Goal: Task Accomplishment & Management: Manage account settings

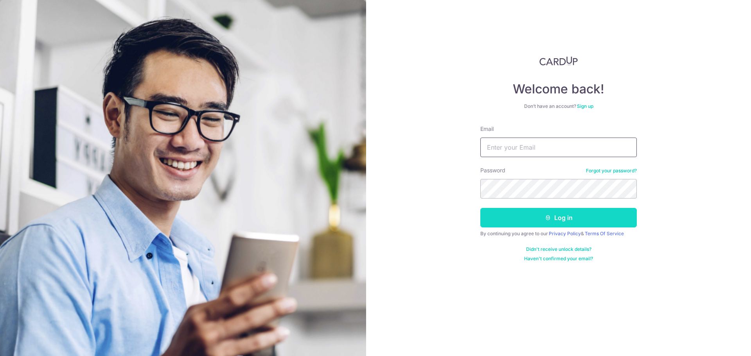
type input "[EMAIL_ADDRESS][DOMAIN_NAME]"
click at [575, 222] on button "Log in" at bounding box center [559, 218] width 157 height 20
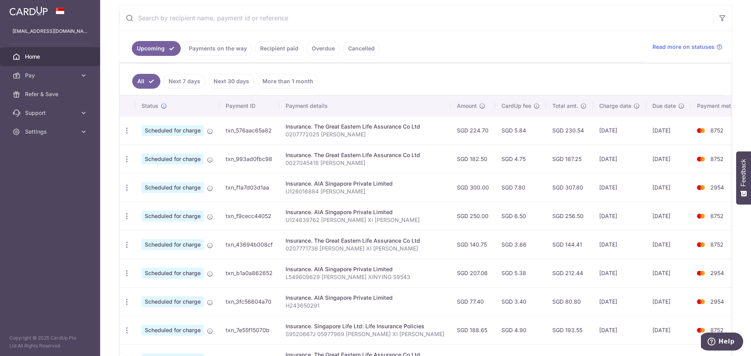
scroll to position [157, 0]
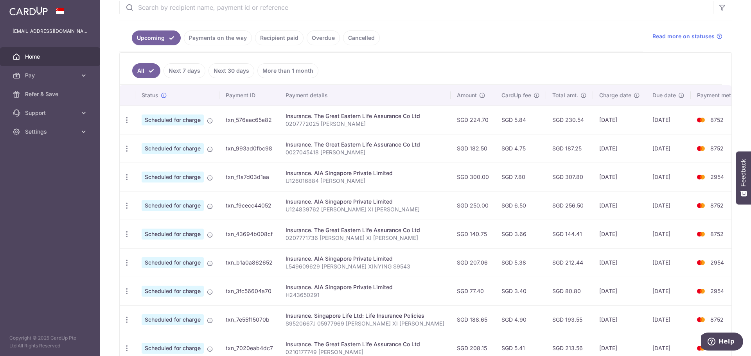
click at [283, 41] on link "Recipient paid" at bounding box center [279, 38] width 49 height 15
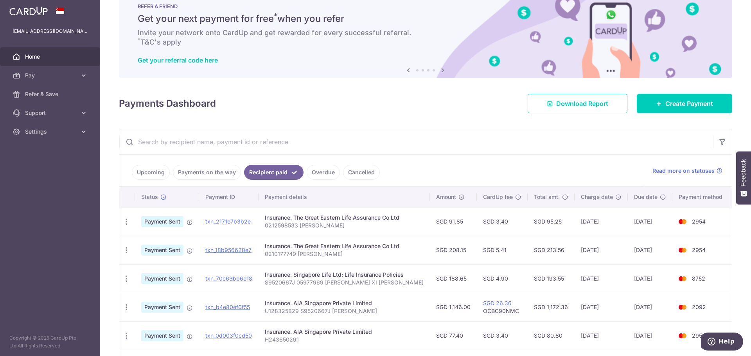
scroll to position [39, 0]
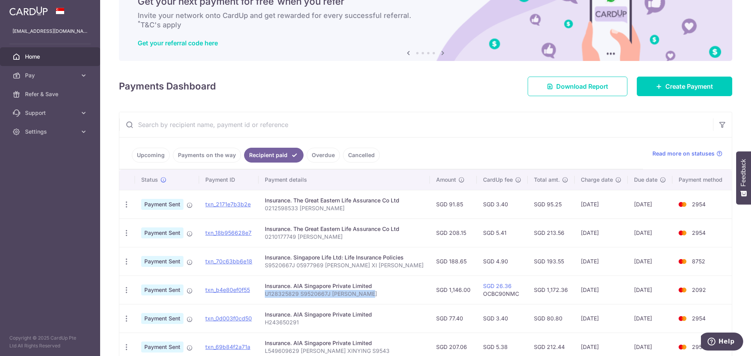
drag, startPoint x: 270, startPoint y: 293, endPoint x: 376, endPoint y: 293, distance: 106.0
click at [376, 293] on p "U128325829 S9520667J GOH CHENG XI" at bounding box center [344, 294] width 159 height 8
copy p "U128325829 S9520667J GOH CHENG XI"
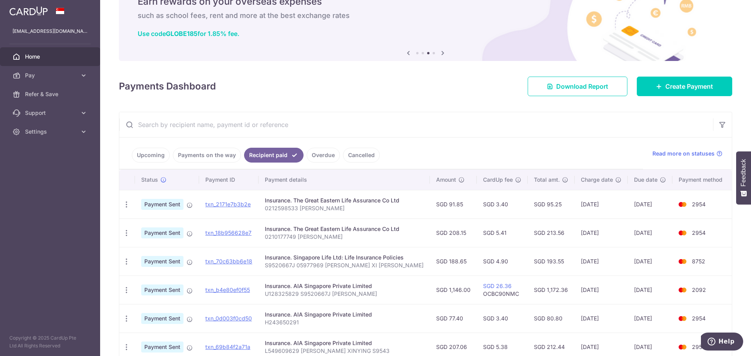
click at [147, 162] on link "Upcoming" at bounding box center [151, 155] width 38 height 15
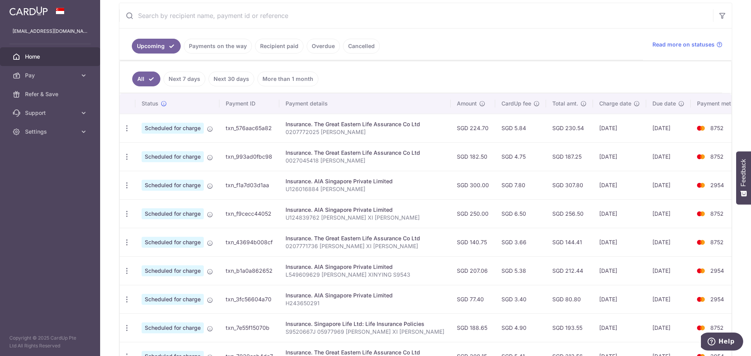
scroll to position [170, 0]
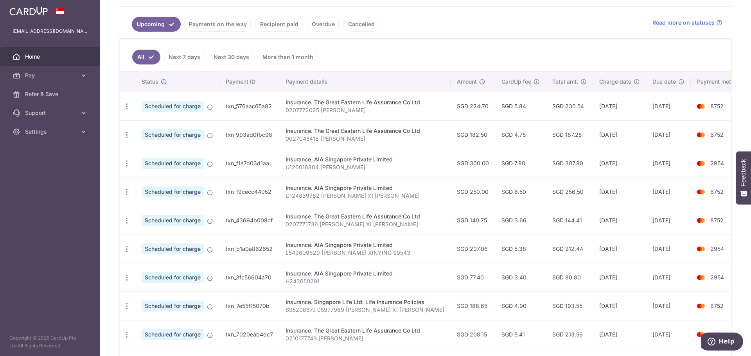
click at [411, 302] on div "Insurance. Singapore Life Ltd: Life Insurance Policies" at bounding box center [365, 303] width 159 height 8
click at [125, 111] on icon "button" at bounding box center [127, 107] width 8 height 8
click at [172, 301] on span "Update payment" at bounding box center [168, 299] width 53 height 9
radio input "true"
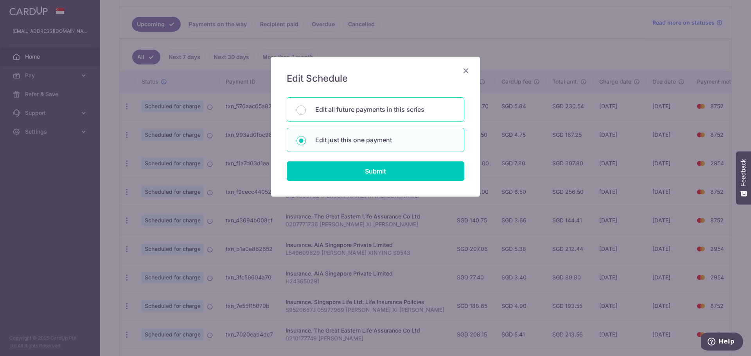
click at [384, 104] on div "Edit all future payments in this series" at bounding box center [376, 109] width 178 height 24
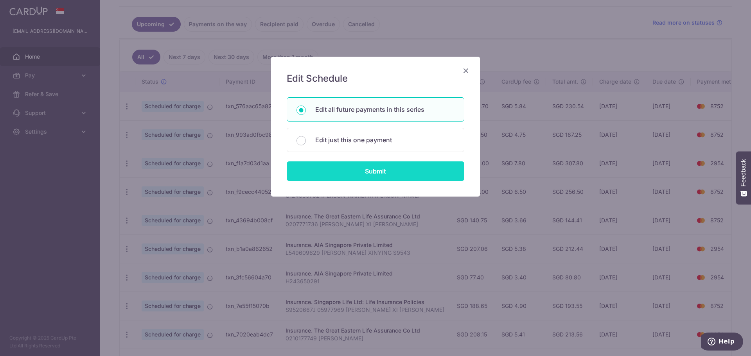
click at [394, 173] on input "Submit" at bounding box center [376, 172] width 178 height 20
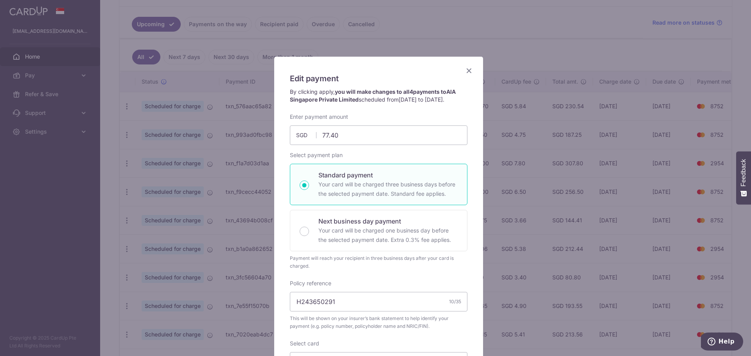
click at [467, 69] on icon "Close" at bounding box center [468, 71] width 9 height 10
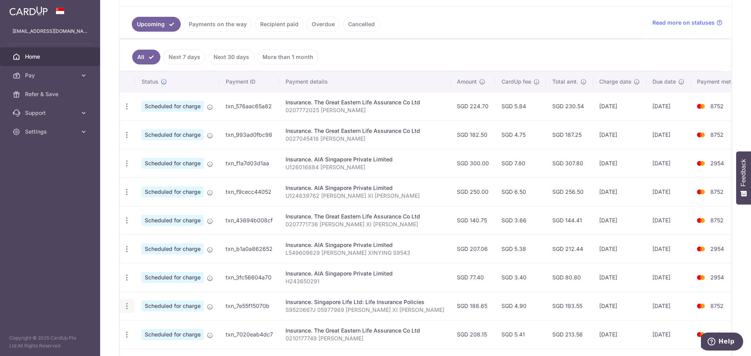
click at [128, 111] on icon "button" at bounding box center [127, 107] width 8 height 8
click at [157, 327] on span "Update payment" at bounding box center [168, 327] width 53 height 9
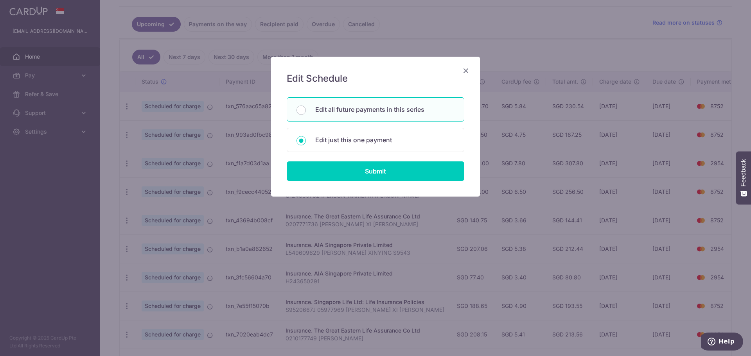
click at [371, 105] on p "Edit all future payments in this series" at bounding box center [384, 109] width 139 height 9
click at [306, 106] on input "Edit all future payments in this series" at bounding box center [301, 110] width 9 height 9
radio input "true"
click at [391, 168] on input "Submit" at bounding box center [376, 172] width 178 height 20
type input "188.65"
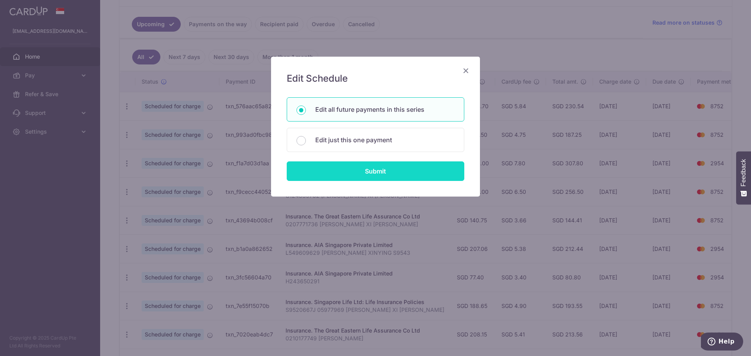
radio input "true"
type input "S9520667J 05977969 GOH CHENG XI IVA"
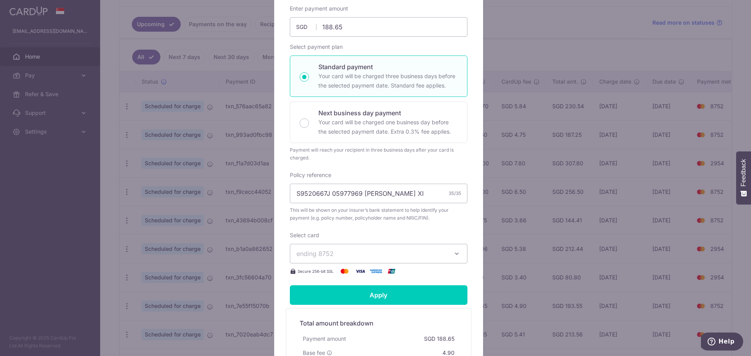
scroll to position [117, 0]
click at [445, 248] on button "ending 8752" at bounding box center [379, 253] width 178 height 20
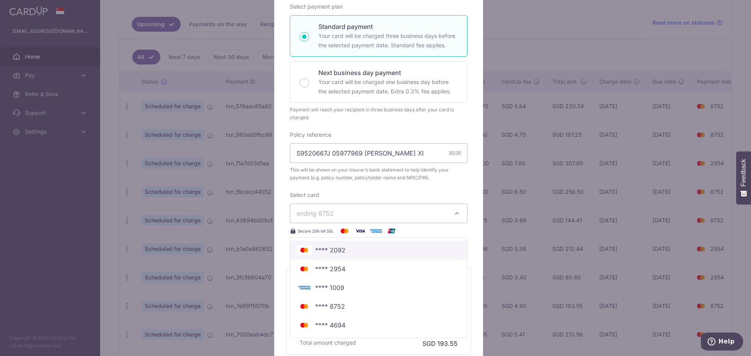
click at [405, 250] on span "**** 2092" at bounding box center [379, 250] width 164 height 9
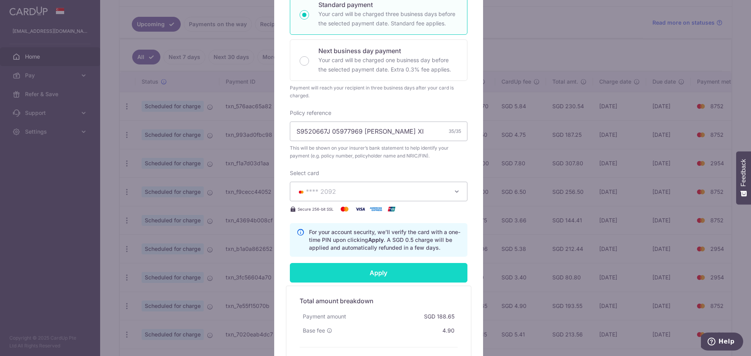
scroll to position [196, 0]
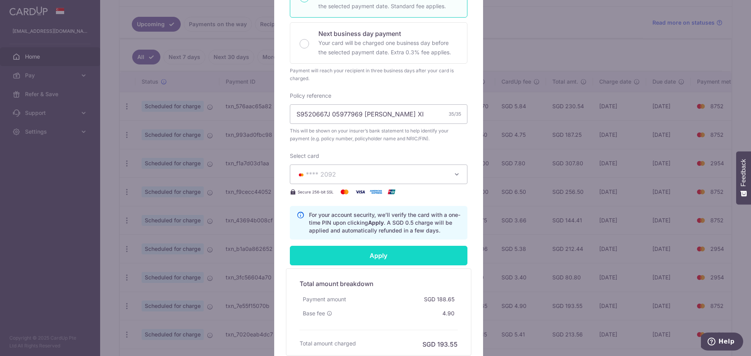
click at [398, 252] on input "Apply" at bounding box center [379, 256] width 178 height 20
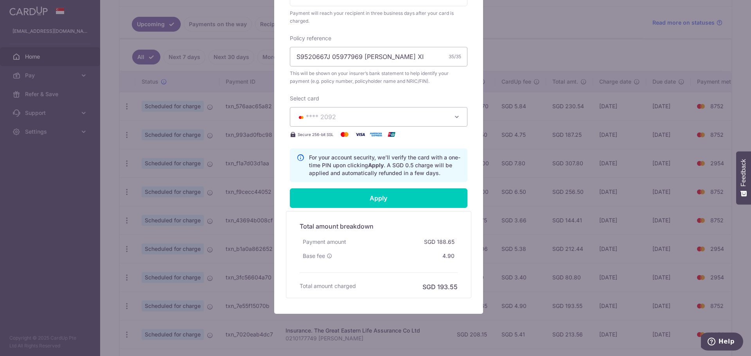
scroll to position [268, 0]
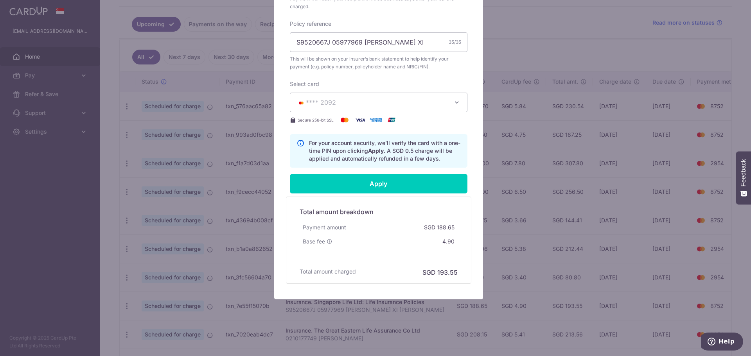
click at [556, 207] on div "Edit payment By clicking apply, you will make changes to all 4 payments to Sing…" at bounding box center [375, 178] width 751 height 356
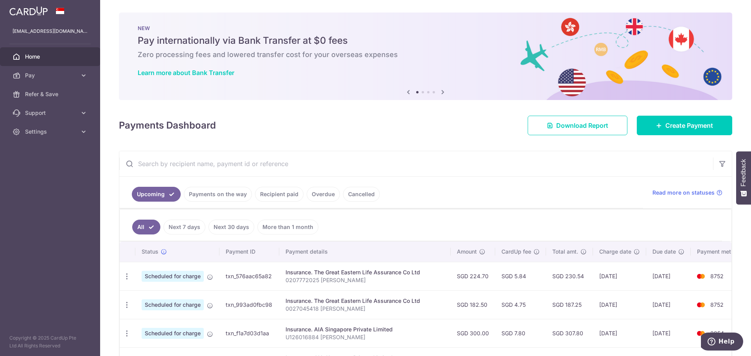
scroll to position [39, 0]
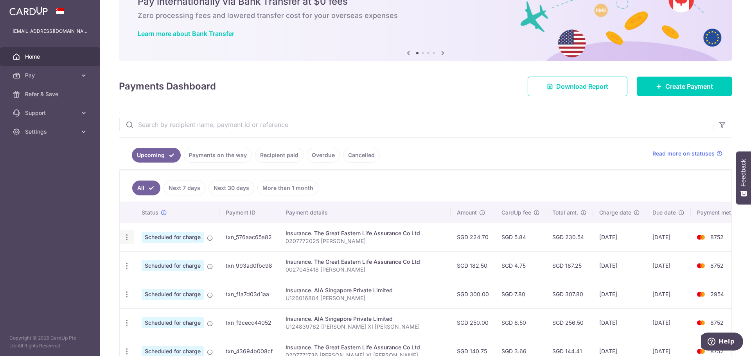
click at [129, 238] on icon "button" at bounding box center [127, 238] width 8 height 8
click at [166, 258] on span "Update payment" at bounding box center [168, 258] width 53 height 9
radio input "true"
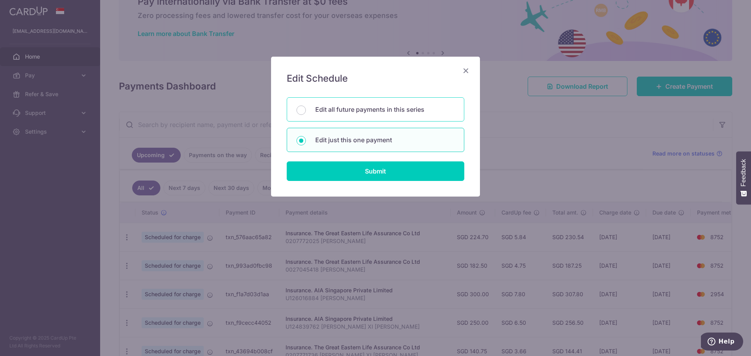
click at [358, 109] on p "Edit all future payments in this series" at bounding box center [384, 109] width 139 height 9
click at [306, 109] on input "Edit all future payments in this series" at bounding box center [301, 110] width 9 height 9
radio input "true"
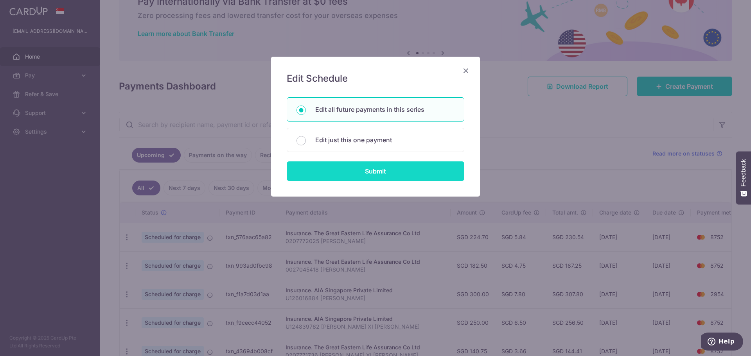
click at [394, 176] on input "Submit" at bounding box center [376, 172] width 178 height 20
radio input "true"
type input "224.70"
type input "0207772025 Daphne Goh Xinying"
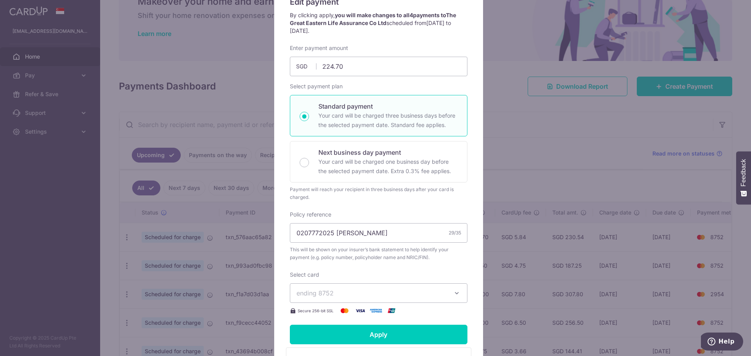
scroll to position [78, 0]
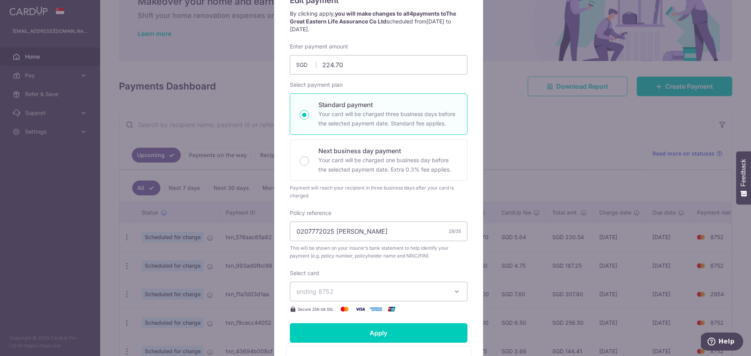
click at [350, 289] on span "ending 8752" at bounding box center [372, 291] width 150 height 9
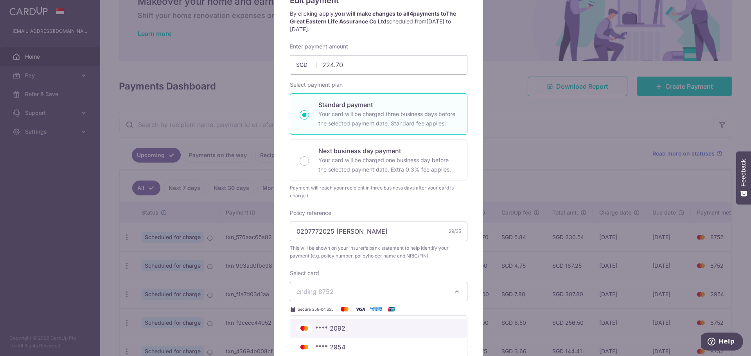
click at [339, 325] on span "**** 2092" at bounding box center [330, 328] width 30 height 9
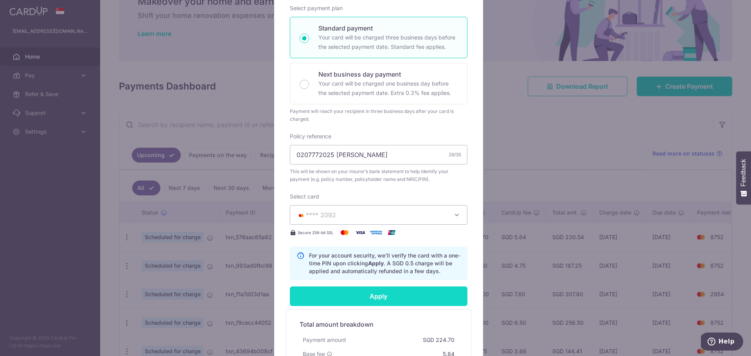
scroll to position [157, 0]
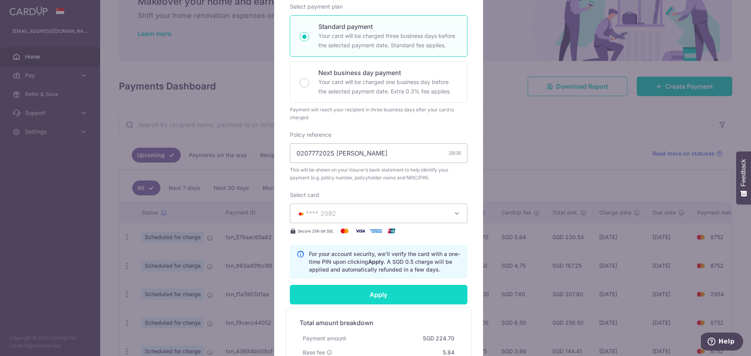
click at [403, 297] on input "Apply" at bounding box center [379, 295] width 178 height 20
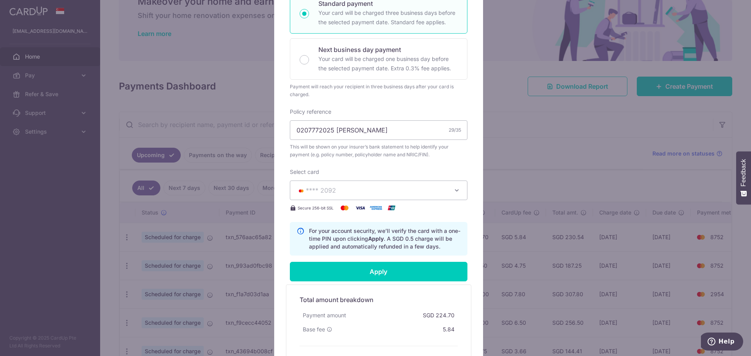
scroll to position [196, 0]
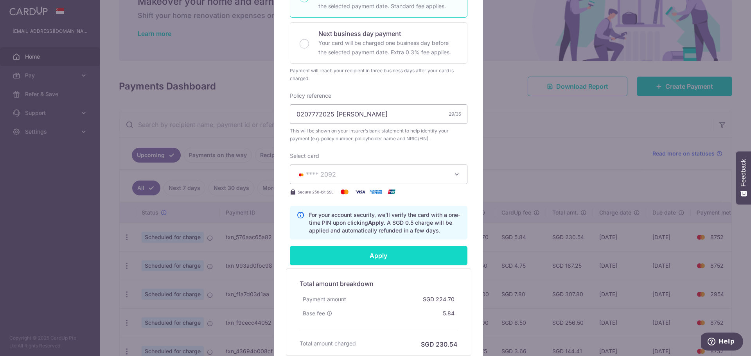
click at [387, 252] on input "Apply" at bounding box center [379, 256] width 178 height 20
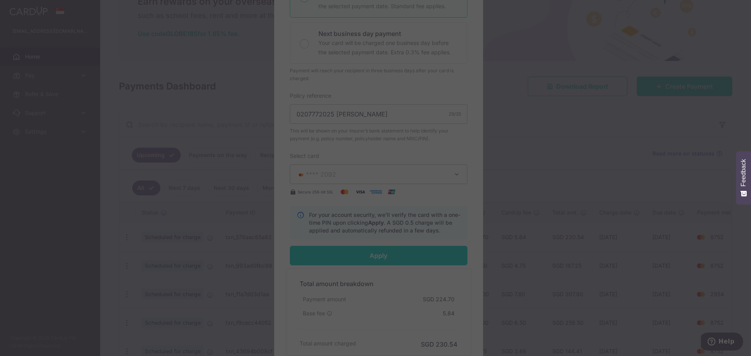
type input "Successfully Applied"
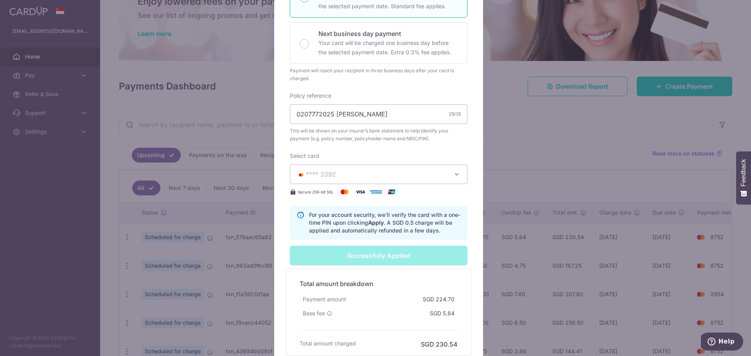
click at [606, 155] on div "Edit payment By clicking apply, you will make changes to all 4 payments to The …" at bounding box center [375, 178] width 751 height 356
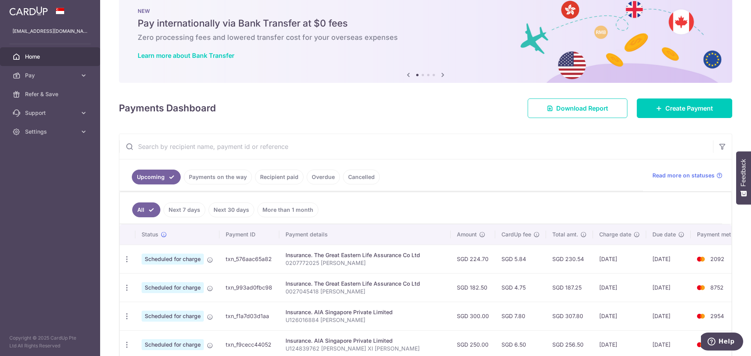
scroll to position [39, 0]
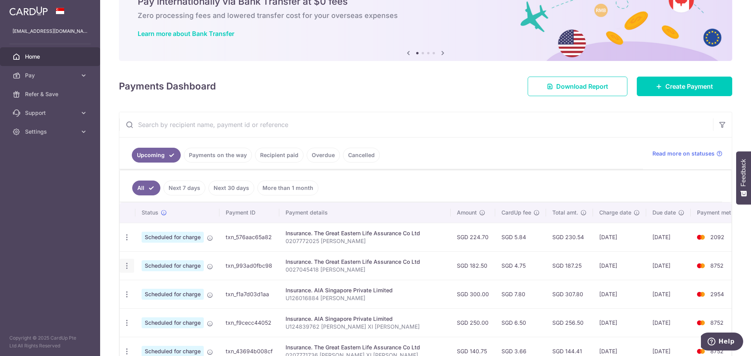
click at [126, 242] on icon "button" at bounding box center [127, 238] width 8 height 8
click at [149, 284] on span "Update payment" at bounding box center [168, 287] width 53 height 9
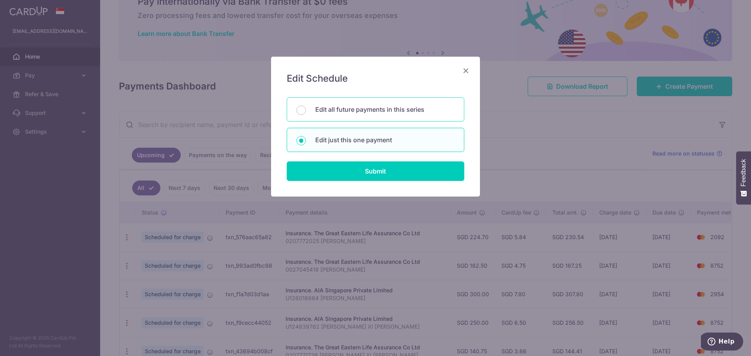
click at [392, 110] on p "Edit all future payments in this series" at bounding box center [384, 109] width 139 height 9
click at [306, 110] on input "Edit all future payments in this series" at bounding box center [301, 110] width 9 height 9
radio input "true"
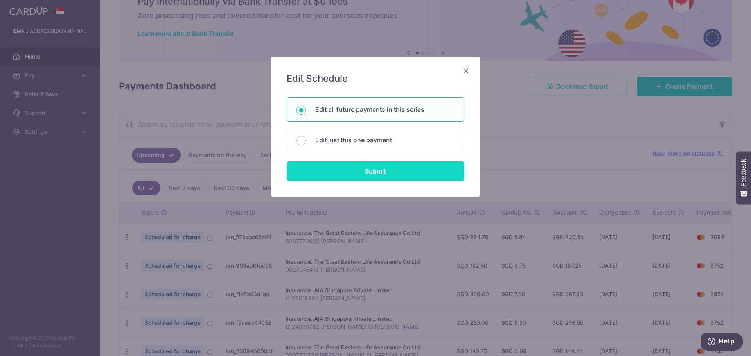
click at [391, 167] on input "Submit" at bounding box center [376, 172] width 178 height 20
radio input "true"
type input "182.50"
type input "0027045418 [PERSON_NAME]"
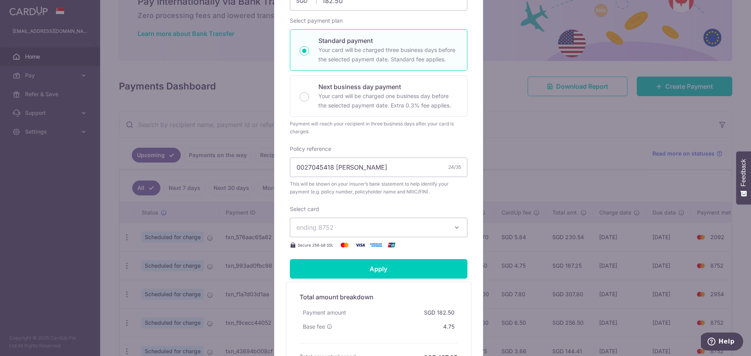
scroll to position [157, 0]
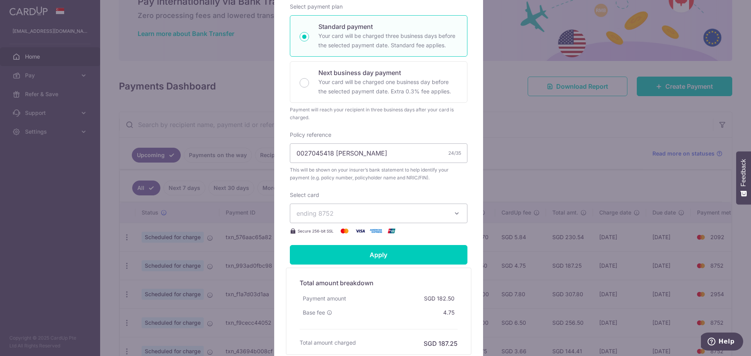
click at [358, 215] on span "ending 8752" at bounding box center [372, 213] width 150 height 9
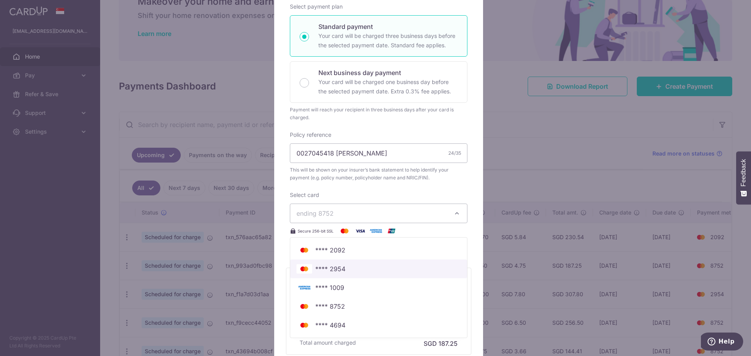
click at [337, 268] on span "**** 2954" at bounding box center [330, 269] width 30 height 9
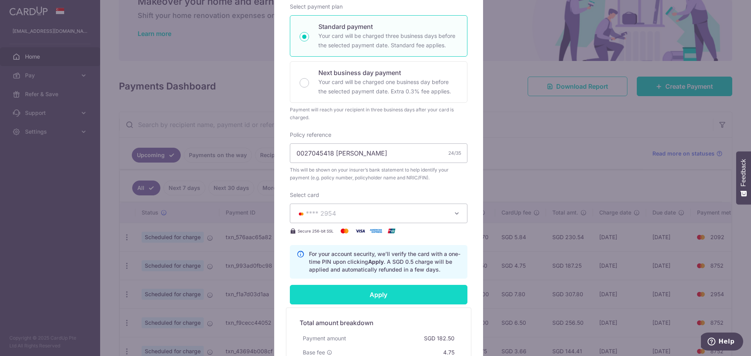
click at [409, 295] on input "Apply" at bounding box center [379, 295] width 178 height 20
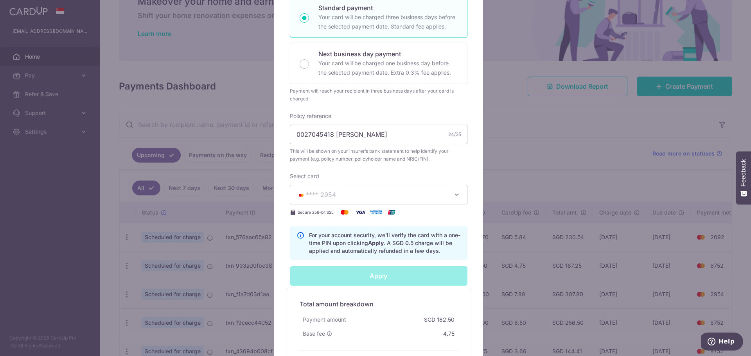
scroll to position [196, 0]
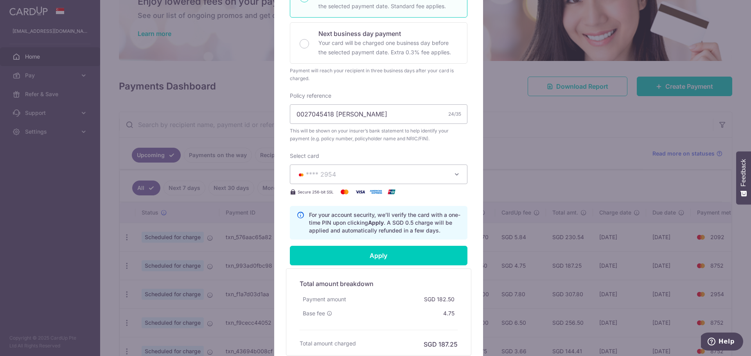
click at [554, 153] on div "Edit payment By clicking apply, you will make changes to all 4 payments to The …" at bounding box center [375, 178] width 751 height 356
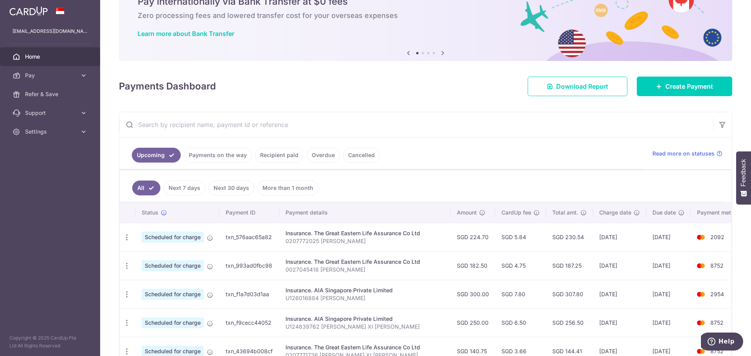
scroll to position [78, 0]
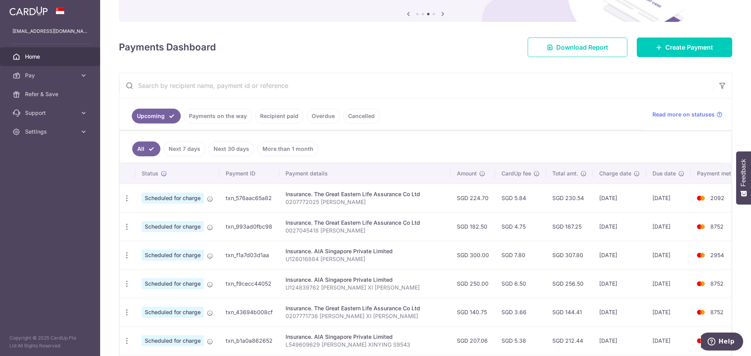
click at [365, 234] on p "0027045418 [PERSON_NAME]" at bounding box center [365, 231] width 159 height 8
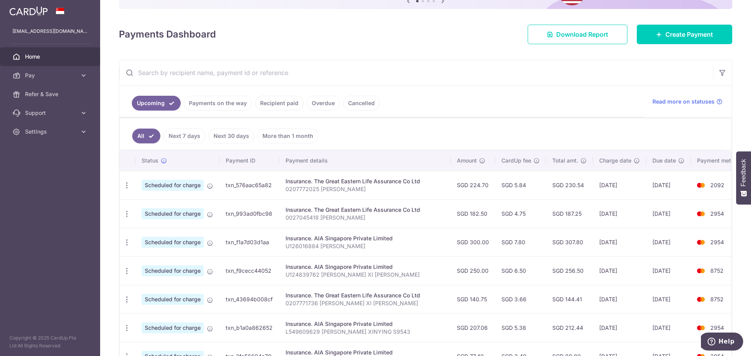
scroll to position [117, 0]
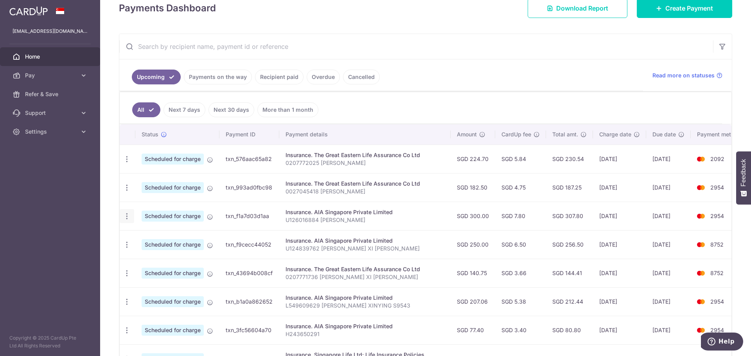
click at [126, 164] on icon "button" at bounding box center [127, 159] width 8 height 8
click at [158, 232] on link "Update payment" at bounding box center [160, 238] width 81 height 19
radio input "true"
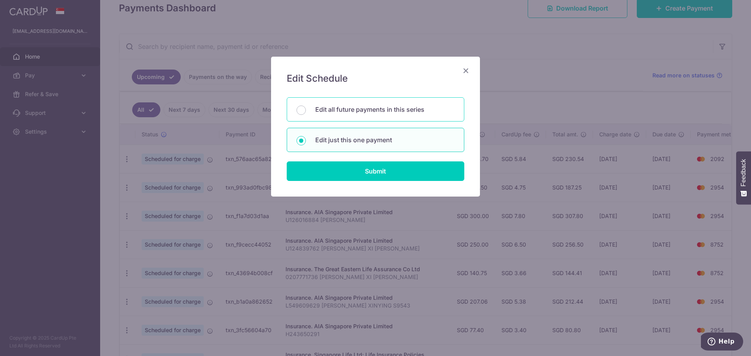
click at [401, 114] on p "Edit all future payments in this series" at bounding box center [384, 109] width 139 height 9
click at [306, 114] on input "Edit all future payments in this series" at bounding box center [301, 110] width 9 height 9
radio input "true"
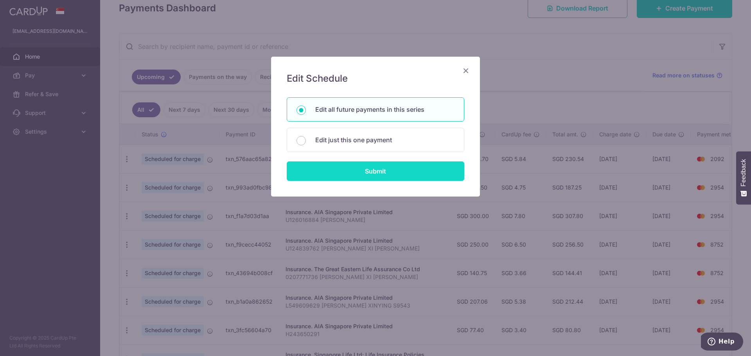
click at [387, 168] on input "Submit" at bounding box center [376, 172] width 178 height 20
radio input "true"
type input "300.00"
type input "U126016884 [PERSON_NAME]"
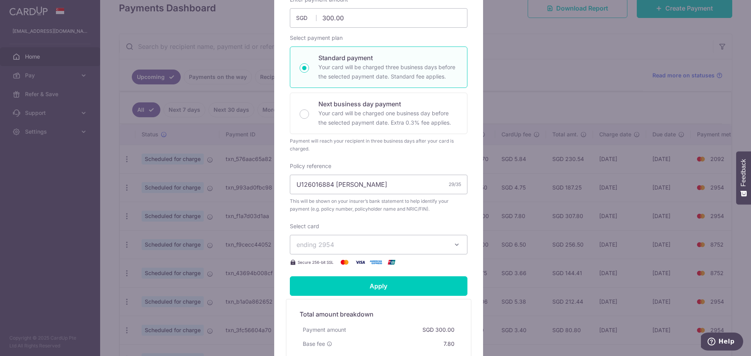
click at [362, 248] on span "ending 2954" at bounding box center [372, 244] width 150 height 9
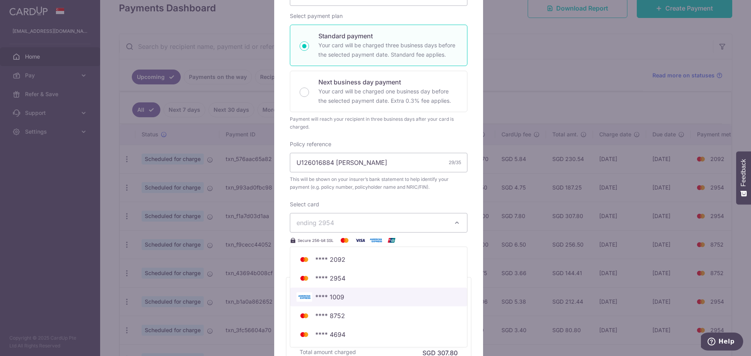
scroll to position [157, 0]
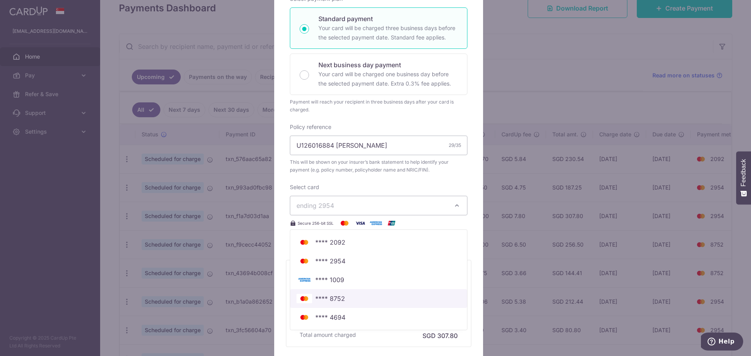
click at [347, 304] on span "**** 8752" at bounding box center [379, 298] width 164 height 9
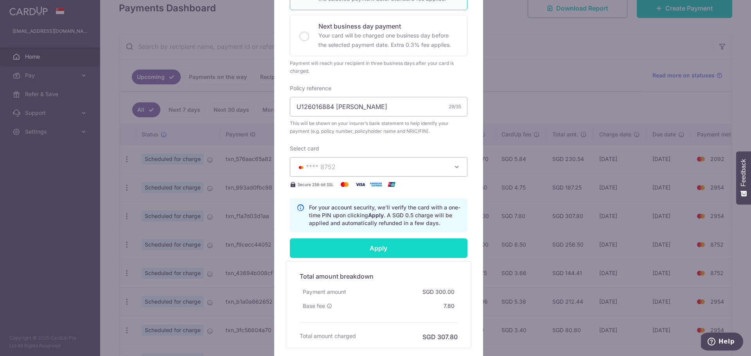
scroll to position [196, 0]
click at [392, 258] on input "Apply" at bounding box center [379, 248] width 178 height 20
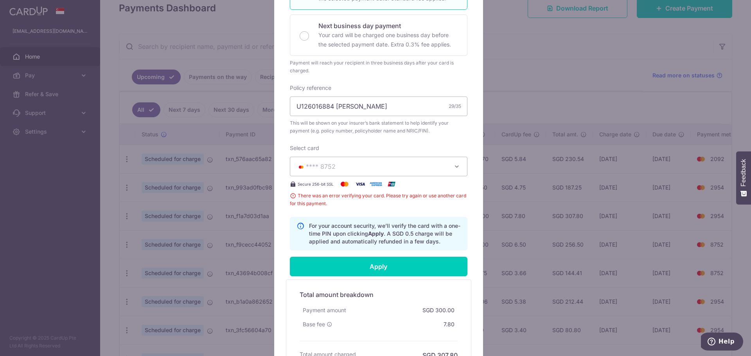
click at [532, 94] on div "Edit payment By clicking apply, you will make changes to all 4 payments to AIA …" at bounding box center [375, 178] width 751 height 356
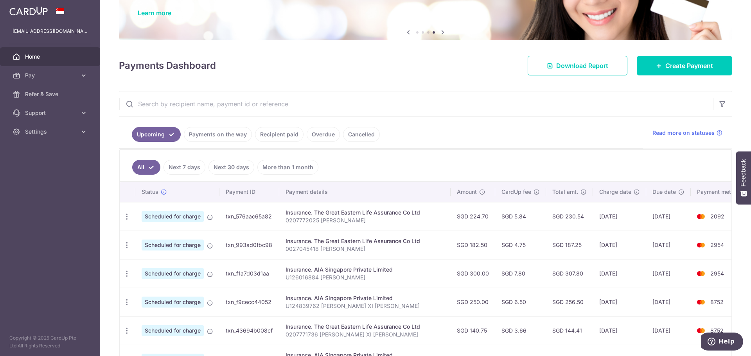
scroll to position [39, 0]
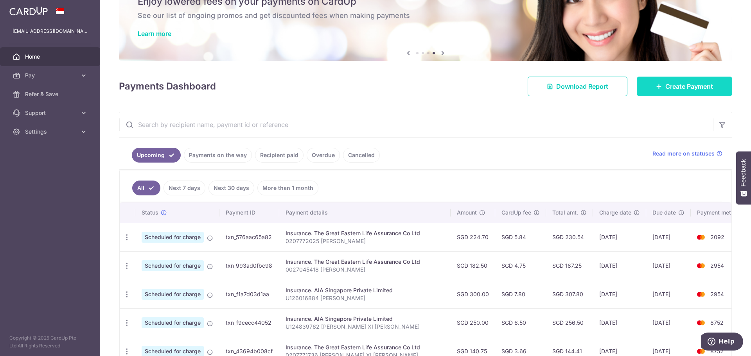
click at [668, 84] on span "Create Payment" at bounding box center [690, 86] width 48 height 9
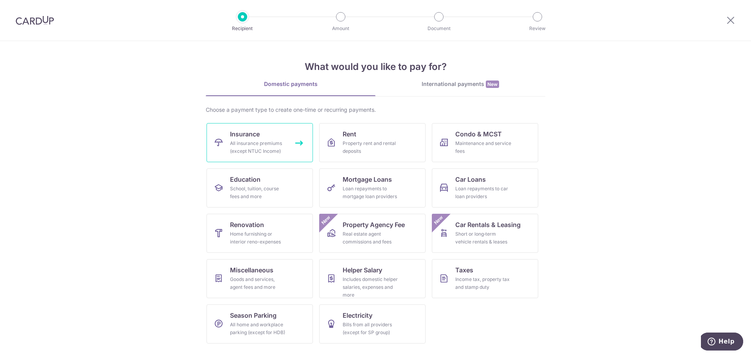
click at [277, 141] on div "All insurance premiums (except NTUC Income)" at bounding box center [258, 148] width 56 height 16
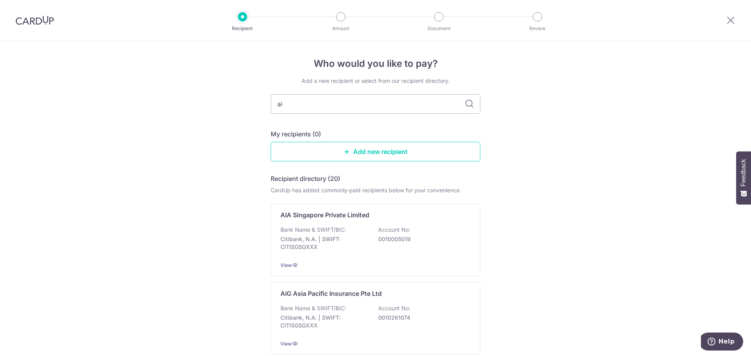
type input "aia"
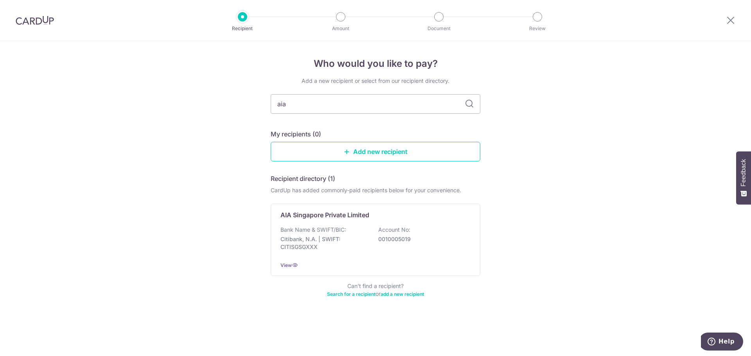
click at [382, 211] on div "AIA Singapore Private Limited" at bounding box center [371, 215] width 181 height 9
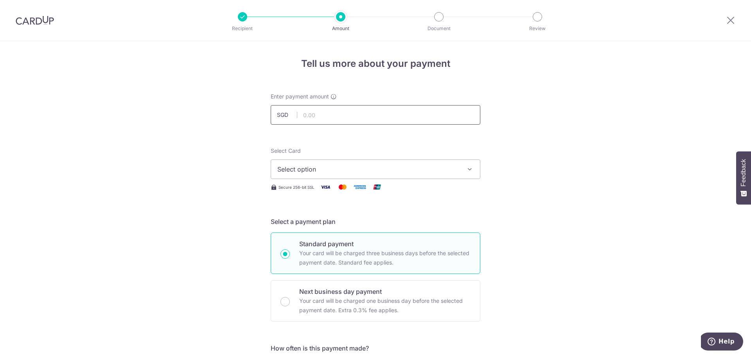
click at [352, 113] on input "text" at bounding box center [376, 115] width 210 height 20
type input "573.00"
click at [410, 171] on span "Select option" at bounding box center [368, 169] width 182 height 9
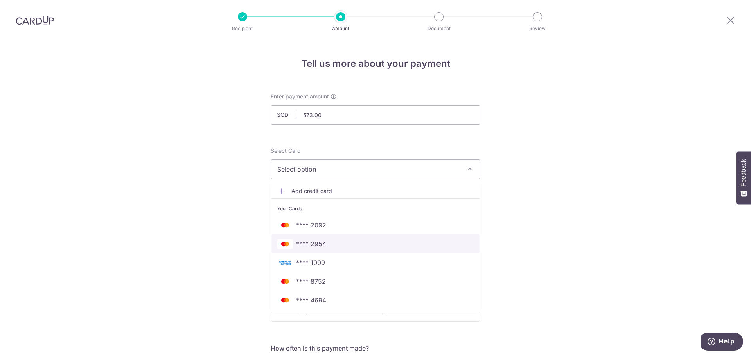
click at [326, 248] on span "**** 2954" at bounding box center [375, 243] width 196 height 9
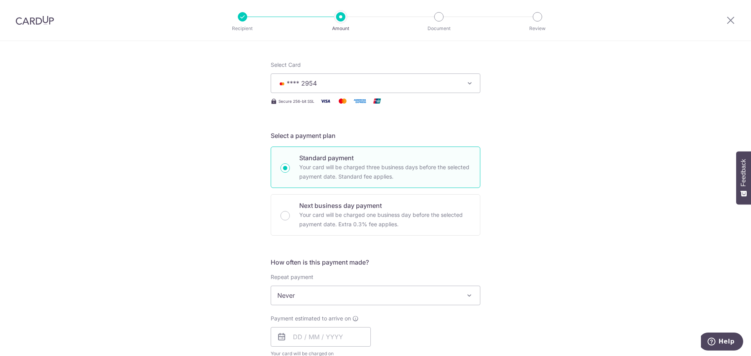
scroll to position [117, 0]
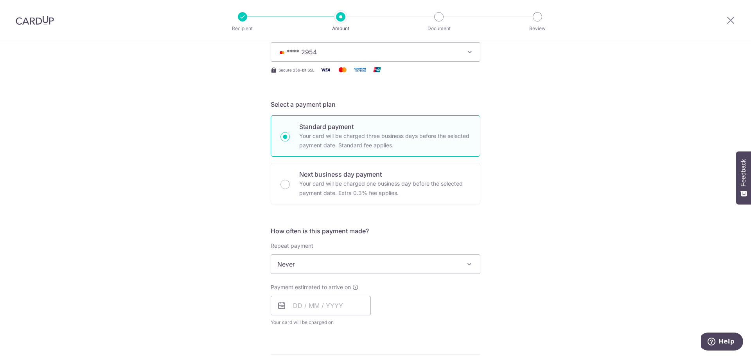
click at [331, 258] on span "Never" at bounding box center [375, 264] width 209 height 19
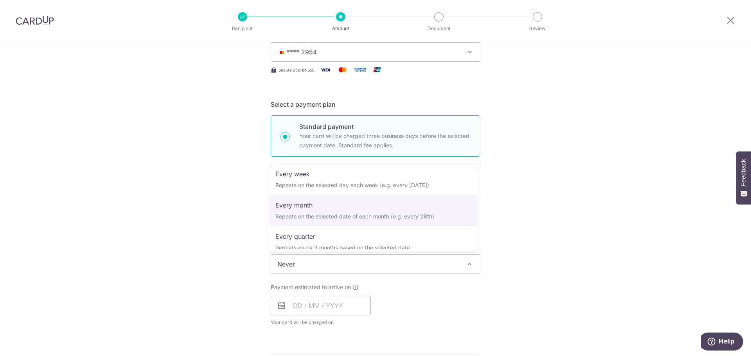
scroll to position [39, 0]
select select "3"
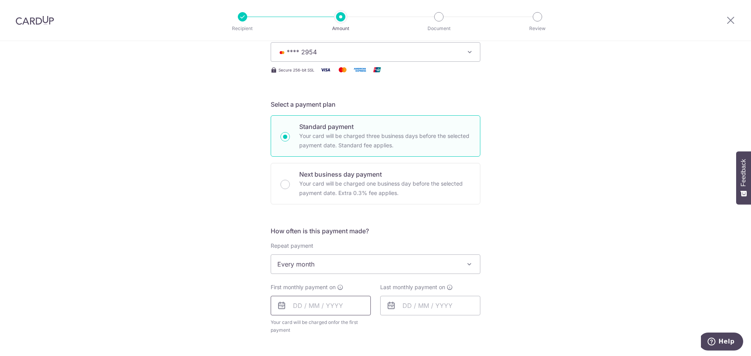
click at [296, 306] on input "text" at bounding box center [321, 306] width 100 height 20
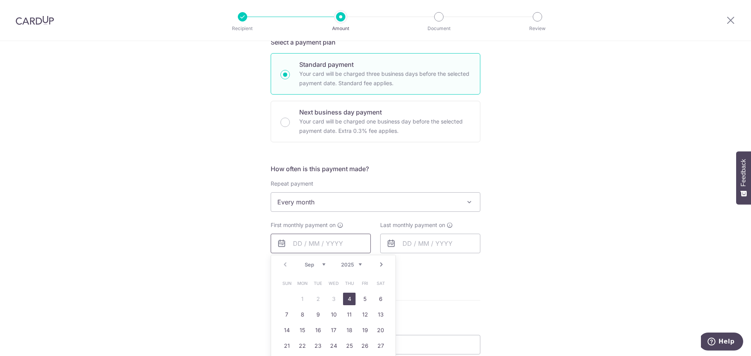
scroll to position [196, 0]
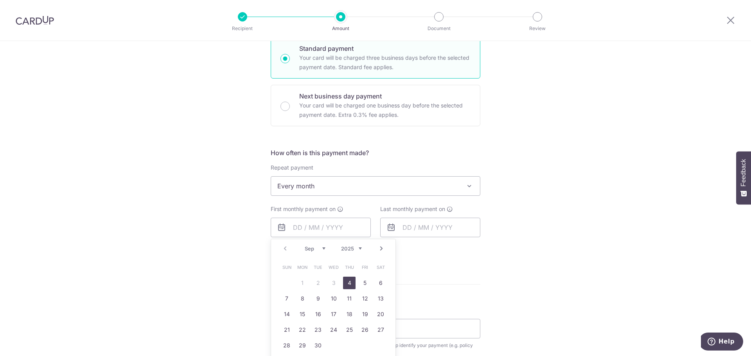
click at [297, 248] on div "Prev Next Sep Oct Nov Dec 2025 2026 2027 2028 2029 2030 2031 2032 2033 2034 2035" at bounding box center [333, 248] width 124 height 19
click at [311, 248] on select "Sep Oct Nov Dec" at bounding box center [315, 249] width 21 height 6
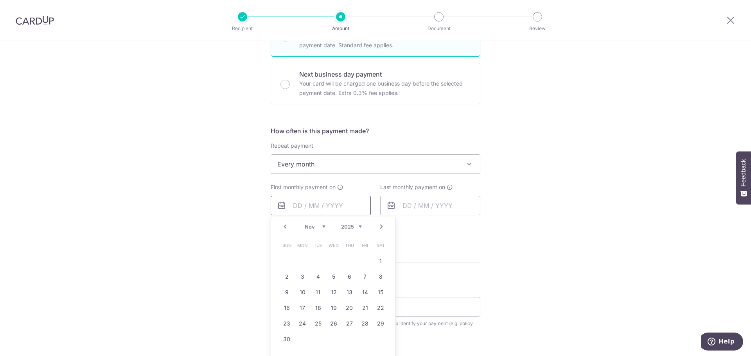
scroll to position [235, 0]
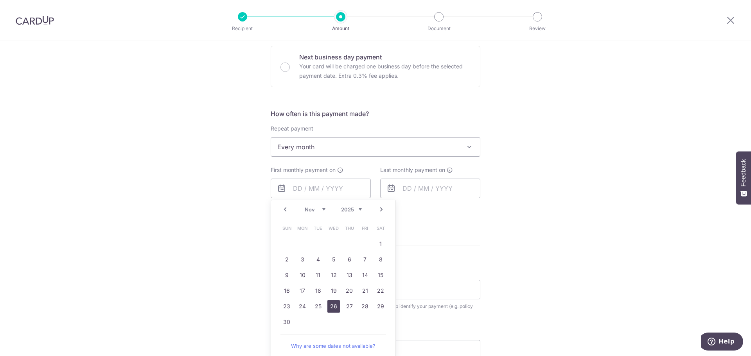
click at [334, 310] on link "26" at bounding box center [334, 307] width 13 height 13
type input "[DATE]"
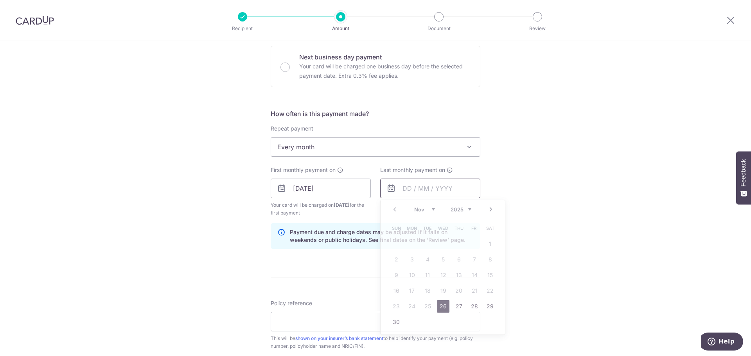
click at [404, 185] on input "text" at bounding box center [430, 189] width 100 height 20
click at [425, 208] on select "Nov Dec" at bounding box center [424, 210] width 21 height 6
click at [469, 292] on link "26" at bounding box center [474, 291] width 13 height 13
type input "26/12/2025"
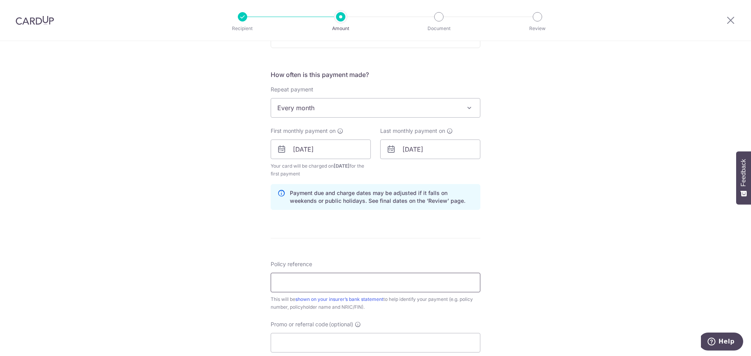
click at [337, 281] on input "Policy reference" at bounding box center [376, 283] width 210 height 20
click at [379, 281] on input "Policy reference" at bounding box center [376, 283] width 210 height 20
paste input "U128325829 S9520667J GOH CHENG XI"
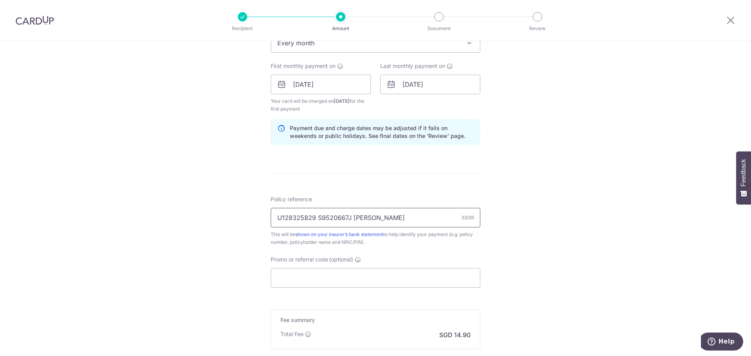
scroll to position [352, 0]
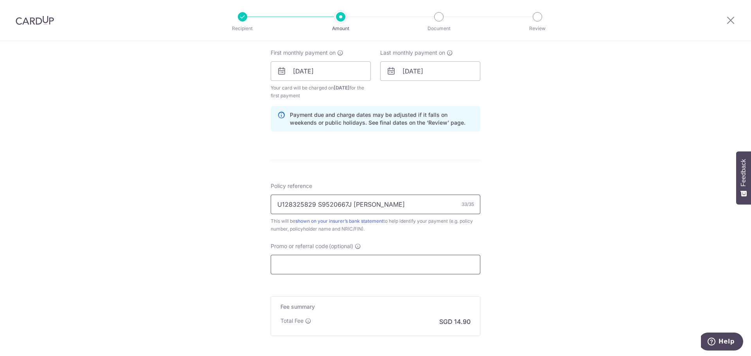
type input "U128325829 S9520667J GOH CHENG XI"
click at [409, 263] on input "Promo or referral code (optional)" at bounding box center [376, 265] width 210 height 20
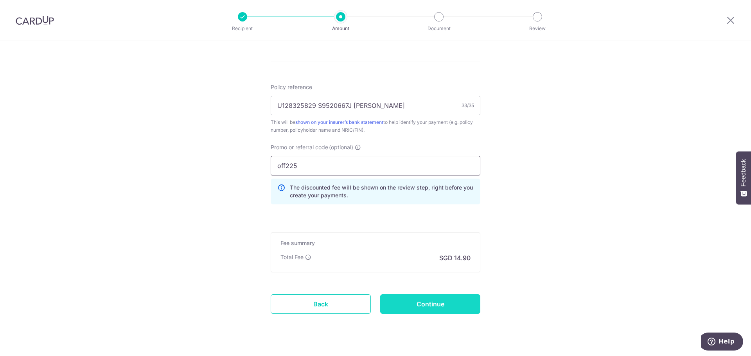
scroll to position [468, 0]
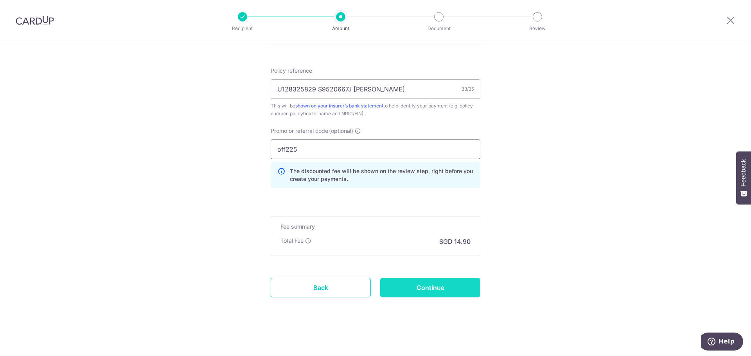
type input "off225"
click at [448, 285] on input "Continue" at bounding box center [430, 288] width 100 height 20
type input "Create Schedule"
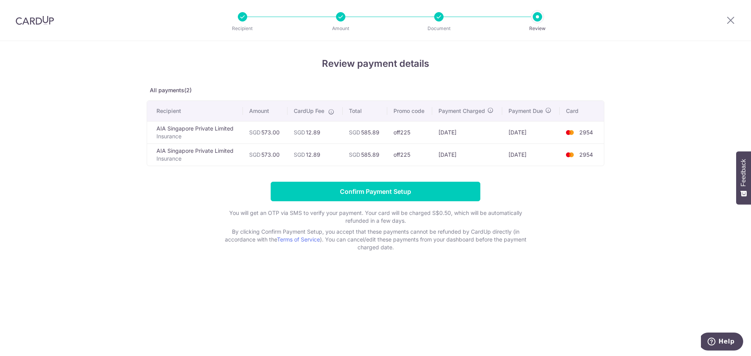
click at [427, 289] on div "Review payment details All payments(2) Recipient Amount CardUp Fee Total Promo …" at bounding box center [375, 198] width 751 height 315
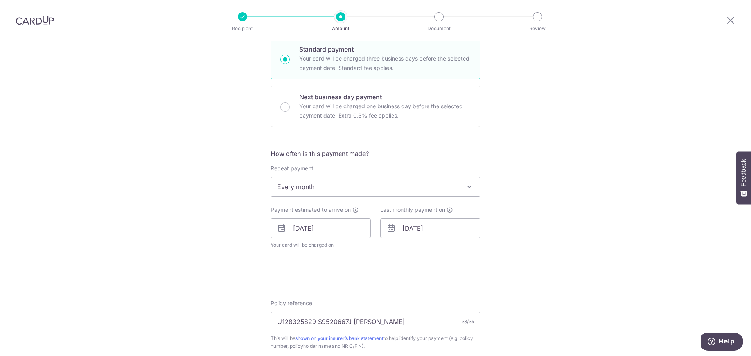
scroll to position [196, 0]
click at [421, 230] on input "[DATE]" at bounding box center [430, 228] width 100 height 20
click at [492, 247] on link "Next" at bounding box center [490, 248] width 9 height 9
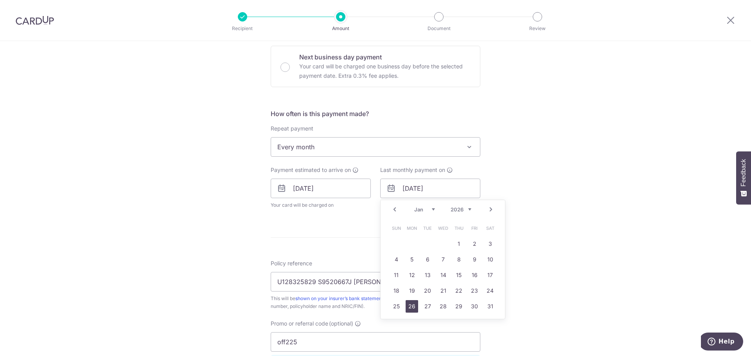
click at [408, 310] on link "26" at bounding box center [412, 307] width 13 height 13
type input "[DATE]"
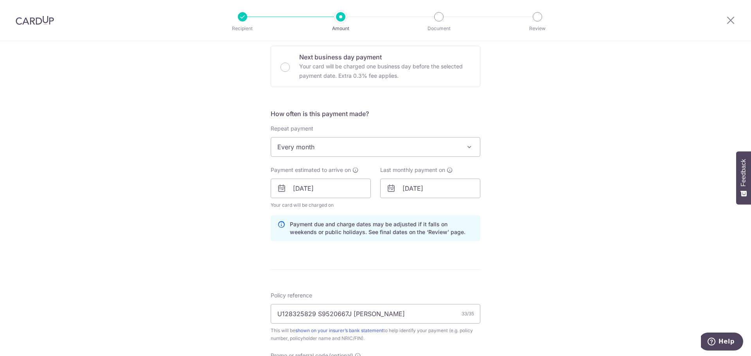
scroll to position [460, 0]
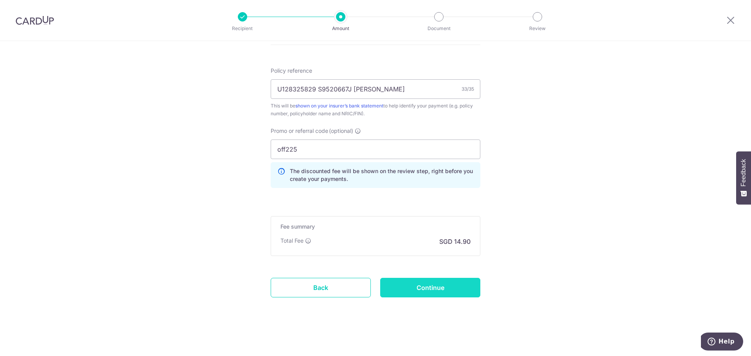
click at [453, 289] on input "Continue" at bounding box center [430, 288] width 100 height 20
type input "Update Schedule"
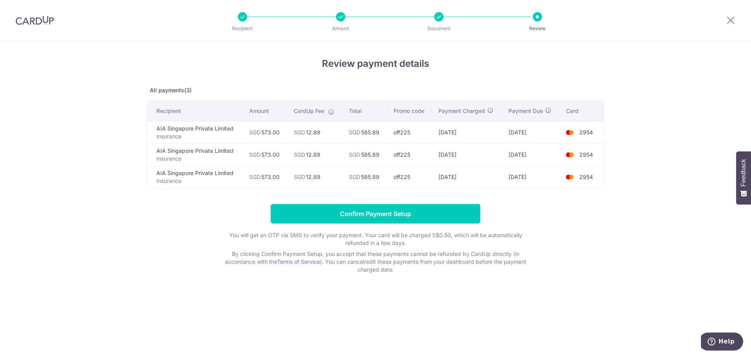
click at [599, 236] on form "Confirm Payment Setup You will get an OTP via SMS to verify your payment. Your …" at bounding box center [376, 239] width 458 height 70
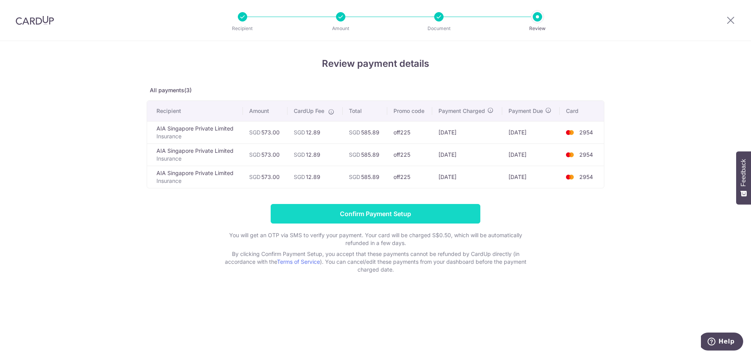
click at [431, 216] on input "Confirm Payment Setup" at bounding box center [376, 214] width 210 height 20
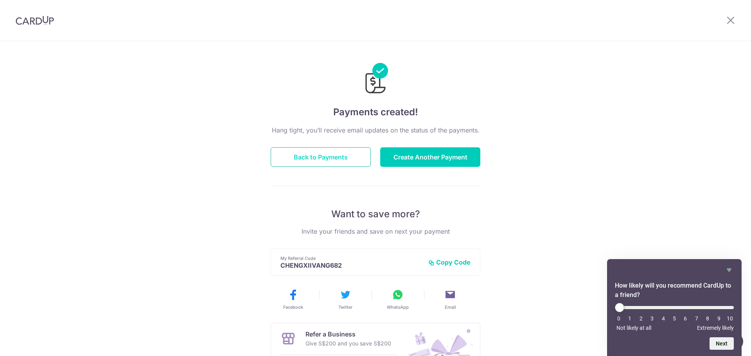
click at [327, 159] on button "Back to Payments" at bounding box center [321, 158] width 100 height 20
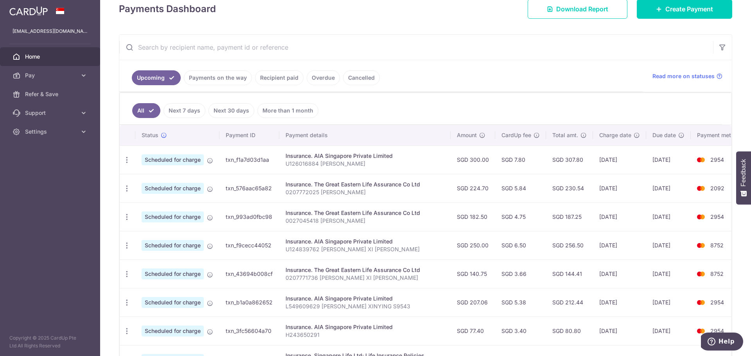
scroll to position [117, 0]
click at [129, 161] on icon "button" at bounding box center [127, 159] width 8 height 8
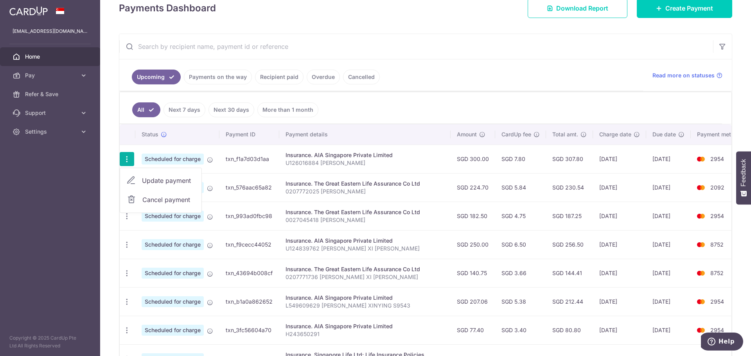
click at [154, 180] on span "Update payment" at bounding box center [168, 180] width 53 height 9
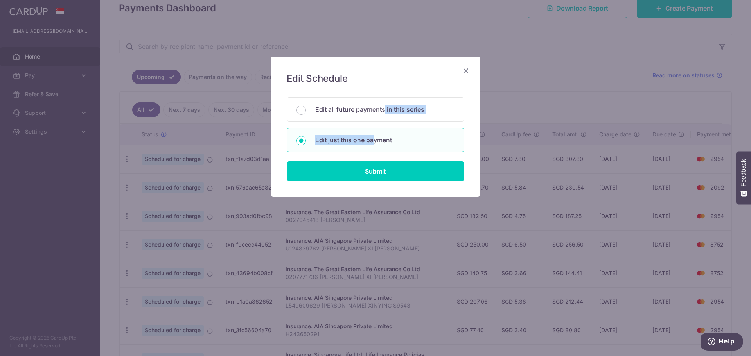
drag, startPoint x: 384, startPoint y: 115, endPoint x: 374, endPoint y: 133, distance: 21.2
click at [374, 133] on div "Edit all future payments in this series Edit just this one payment" at bounding box center [376, 124] width 178 height 55
click at [365, 137] on p "Edit just this one payment" at bounding box center [384, 139] width 139 height 9
click at [306, 137] on input "Edit just this one payment" at bounding box center [301, 140] width 9 height 9
radio input "true"
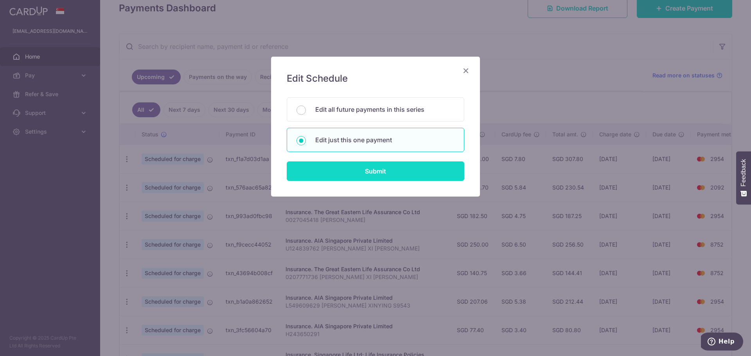
click at [395, 167] on input "Submit" at bounding box center [376, 172] width 178 height 20
radio input "true"
type input "300.00"
type input "[DATE]"
type input "U126016884 [PERSON_NAME]"
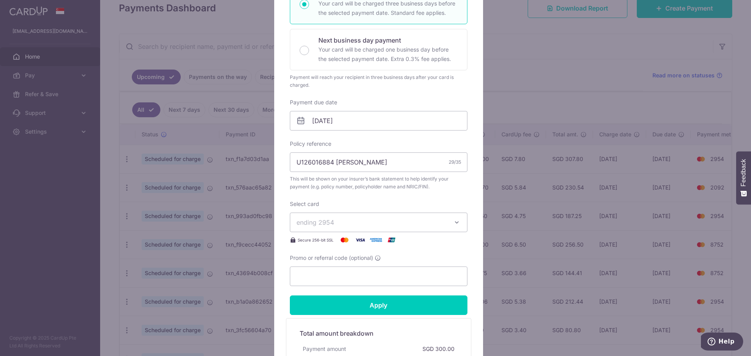
scroll to position [157, 0]
click at [357, 284] on input "Promo or referral code (optional)" at bounding box center [379, 276] width 178 height 20
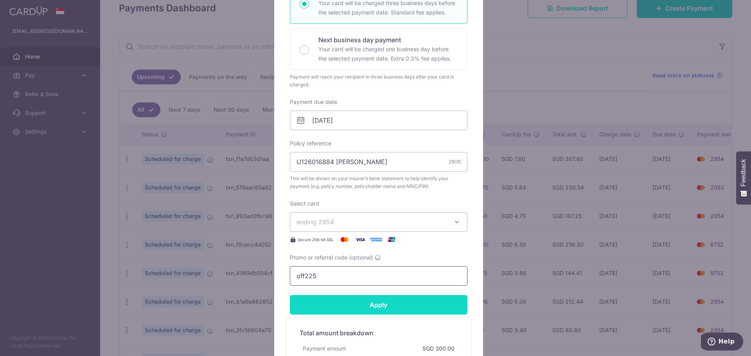
type input "off225"
click at [362, 301] on input "Apply" at bounding box center [379, 305] width 178 height 20
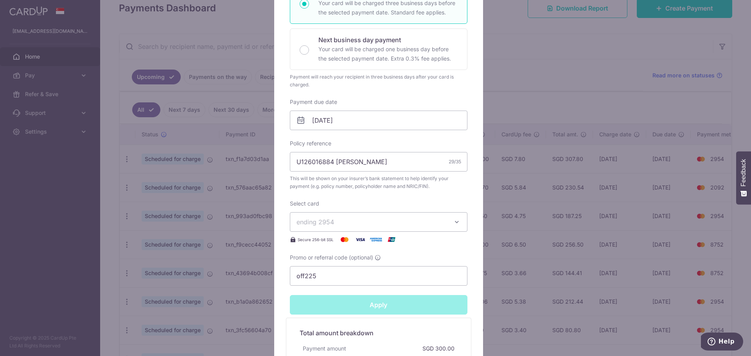
type input "Successfully Applied"
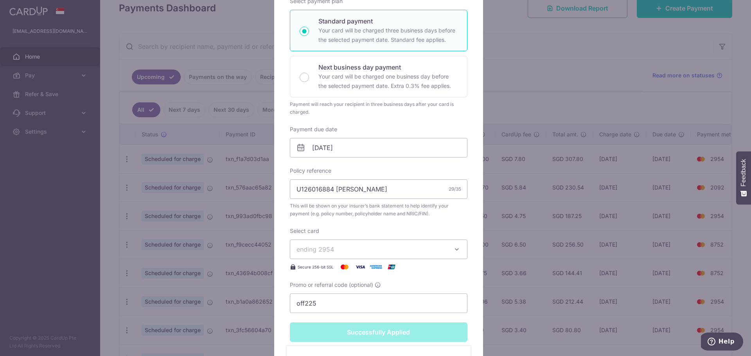
scroll to position [184, 0]
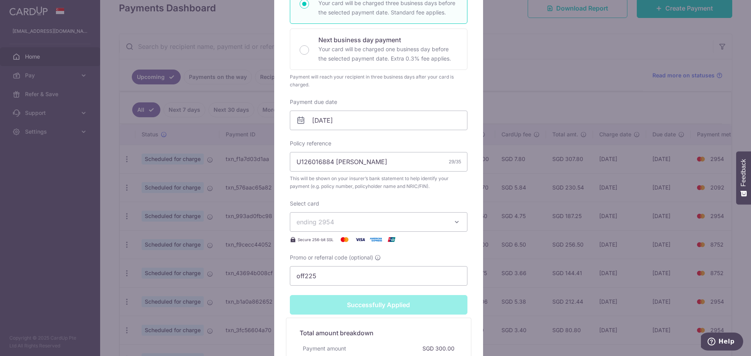
click at [188, 225] on div "Edit payment By clicking apply, you will make changes to all payments to AIA Si…" at bounding box center [375, 178] width 751 height 356
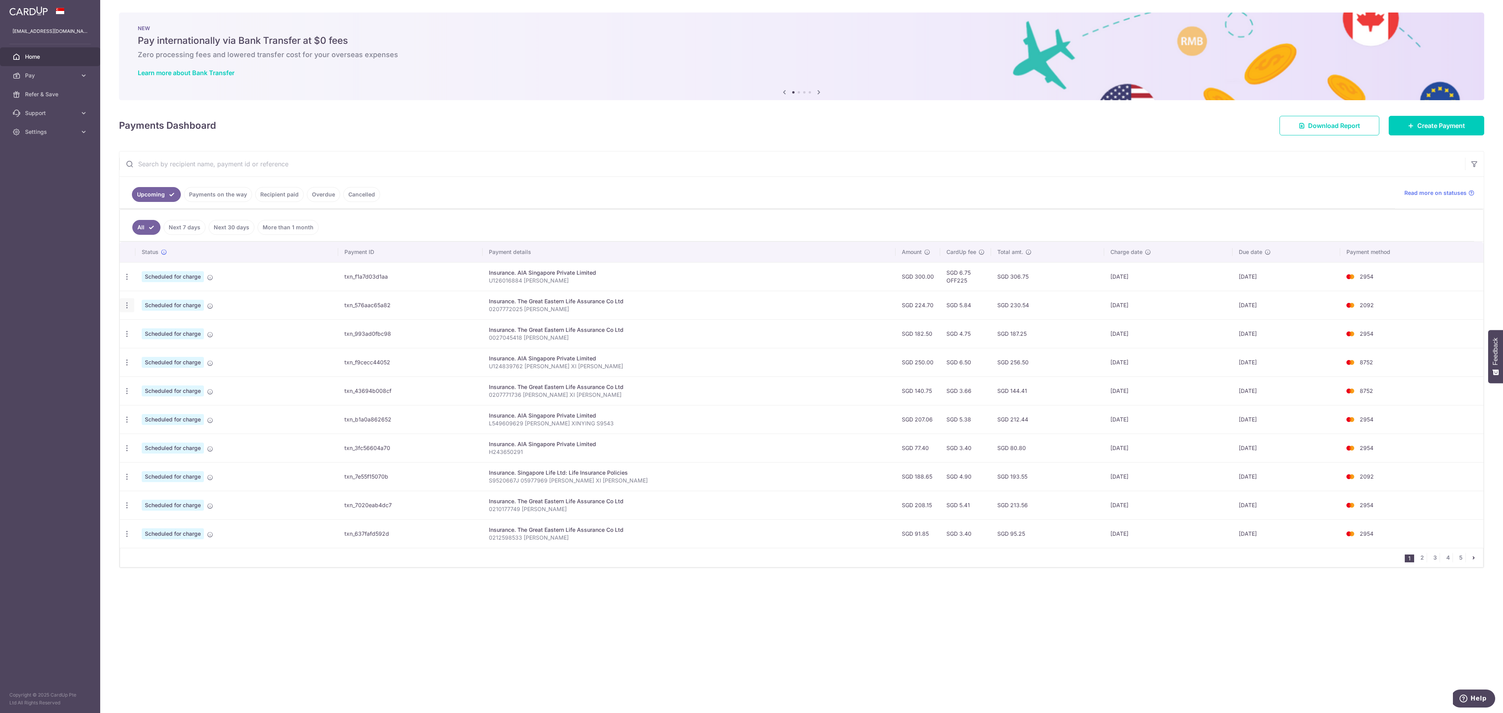
drag, startPoint x: 131, startPoint y: 310, endPoint x: 140, endPoint y: 317, distance: 11.7
click at [131, 281] on icon "button" at bounding box center [127, 277] width 8 height 8
click at [161, 331] on span "Update payment" at bounding box center [168, 326] width 53 height 9
radio input "true"
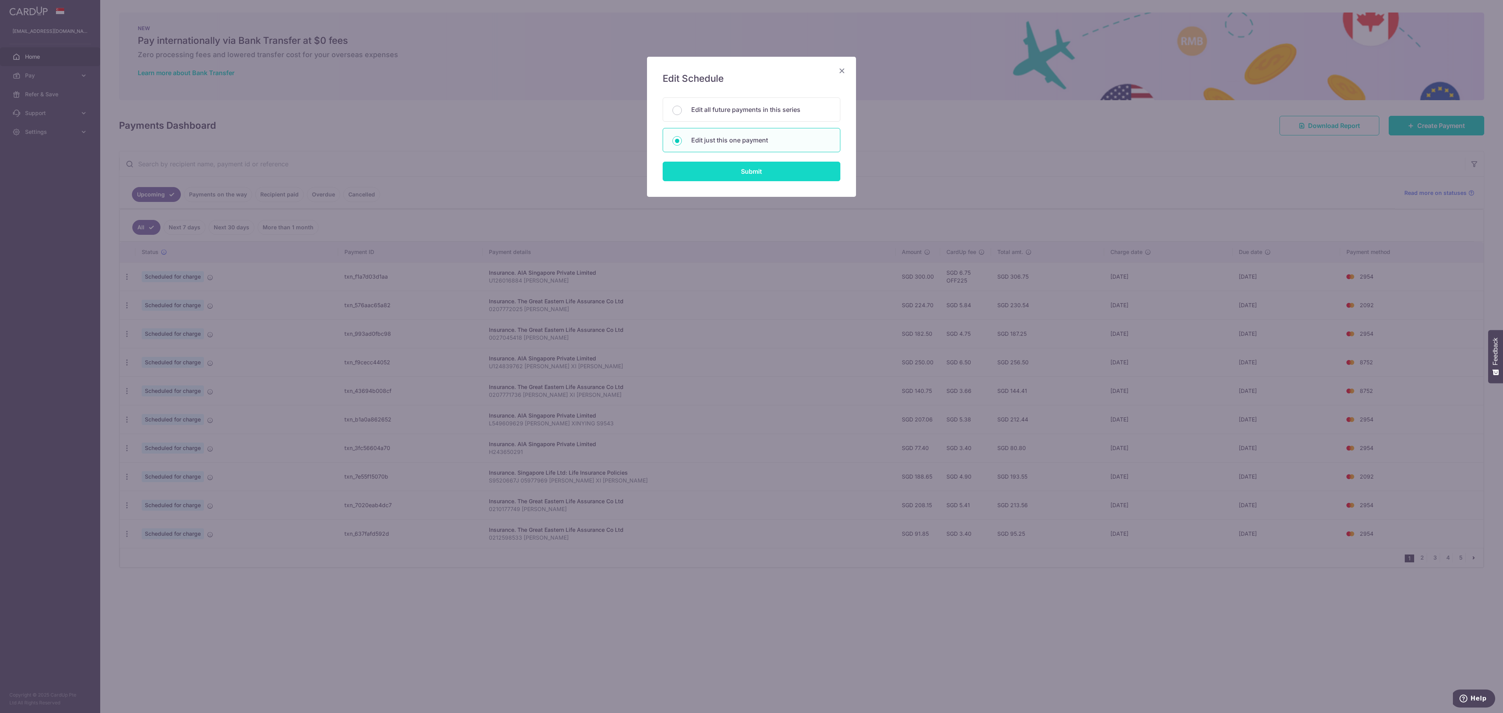
click at [740, 171] on input "Submit" at bounding box center [751, 172] width 178 height 20
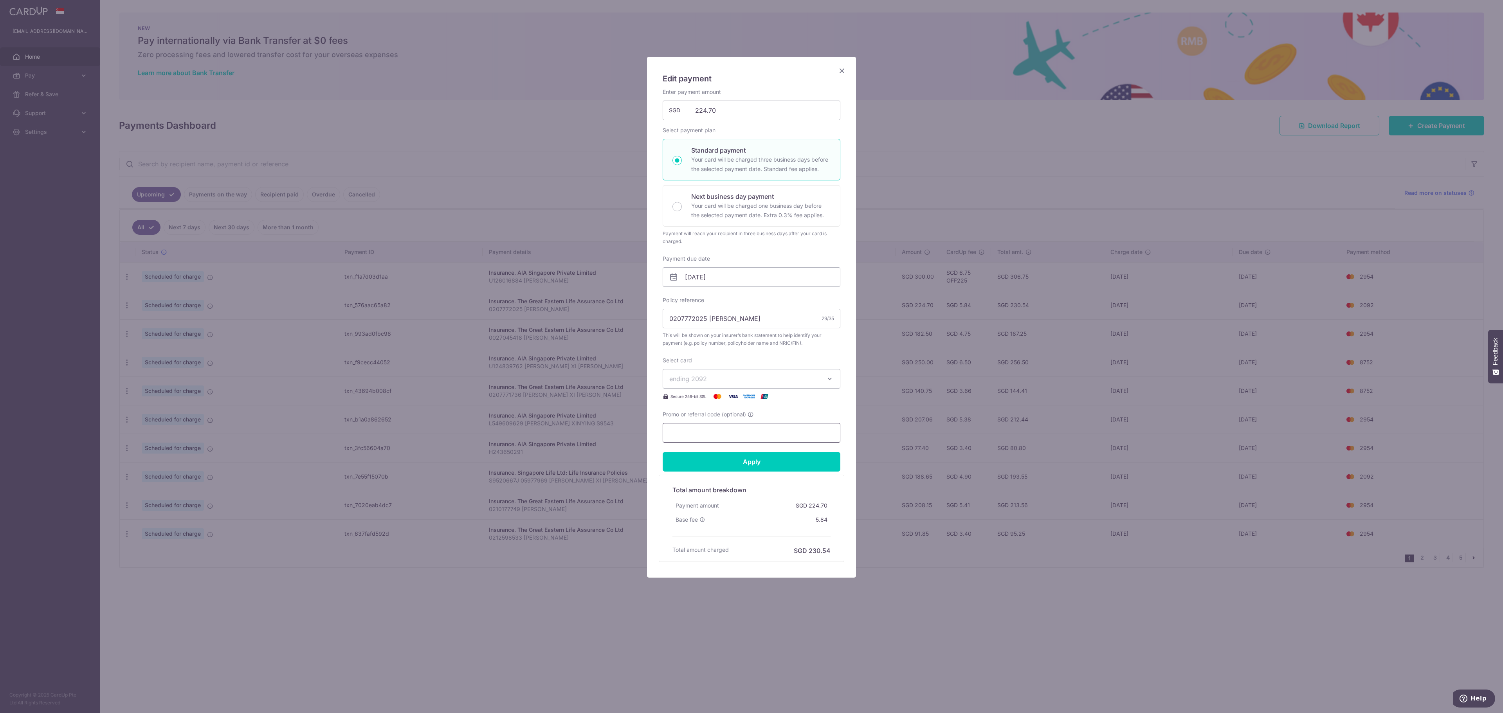
click at [707, 356] on input "Promo or referral code (optional)" at bounding box center [751, 433] width 178 height 20
paste input "off225"
type input "off225"
click at [737, 356] on input "Apply" at bounding box center [751, 462] width 178 height 20
type input "Successfully Applied"
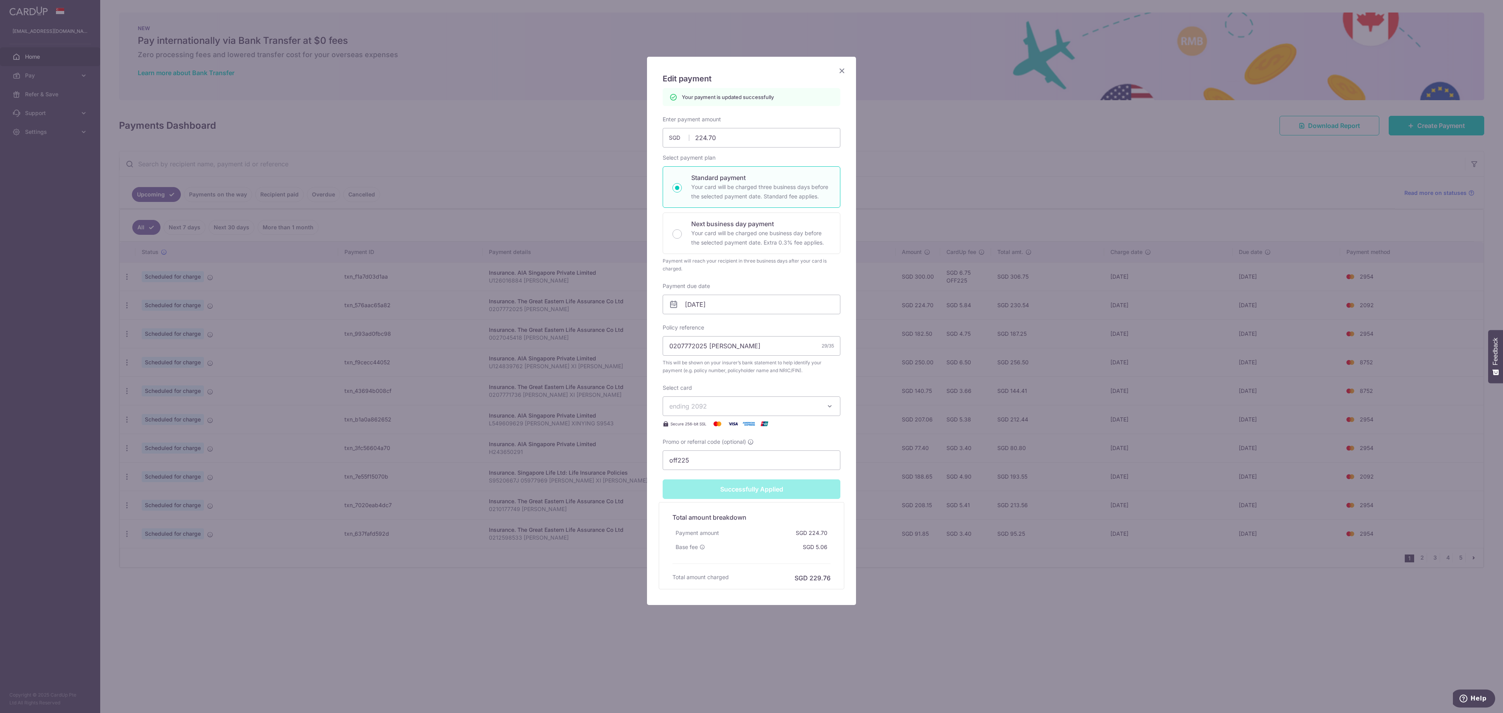
click at [468, 356] on div "Edit payment By clicking apply, you will make changes to all payments to The Gr…" at bounding box center [751, 356] width 1503 height 713
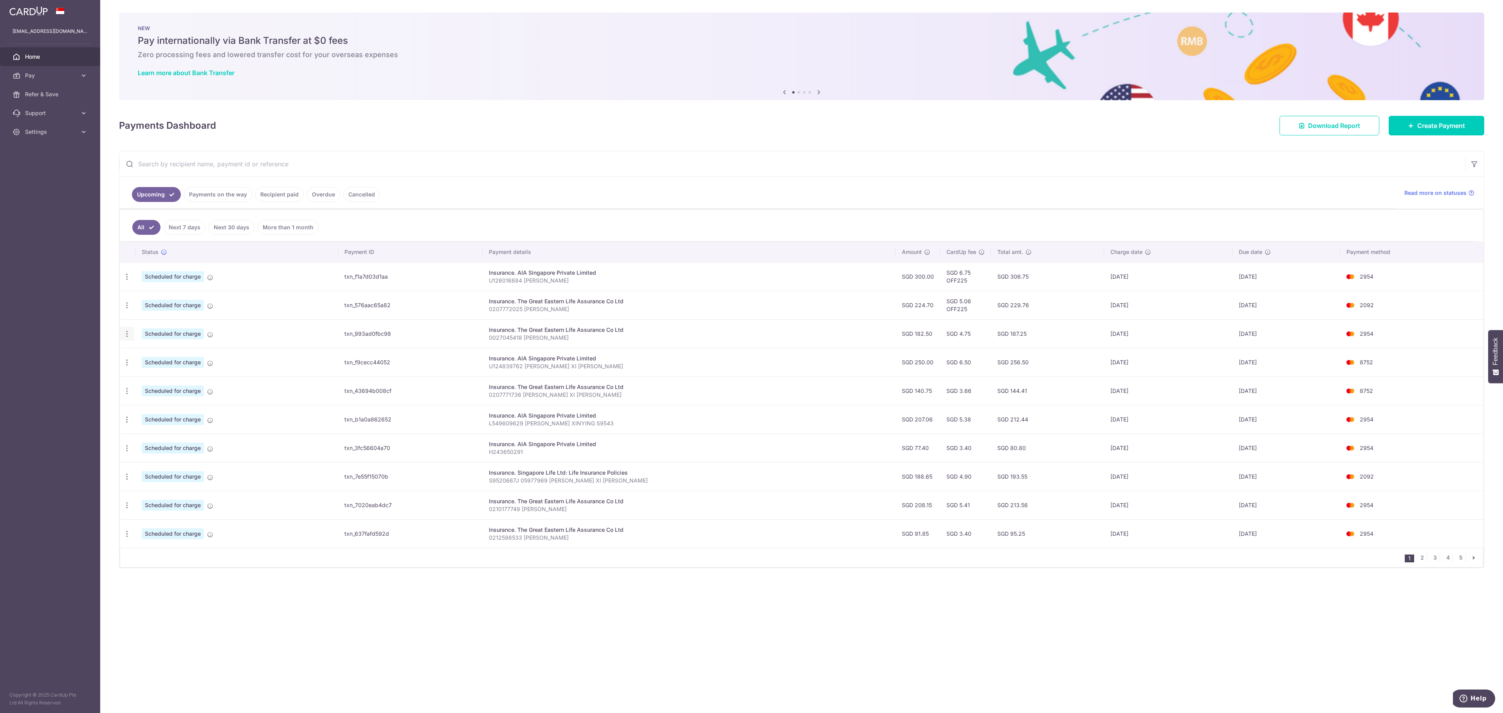
click at [124, 334] on div "Update payment Cancel payment" at bounding box center [127, 334] width 14 height 14
click at [131, 281] on icon "button" at bounding box center [127, 277] width 8 height 8
click at [172, 360] on span "Update payment" at bounding box center [168, 355] width 53 height 9
radio input "true"
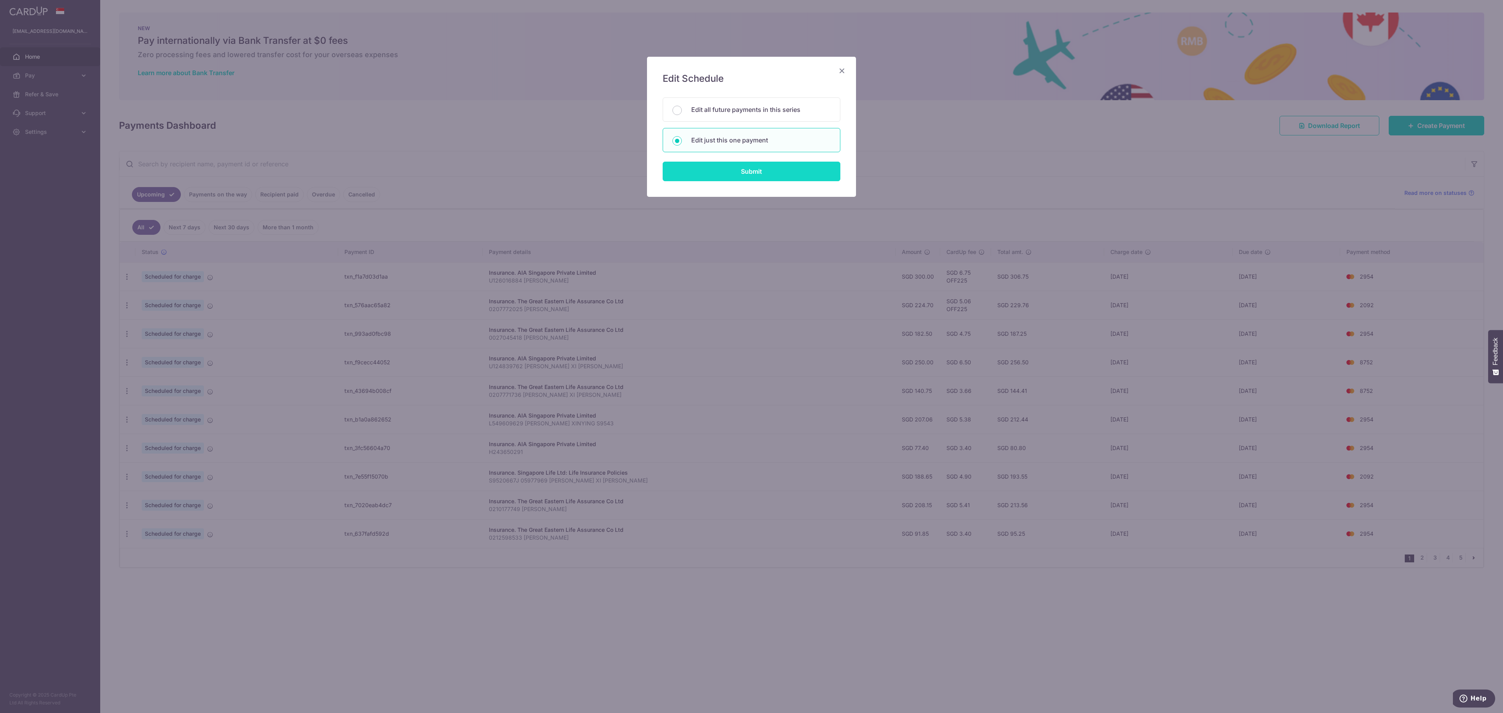
click at [758, 168] on input "Submit" at bounding box center [751, 172] width 178 height 20
radio input "true"
type input "182.50"
type input "[DATE]"
type input "0027045418 [PERSON_NAME]"
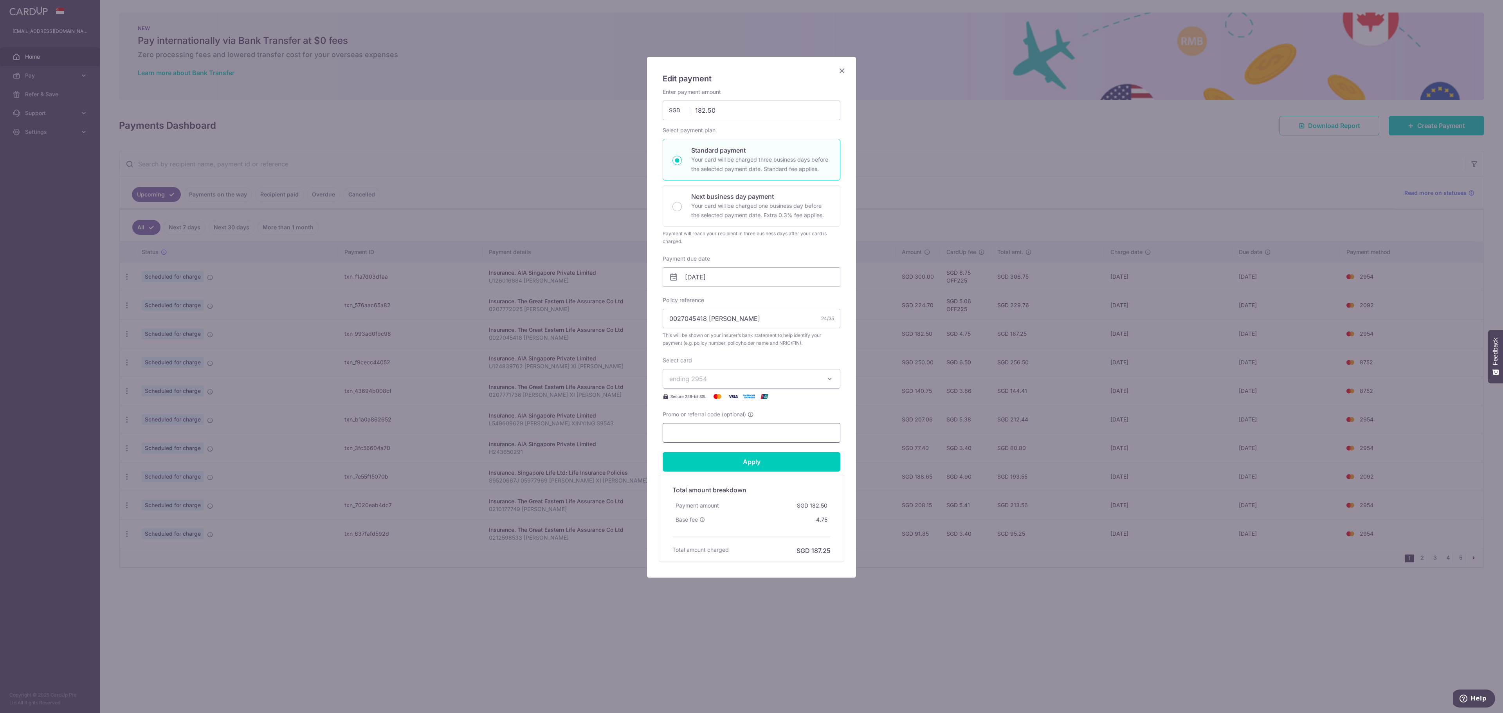
click at [741, 430] on input "Promo or referral code (optional)" at bounding box center [751, 433] width 178 height 20
paste input "off225"
type input "off225"
click at [744, 471] on input "Apply" at bounding box center [751, 462] width 178 height 20
type input "Successfully Applied"
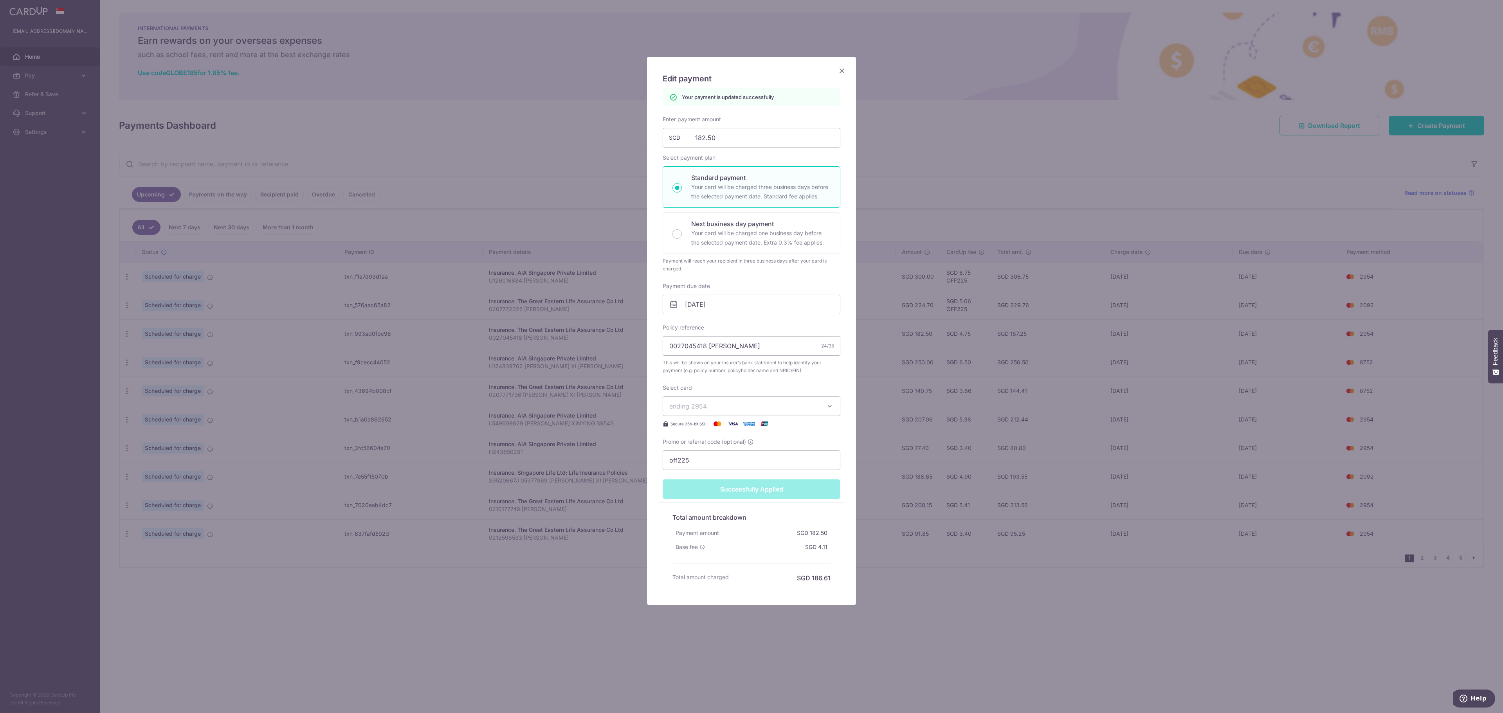
click at [841, 352] on div "Edit payment By clicking apply, you will make changes to all payments to The Gr…" at bounding box center [751, 331] width 209 height 548
click at [953, 319] on div "Edit payment By clicking apply, you will make changes to all payments to The Gr…" at bounding box center [751, 356] width 1503 height 713
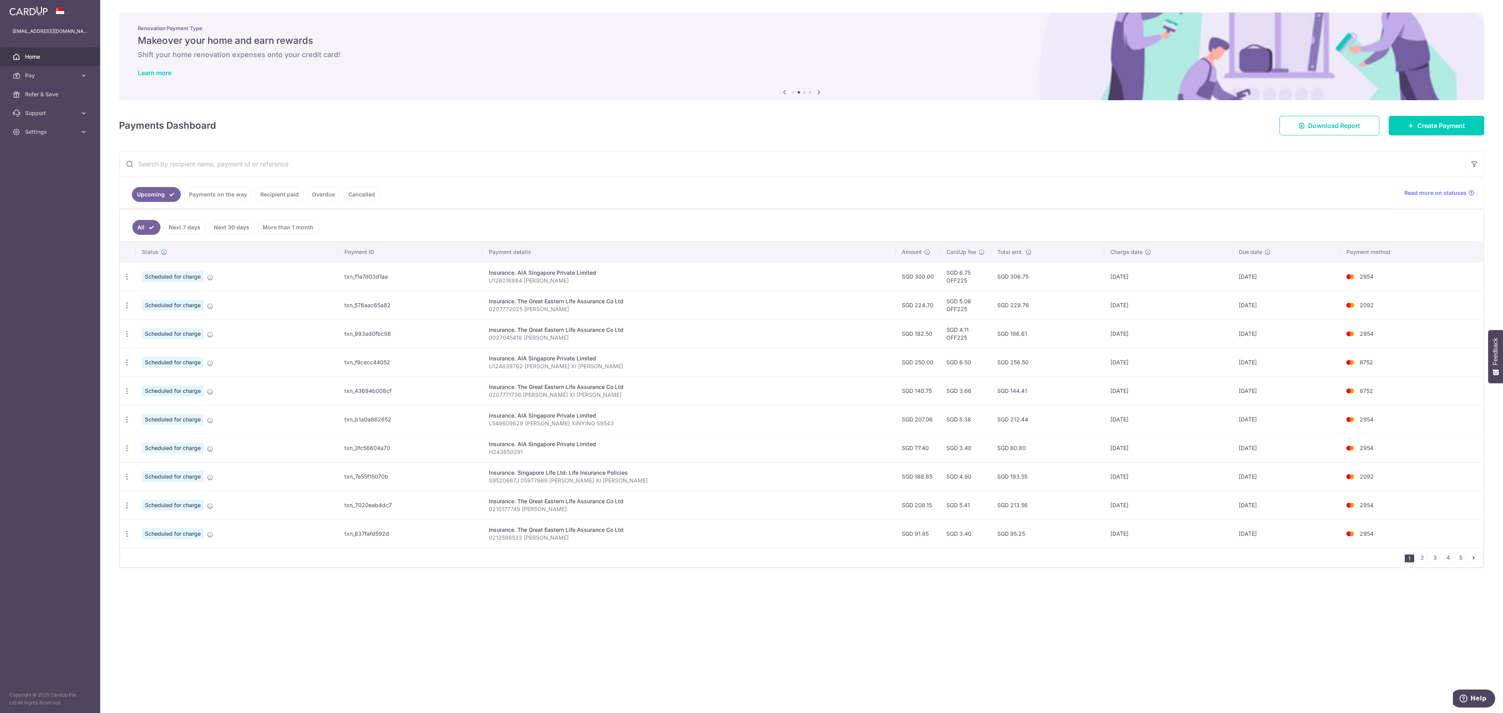
click at [905, 123] on div "Payments Dashboard Download Report Create Payment" at bounding box center [801, 124] width 1365 height 23
drag, startPoint x: 131, startPoint y: 372, endPoint x: 123, endPoint y: 371, distance: 8.6
click at [130, 370] on div "Update payment Cancel payment" at bounding box center [127, 362] width 14 height 14
click at [123, 370] on div "Update payment Cancel payment" at bounding box center [127, 362] width 14 height 14
click at [128, 281] on icon "button" at bounding box center [127, 277] width 8 height 8
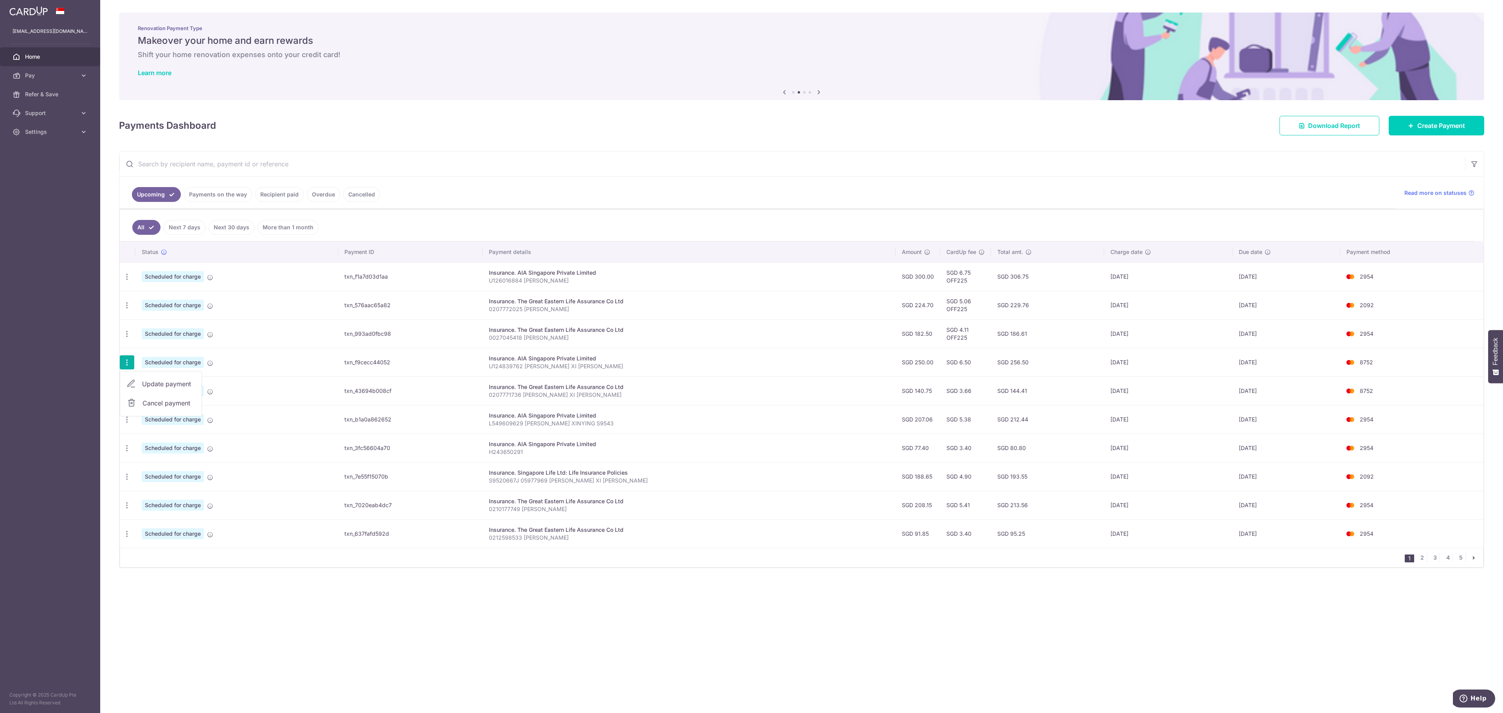
click at [171, 389] on span "Update payment" at bounding box center [168, 383] width 53 height 9
radio input "true"
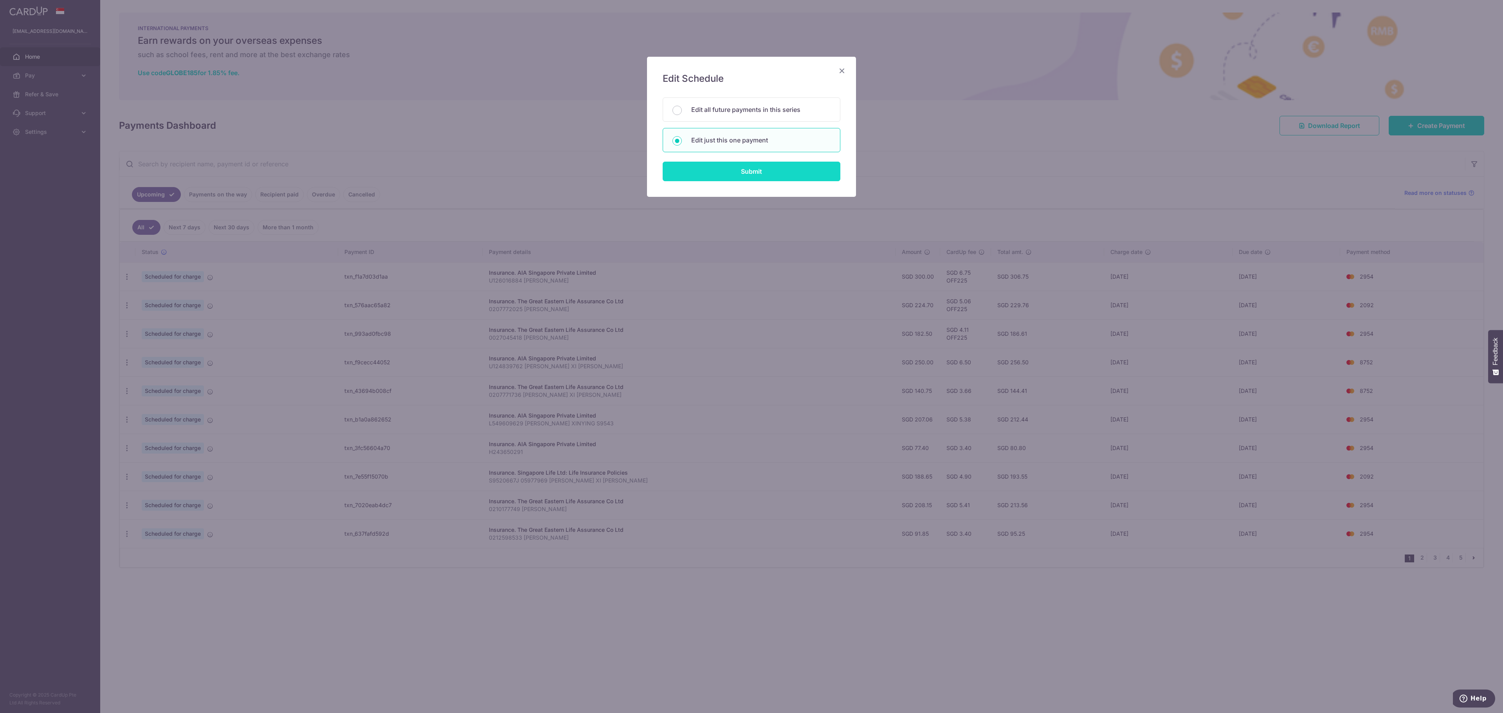
click at [750, 169] on input "Submit" at bounding box center [751, 172] width 178 height 20
radio input "true"
type input "250.00"
type input "[DATE]"
type input "U124839762 [PERSON_NAME] XI [PERSON_NAME]"
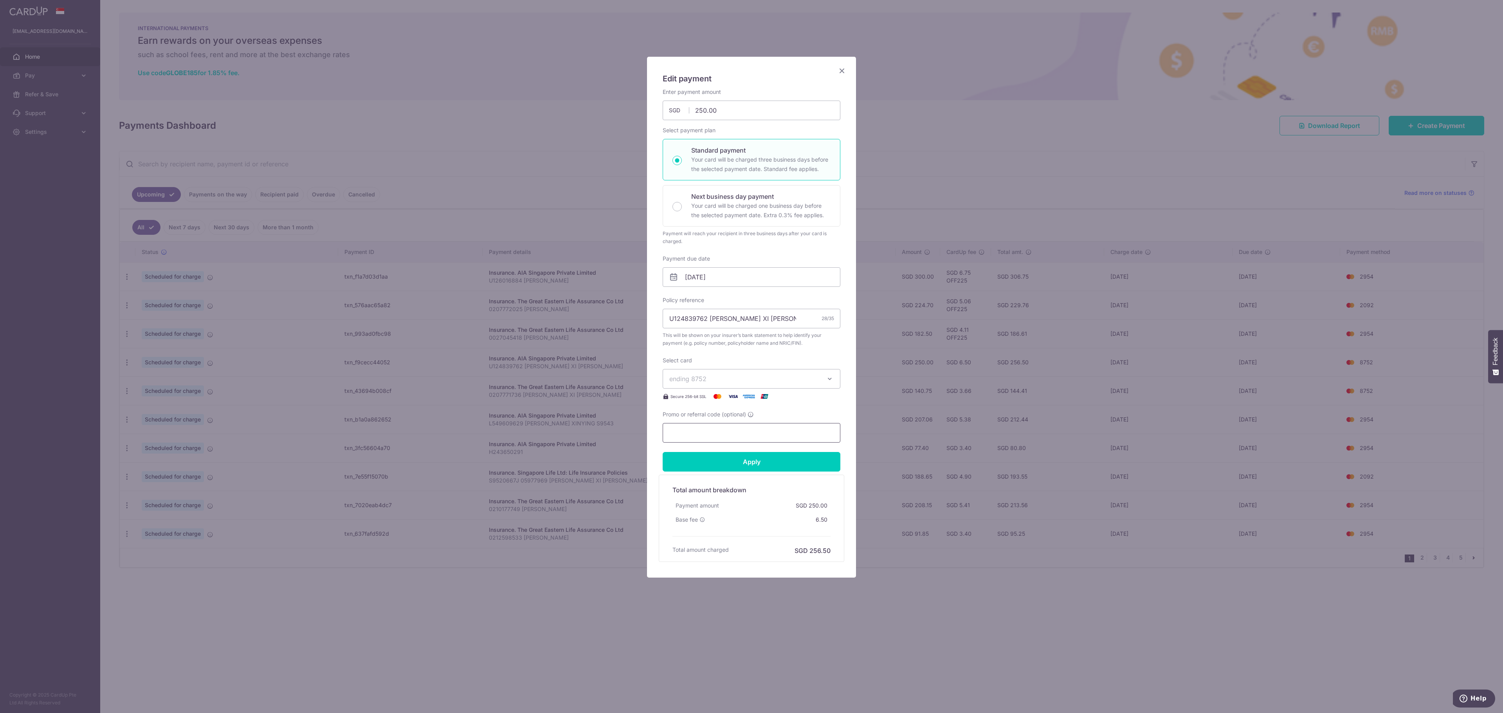
click at [751, 427] on input "Promo or referral code (optional)" at bounding box center [751, 433] width 178 height 20
type input "OFF225"
click at [760, 469] on input "Apply" at bounding box center [751, 462] width 178 height 20
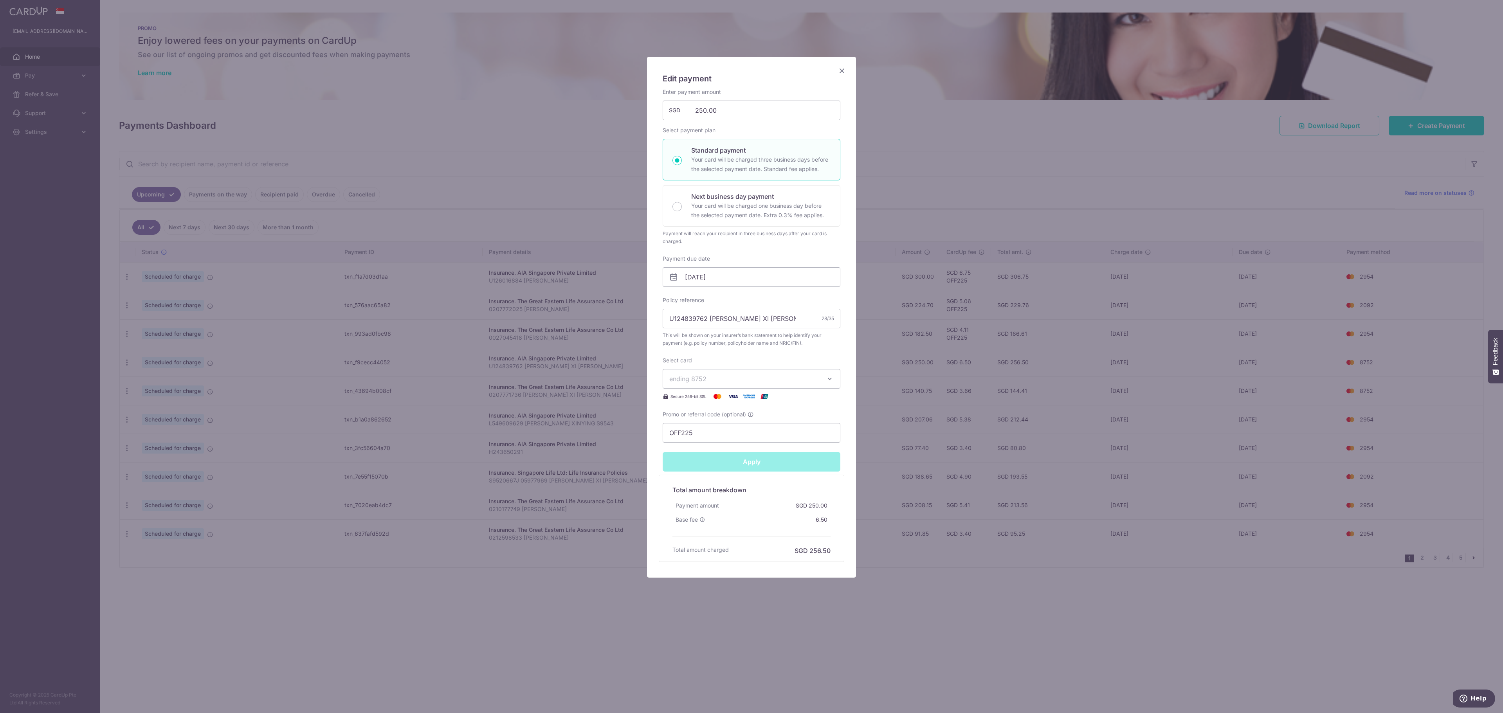
type input "Successfully Applied"
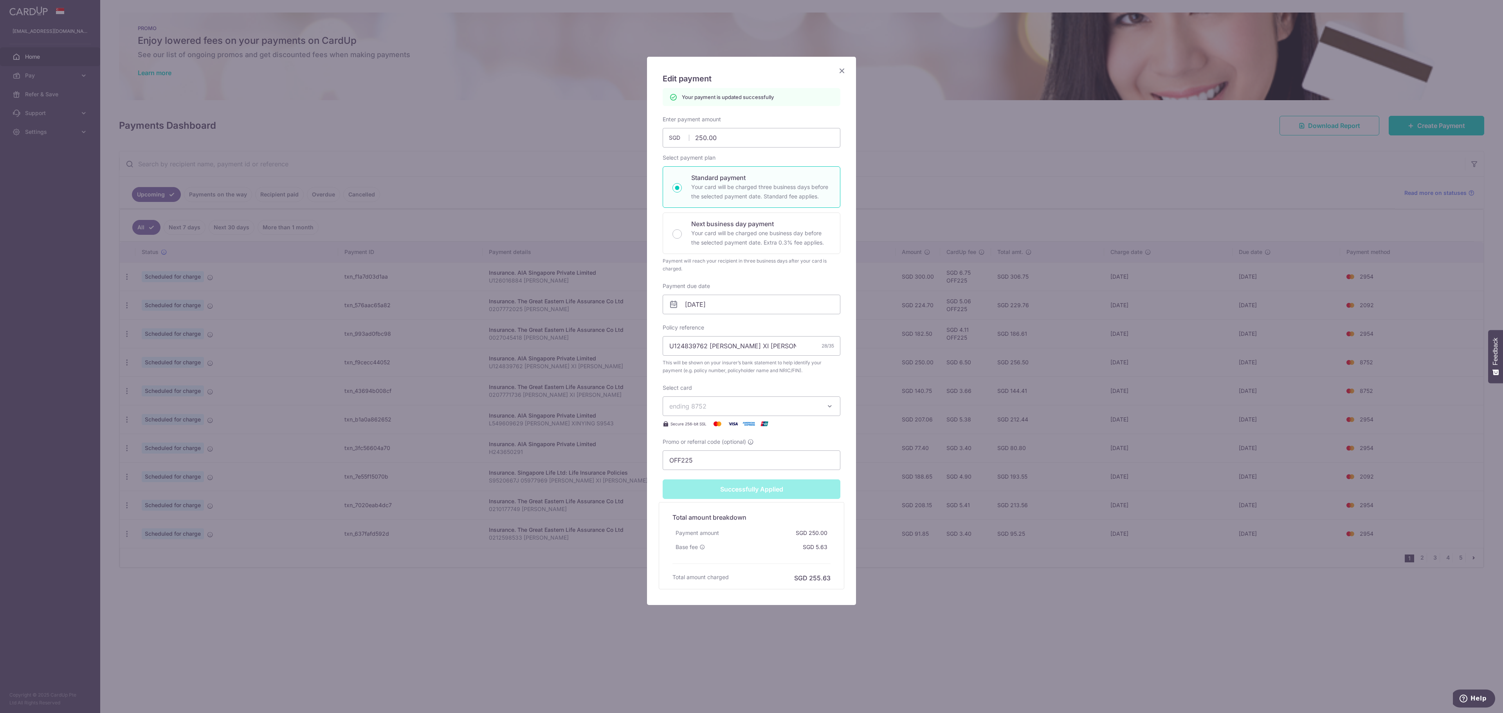
click at [921, 422] on div "Edit payment By clicking apply, you will make changes to all payments to AIA Si…" at bounding box center [751, 356] width 1503 height 713
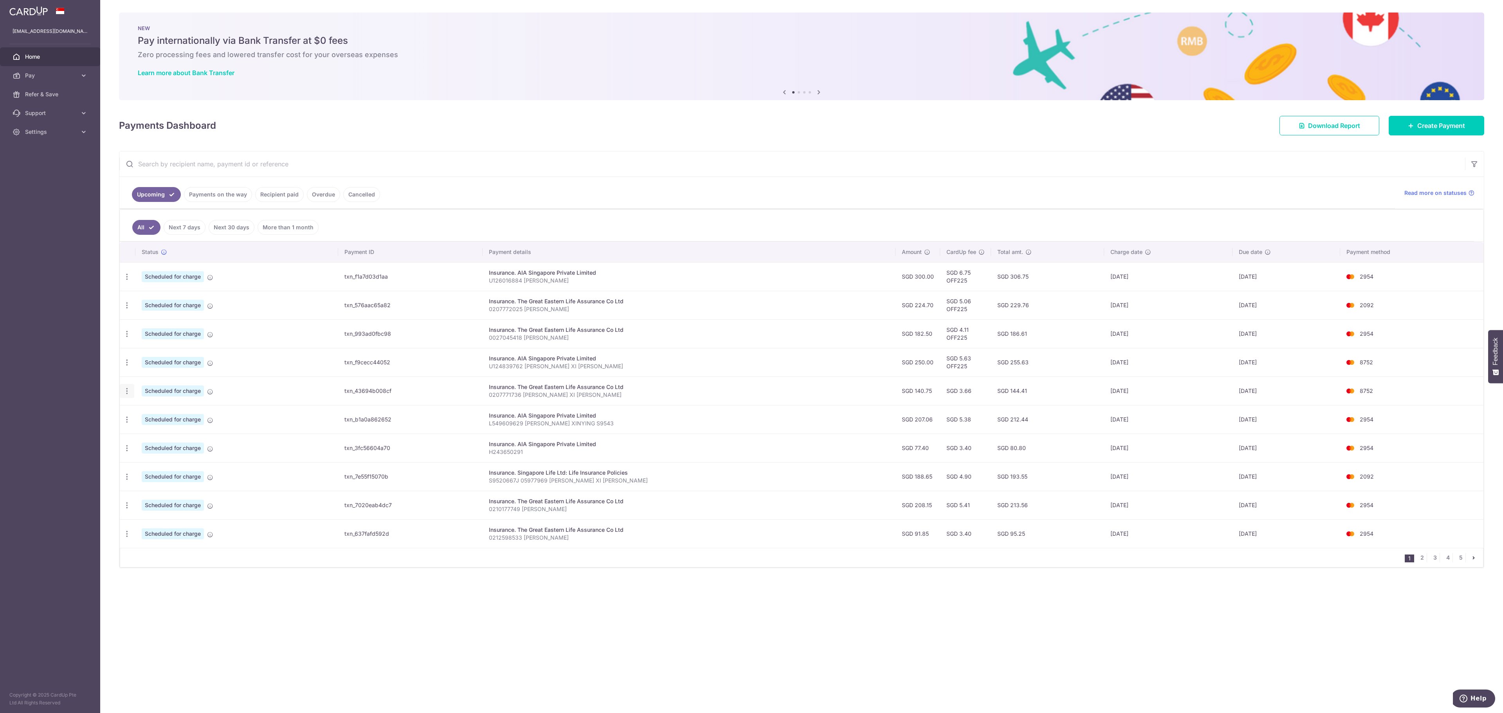
click at [126, 281] on icon "button" at bounding box center [127, 277] width 8 height 8
click at [152, 417] on span "Update payment" at bounding box center [168, 412] width 53 height 9
radio input "true"
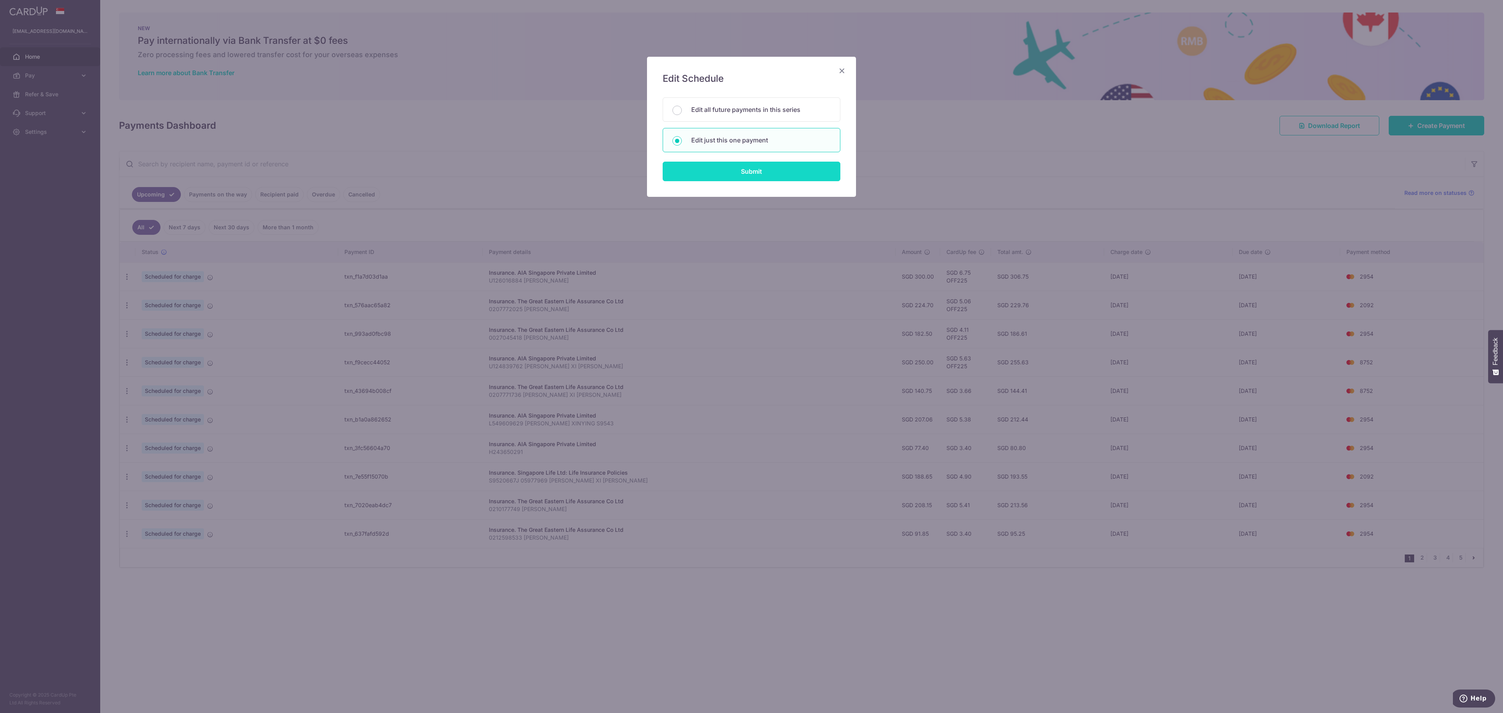
click at [761, 178] on input "Submit" at bounding box center [751, 172] width 178 height 20
radio input "true"
type input "140.75"
type input "[DATE]"
type input "0207771736 [PERSON_NAME] XI [PERSON_NAME]"
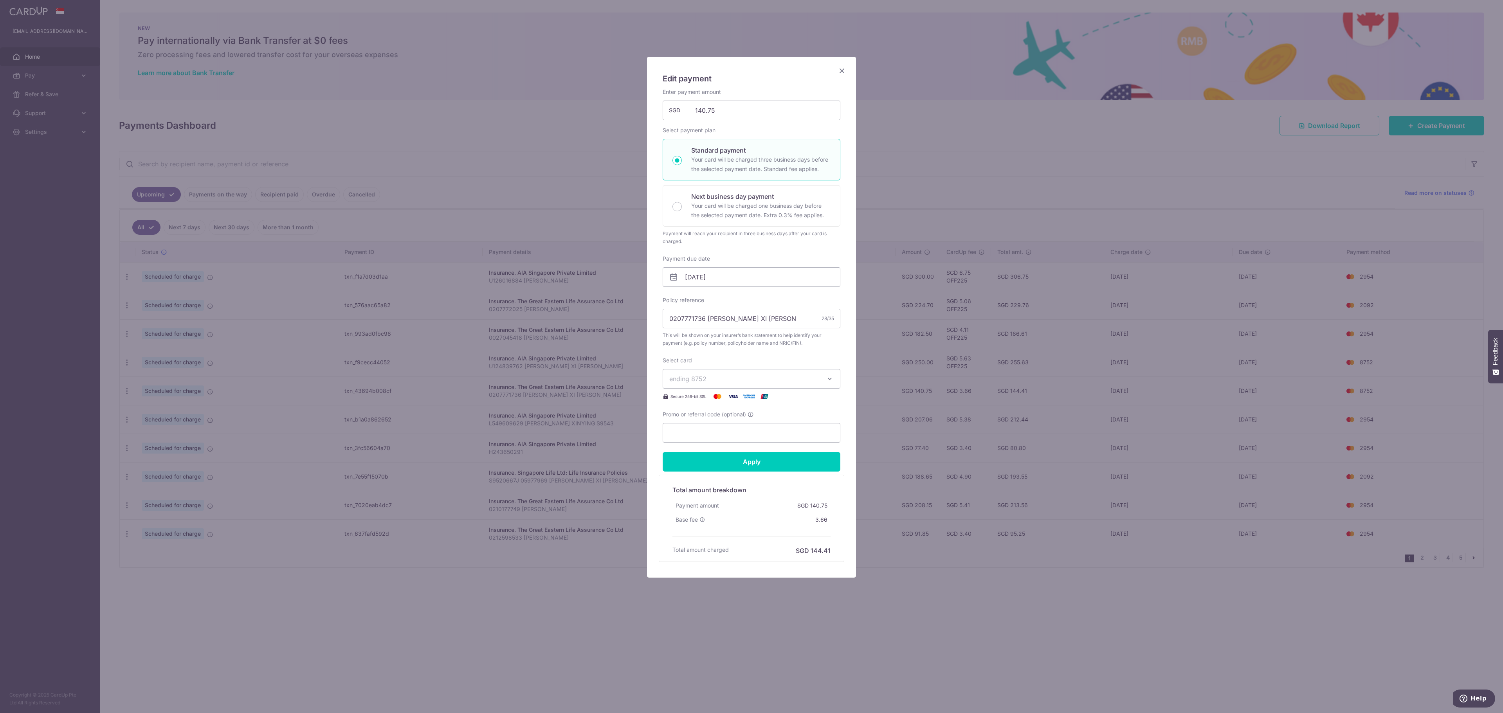
click at [711, 424] on div "Promo or referral code (optional)" at bounding box center [751, 426] width 178 height 32
click at [730, 443] on input "Promo or referral code (optional)" at bounding box center [751, 433] width 178 height 20
paste input "OFF225"
type input "OFF225"
click at [771, 471] on input "Apply" at bounding box center [751, 462] width 178 height 20
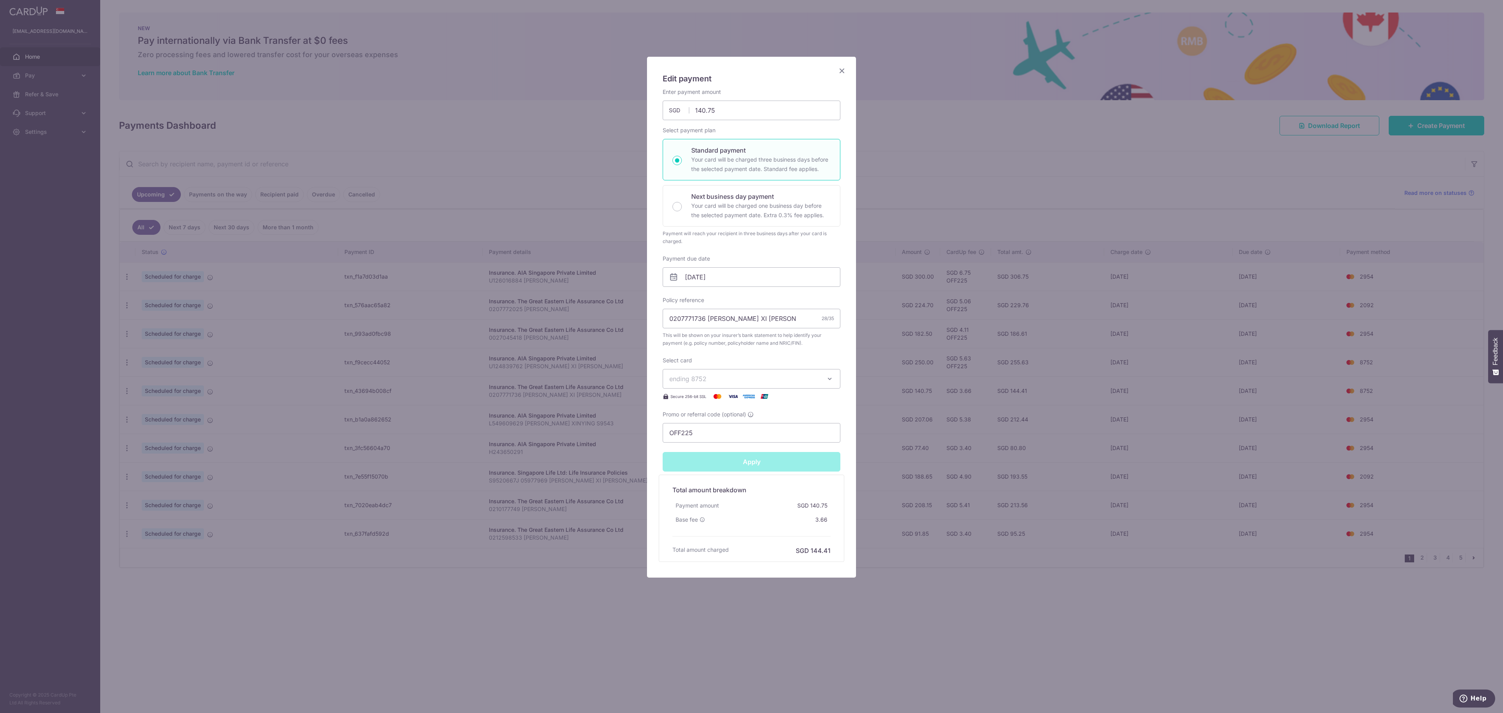
type input "Successfully Applied"
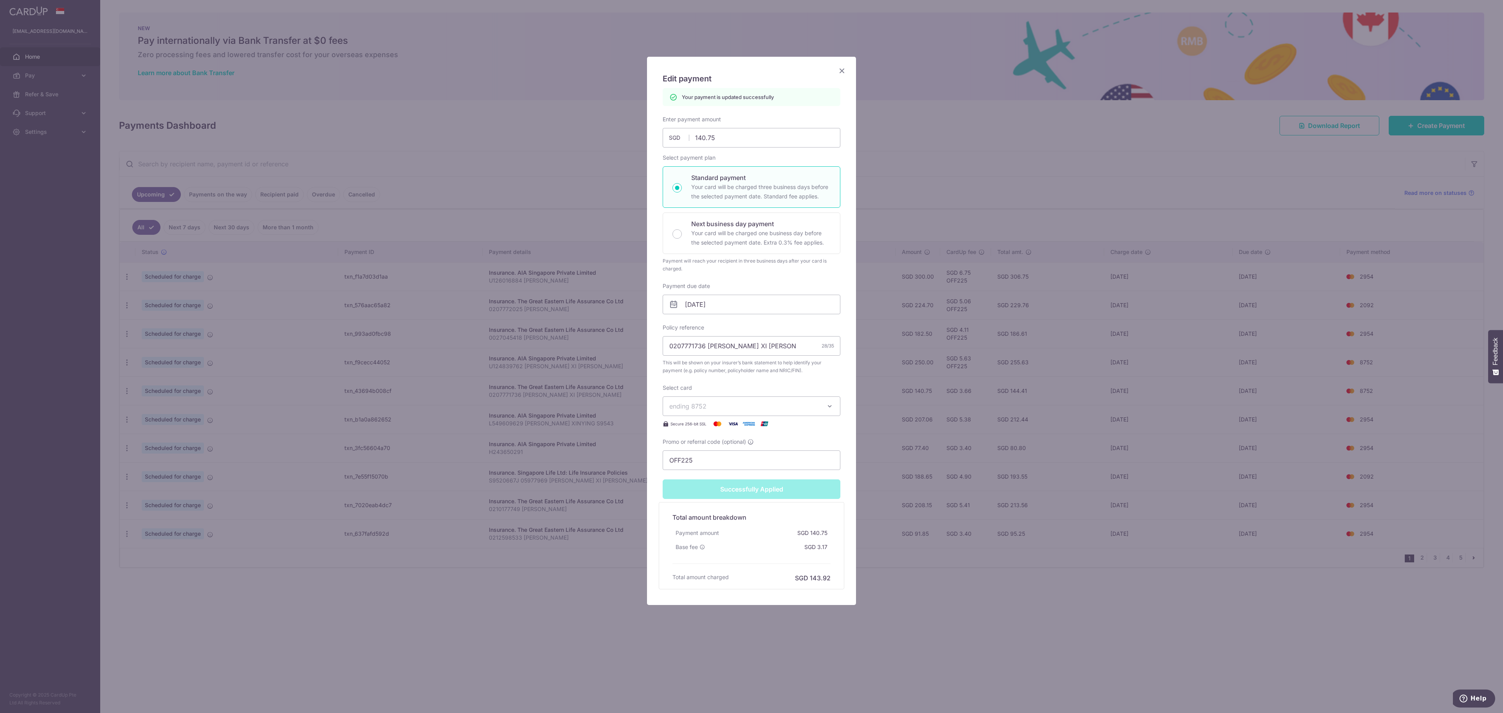
click at [127, 429] on div "Edit payment By clicking apply, you will make changes to all payments to The Gr…" at bounding box center [751, 356] width 1503 height 713
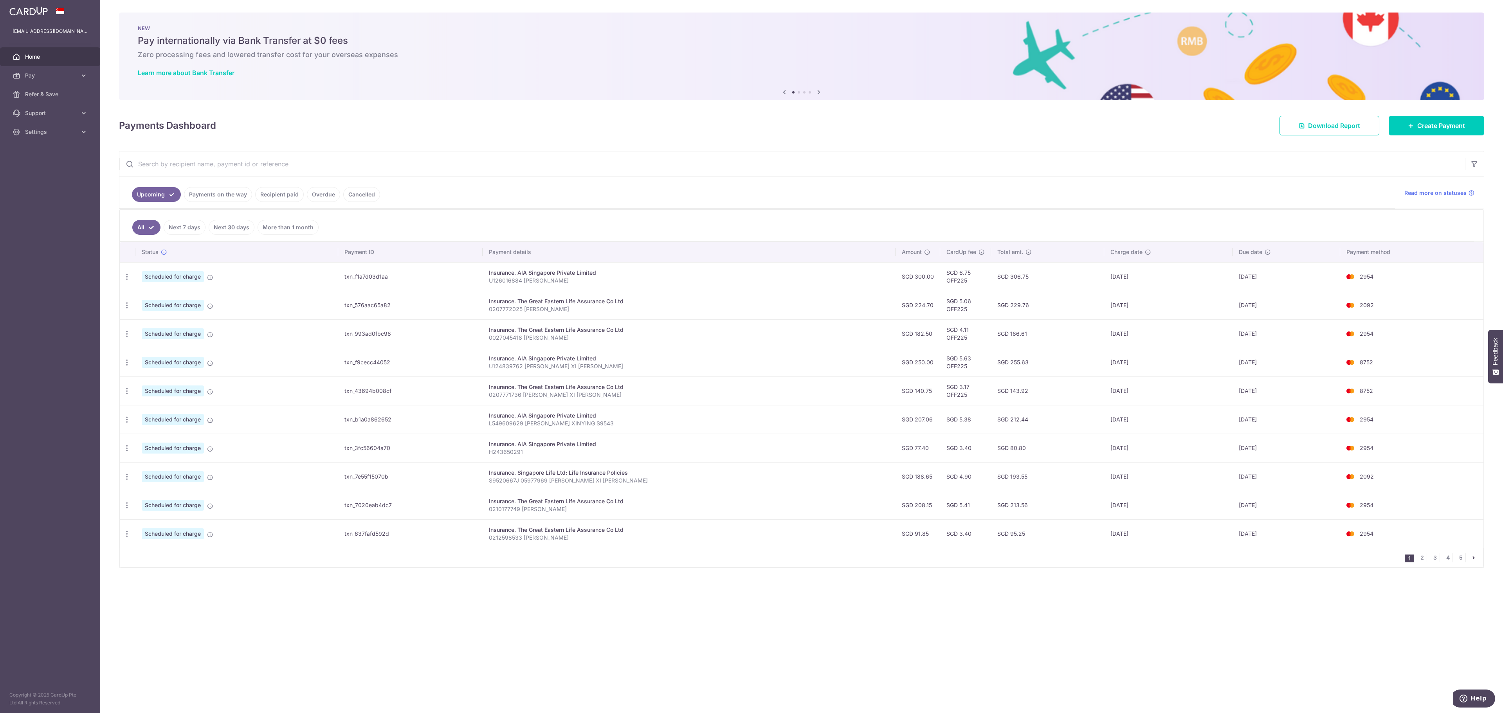
click at [127, 281] on icon "button" at bounding box center [127, 277] width 8 height 8
click at [157, 446] on span "Update payment" at bounding box center [168, 440] width 53 height 9
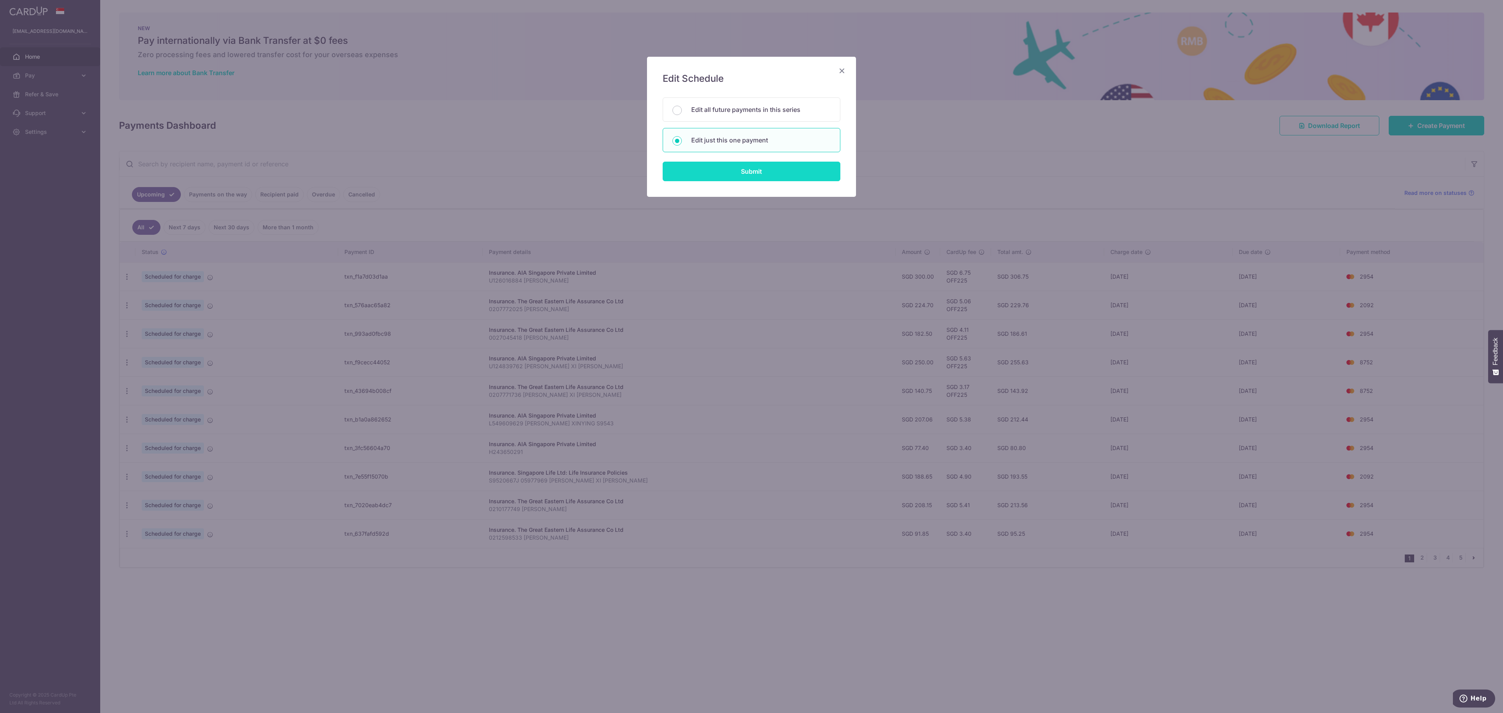
click at [740, 171] on input "Submit" at bounding box center [751, 172] width 178 height 20
radio input "true"
type input "207.06"
type input "[DATE]"
type input "L549609629 [PERSON_NAME] XINYING S9543"
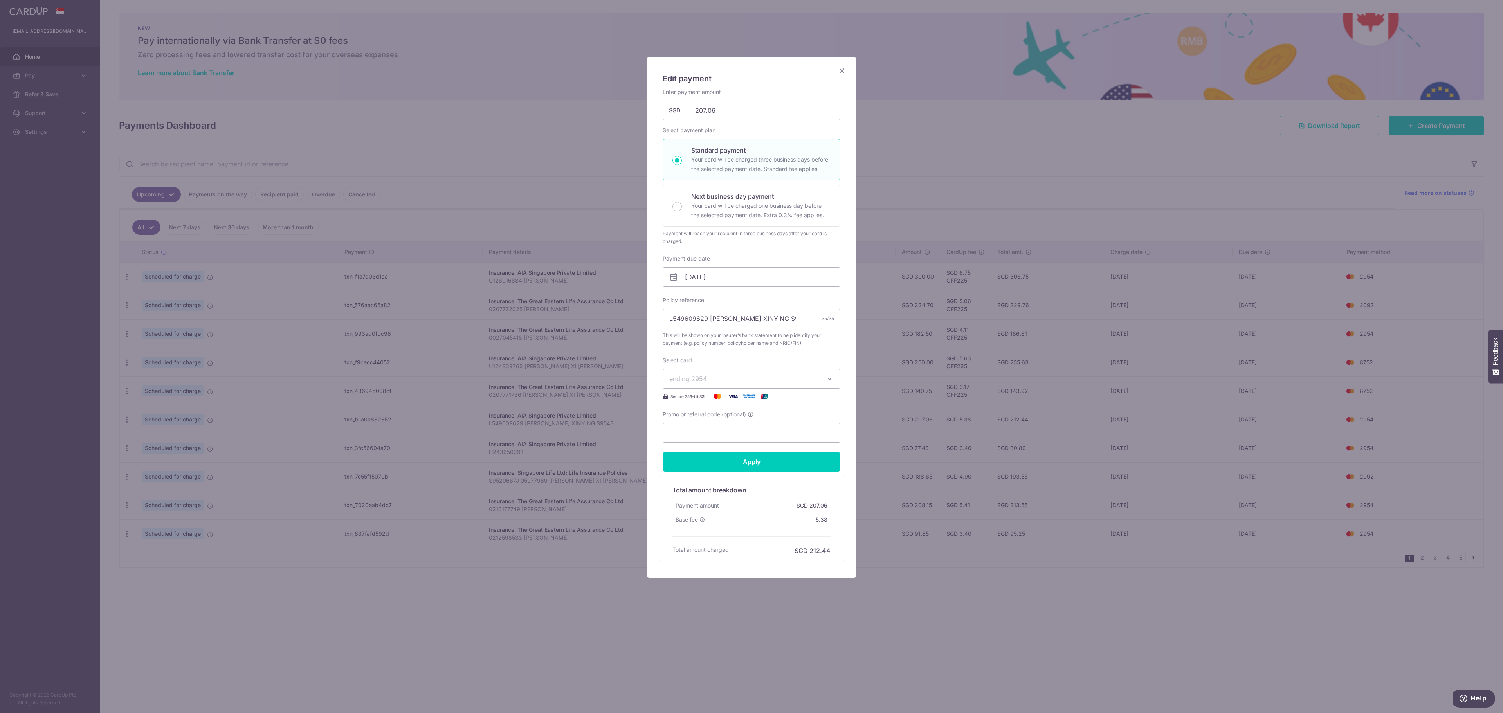
click at [718, 449] on form "By clicking apply, you will make changes to all payments to AIA Singapore Priva…" at bounding box center [751, 325] width 178 height 474
click at [740, 440] on input "Promo or referral code (optional)" at bounding box center [751, 433] width 178 height 20
paste input "OFF225"
type input "OFF225"
click at [747, 453] on form "By clicking apply, you will make changes to all payments to AIA Singapore Priva…" at bounding box center [751, 325] width 178 height 474
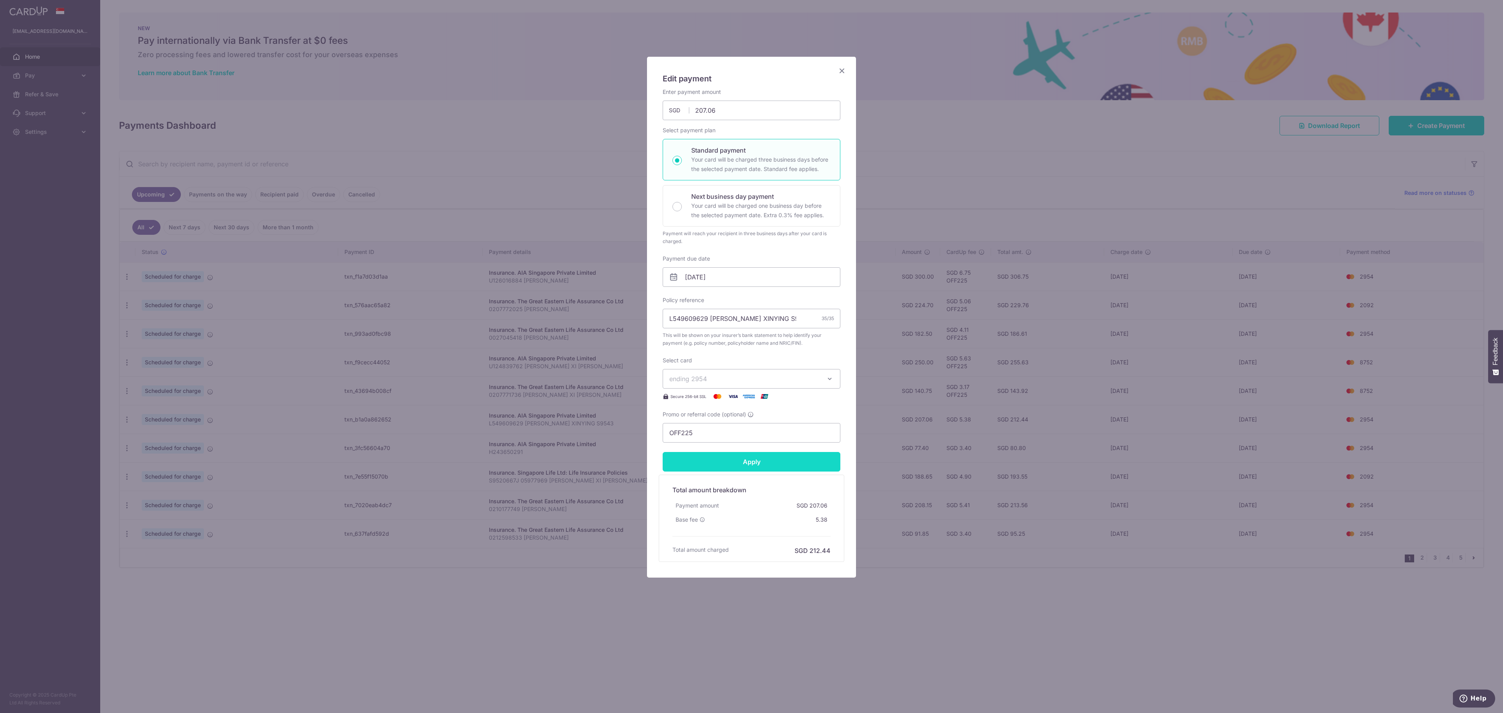
click at [748, 463] on input "Apply" at bounding box center [751, 462] width 178 height 20
type input "Successfully Applied"
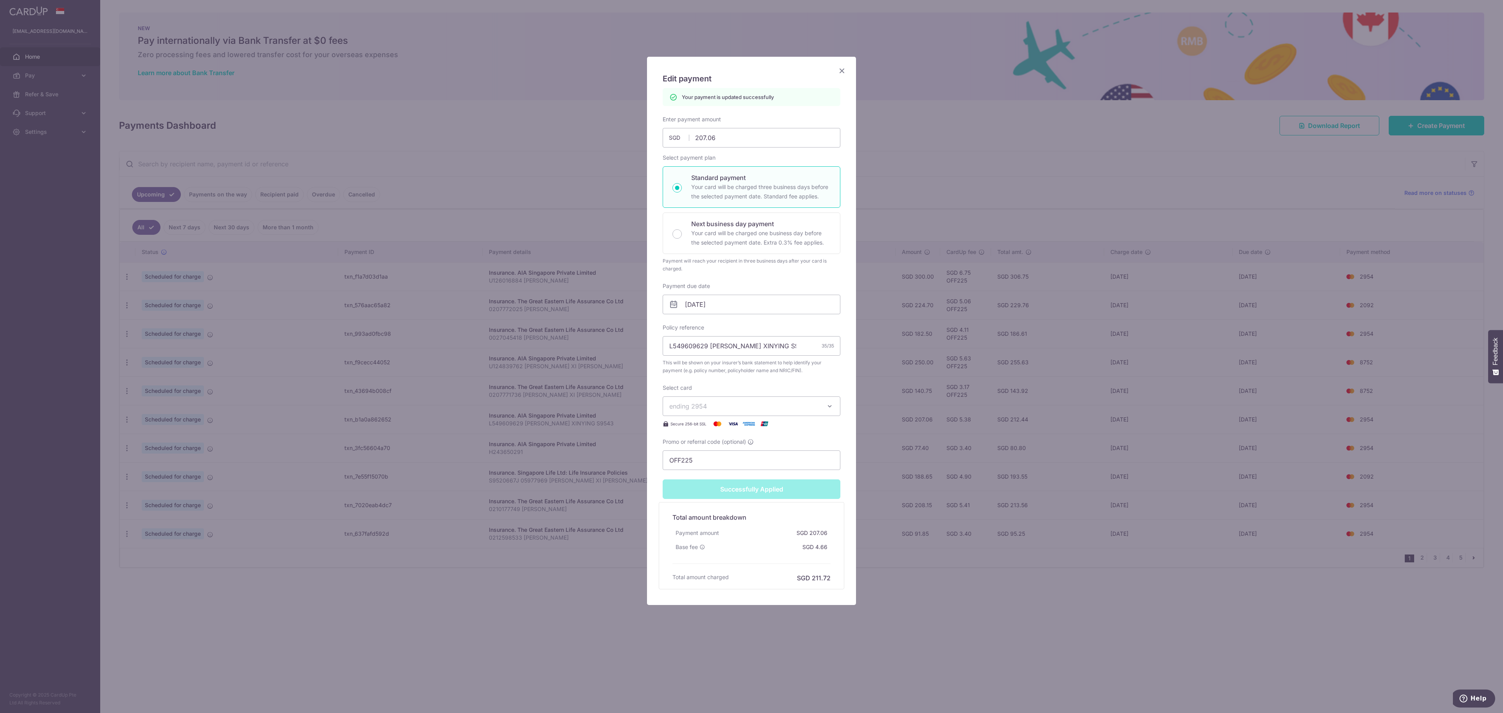
click at [425, 537] on div "Edit payment By clicking apply, you will make changes to all payments to AIA Si…" at bounding box center [751, 356] width 1503 height 713
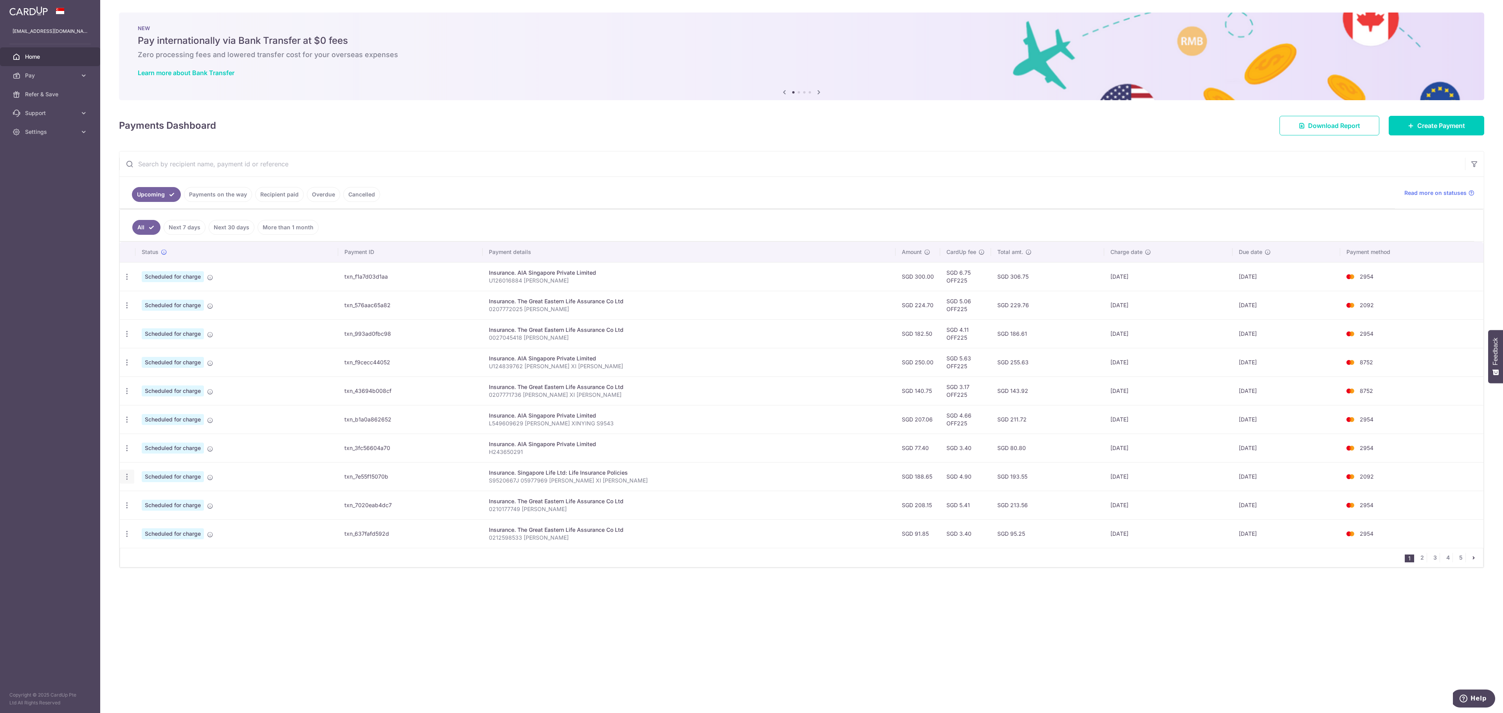
click at [129, 484] on div "Update payment Cancel payment" at bounding box center [127, 477] width 14 height 14
click at [128, 281] on icon "button" at bounding box center [127, 277] width 8 height 8
click at [157, 503] on span "Update payment" at bounding box center [168, 497] width 53 height 9
radio input "true"
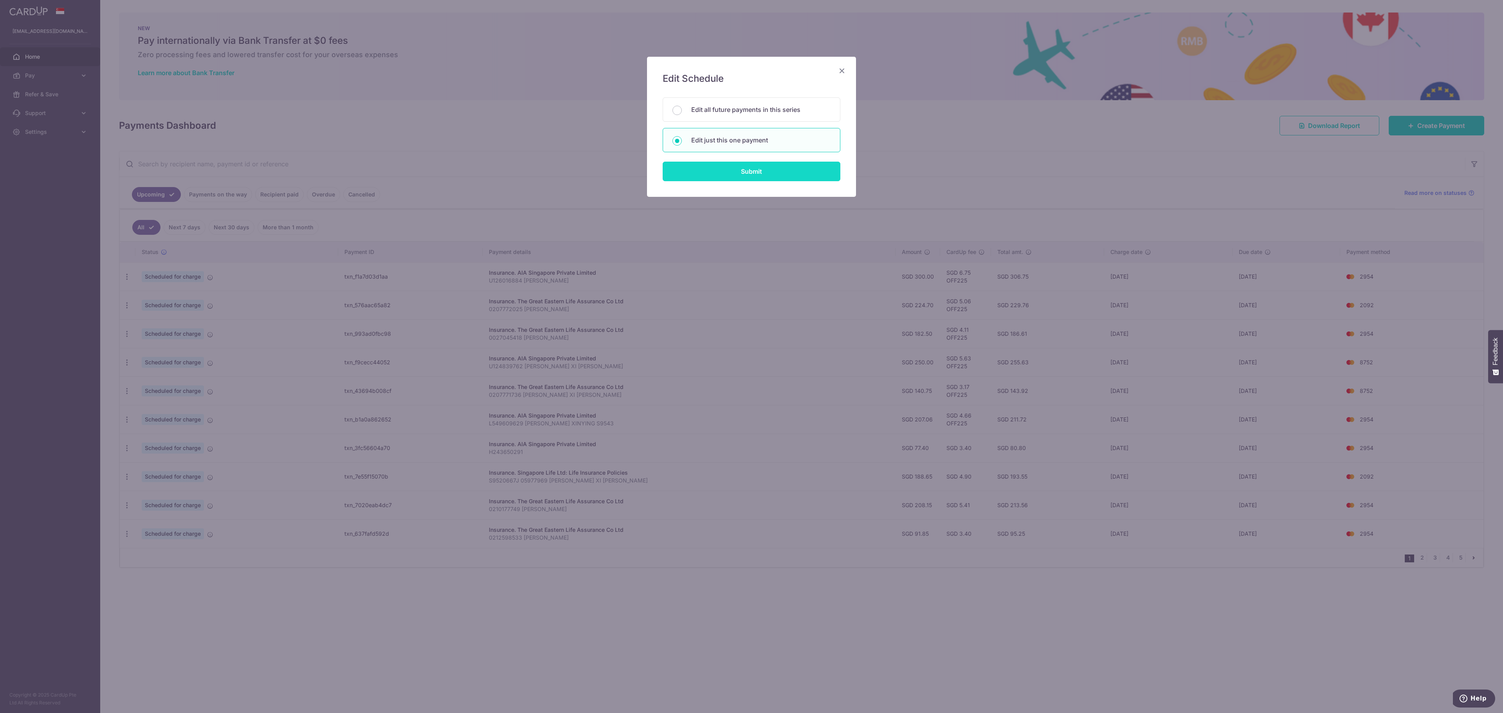
click at [733, 171] on input "Submit" at bounding box center [751, 172] width 178 height 20
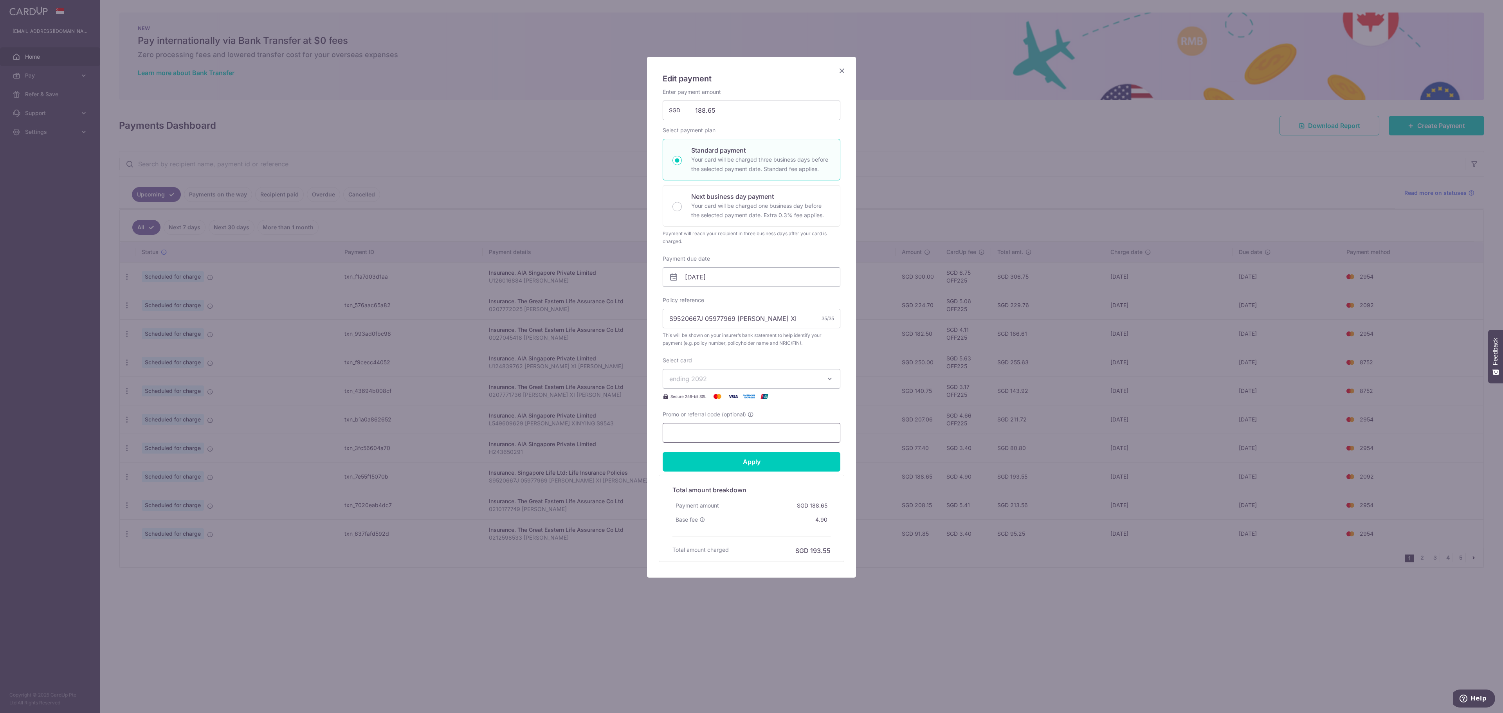
click at [704, 434] on input "Promo or referral code (optional)" at bounding box center [751, 433] width 178 height 20
paste input "OFF225"
type input "OFF225"
click at [756, 462] on input "Apply" at bounding box center [751, 462] width 178 height 20
type input "Successfully Applied"
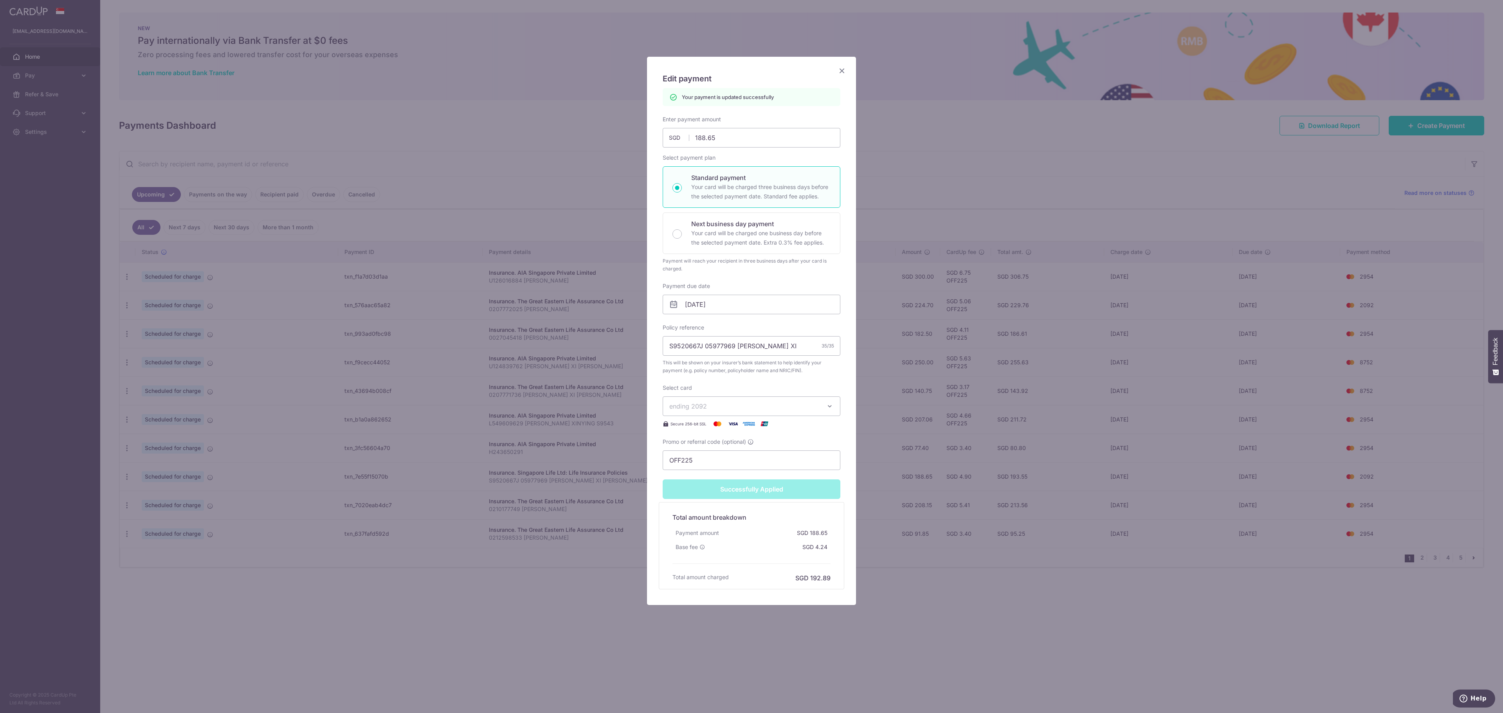
click at [338, 545] on div "Edit payment By clicking apply, you will make changes to all payments to Singap…" at bounding box center [751, 356] width 1503 height 713
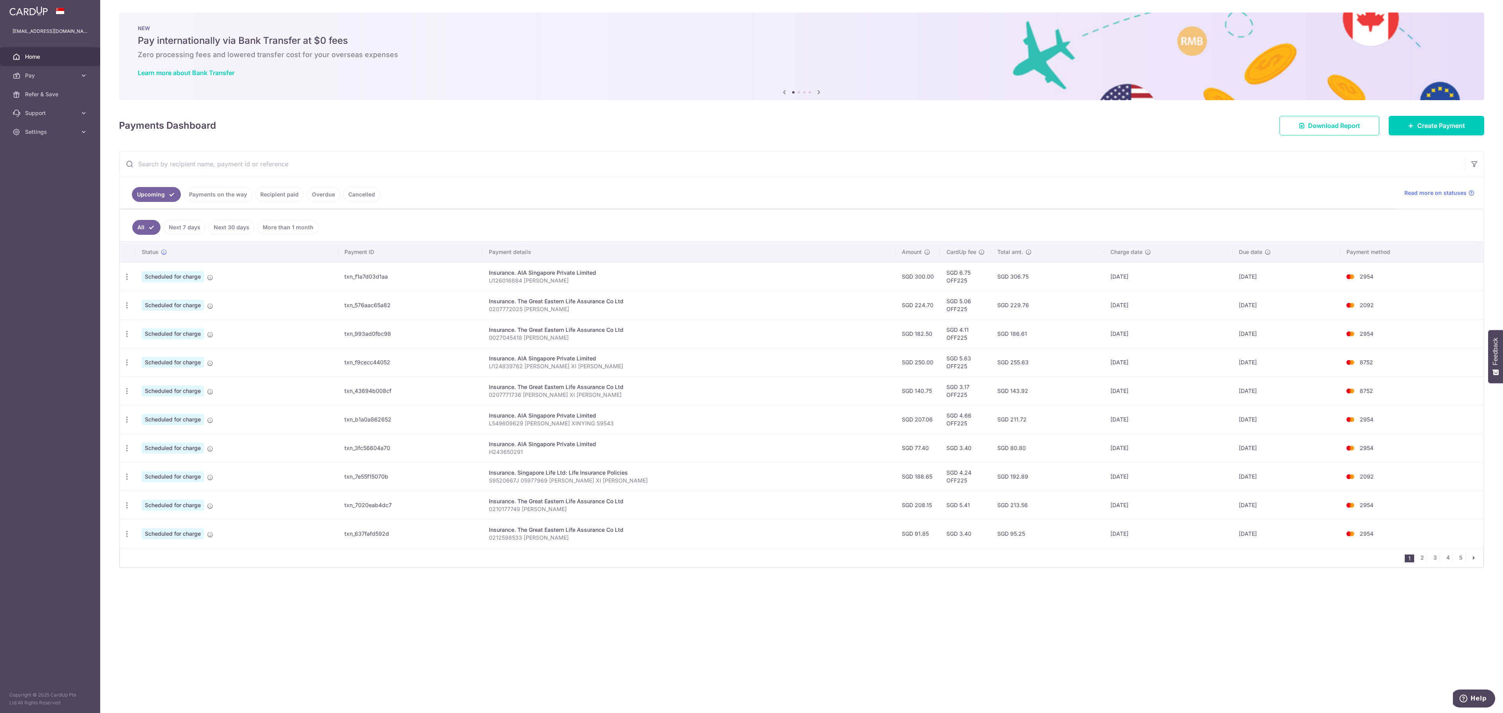
click at [128, 508] on div "Update payment Cancel payment" at bounding box center [127, 505] width 14 height 14
click at [127, 513] on div "Update payment Cancel payment" at bounding box center [127, 505] width 14 height 14
click at [132, 513] on div "Update payment Cancel payment" at bounding box center [127, 505] width 14 height 14
click at [129, 281] on icon "button" at bounding box center [127, 277] width 8 height 8
click at [150, 528] on link "Update payment" at bounding box center [160, 526] width 81 height 19
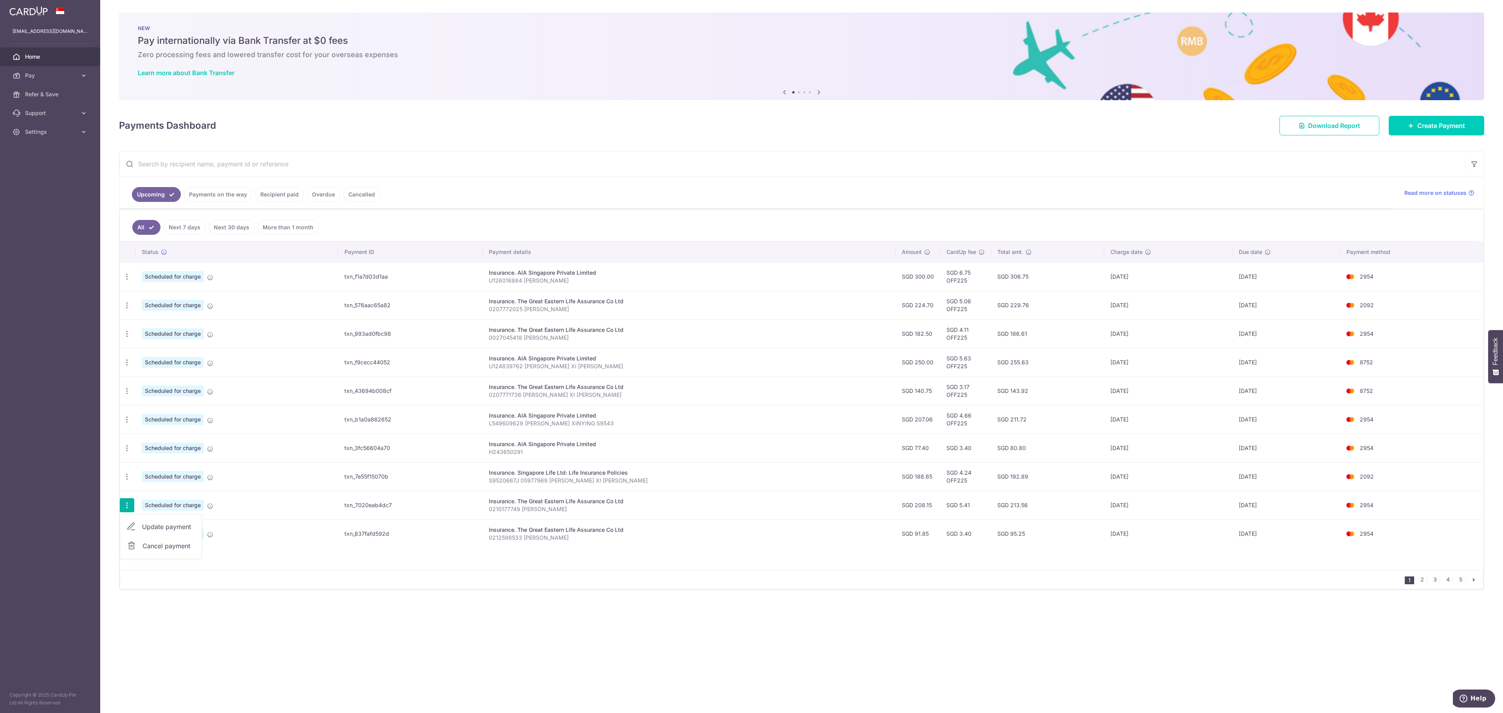
radio input "true"
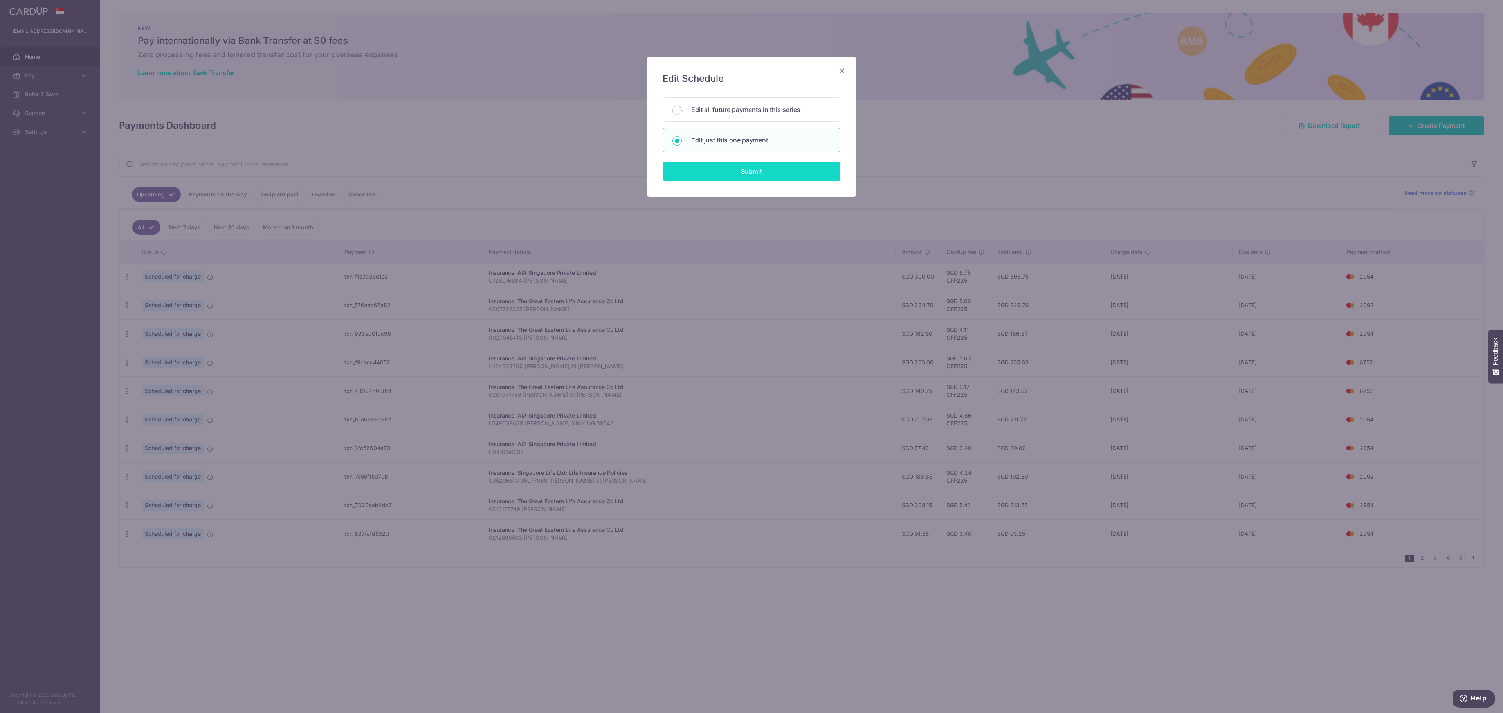
click at [731, 169] on input "Submit" at bounding box center [751, 172] width 178 height 20
radio input "true"
type input "208.15"
type input "[DATE]"
type input "0210177749 [PERSON_NAME]"
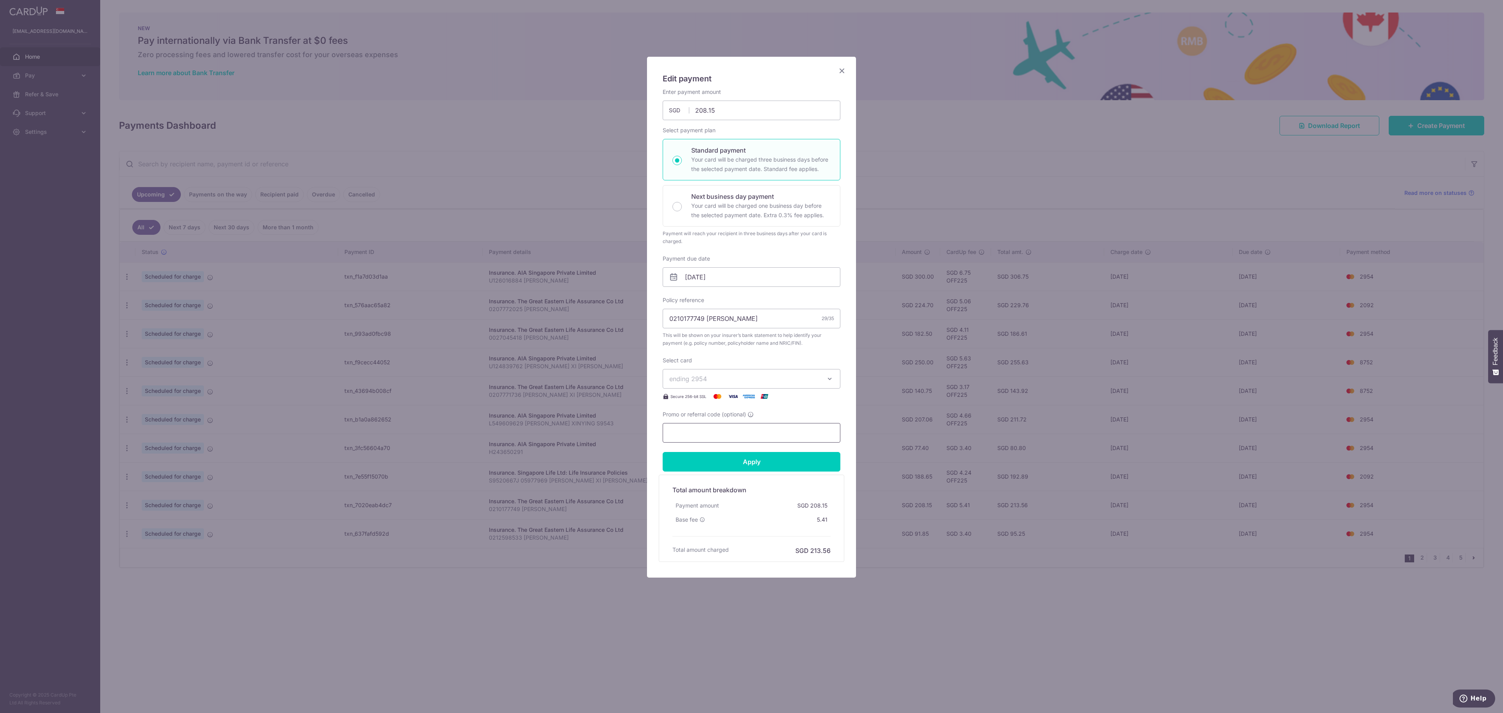
click at [716, 430] on input "Promo or referral code (optional)" at bounding box center [751, 433] width 178 height 20
paste input "OFF225"
type input "OFF225"
click at [730, 459] on input "Apply" at bounding box center [751, 462] width 178 height 20
type input "Successfully Applied"
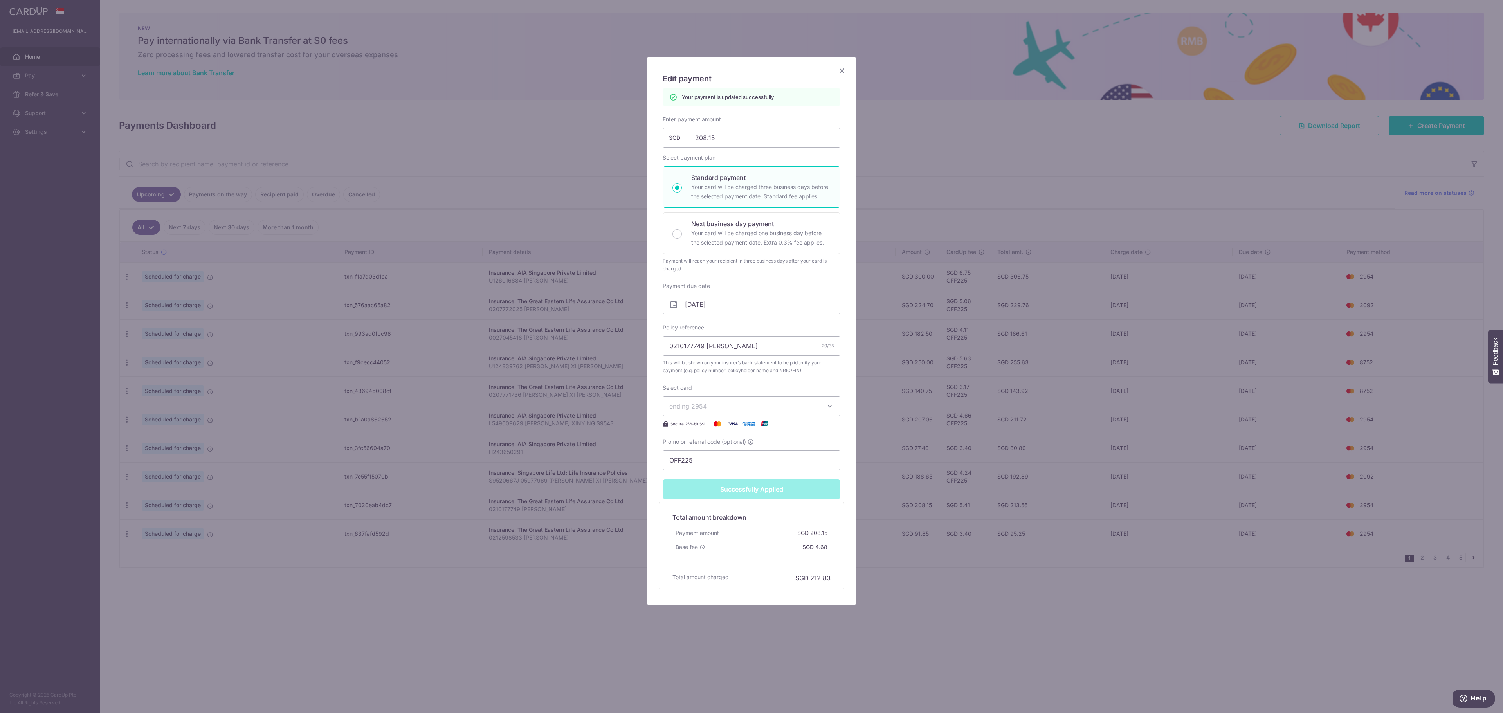
click at [426, 586] on div "Edit payment By clicking apply, you will make changes to all payments to The Gr…" at bounding box center [751, 356] width 1503 height 713
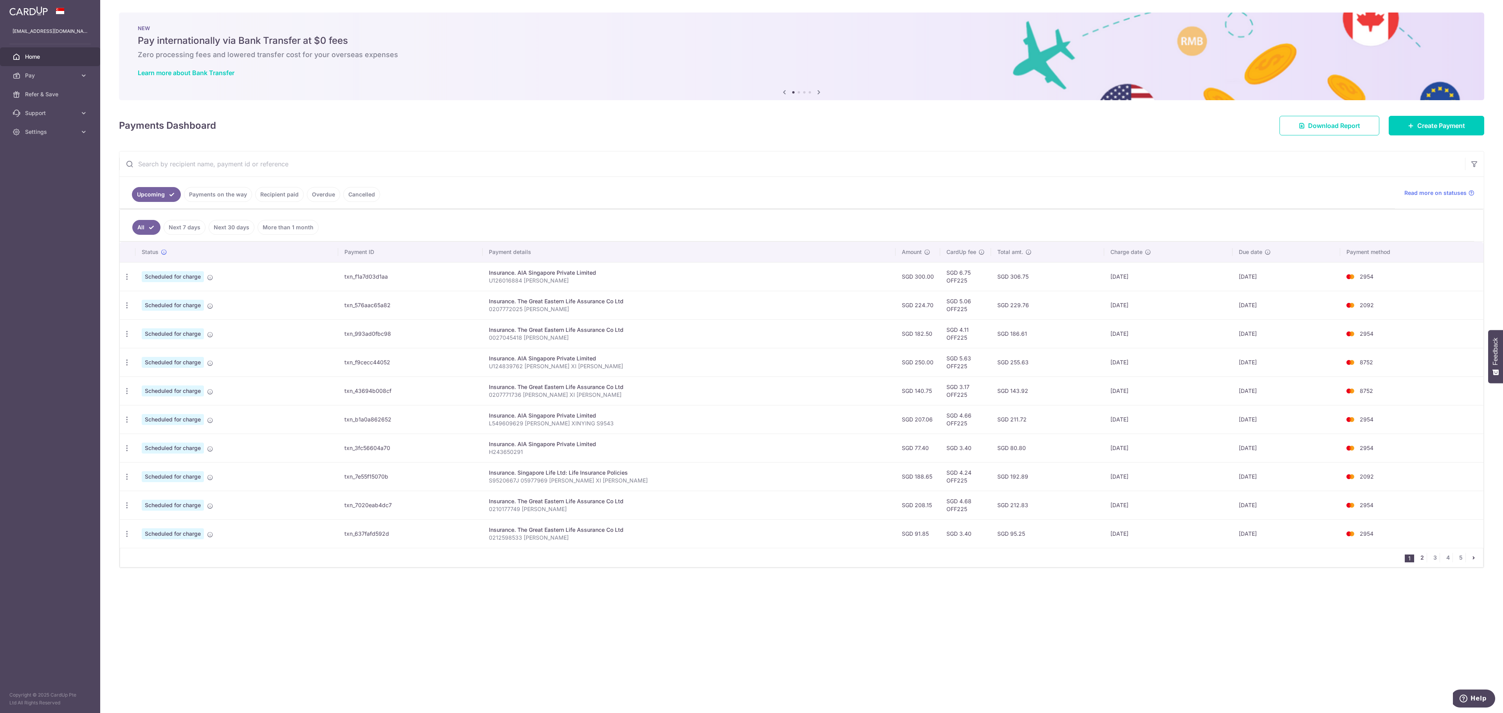
click at [1417, 562] on link "2" at bounding box center [1421, 557] width 9 height 9
click at [128, 280] on icon "button" at bounding box center [127, 277] width 8 height 8
click at [149, 303] on span "Update payment" at bounding box center [168, 297] width 53 height 9
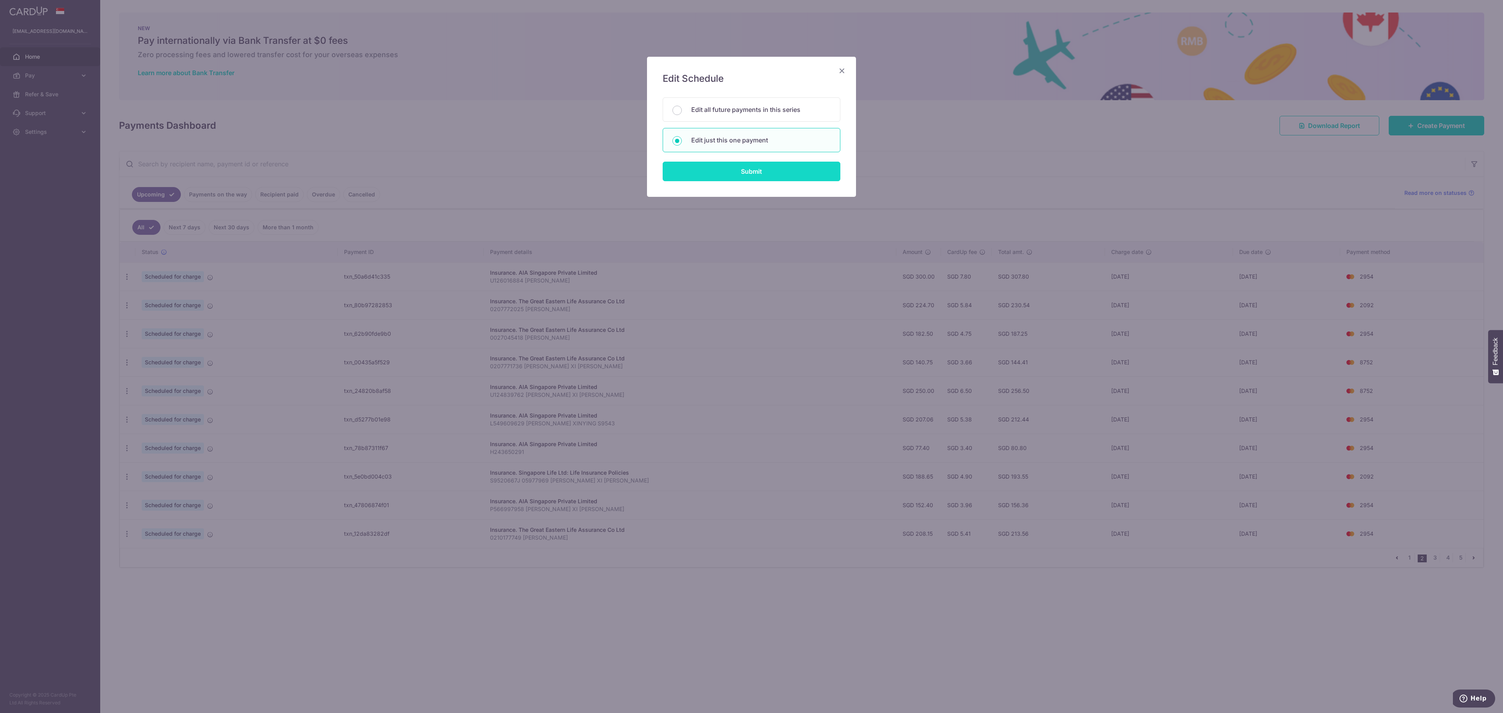
click at [727, 165] on input "Submit" at bounding box center [751, 172] width 178 height 20
radio input "true"
type input "300.00"
type input "06/10/2025"
type input "U126016884 [PERSON_NAME]"
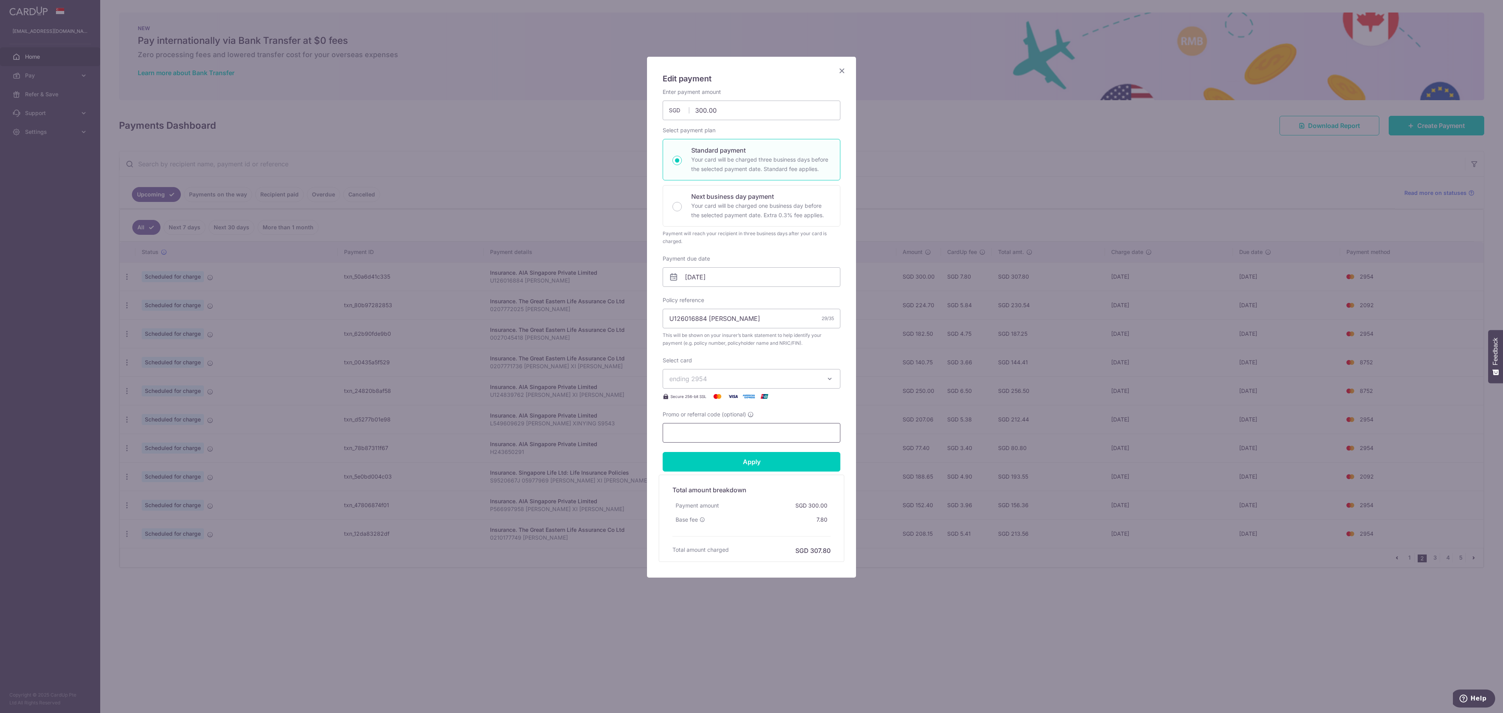
click at [756, 434] on input "Promo or referral code (optional)" at bounding box center [751, 433] width 178 height 20
paste input "OFF225"
type input "OFF225"
click at [757, 466] on input "Apply" at bounding box center [751, 462] width 178 height 20
type input "Successfully Applied"
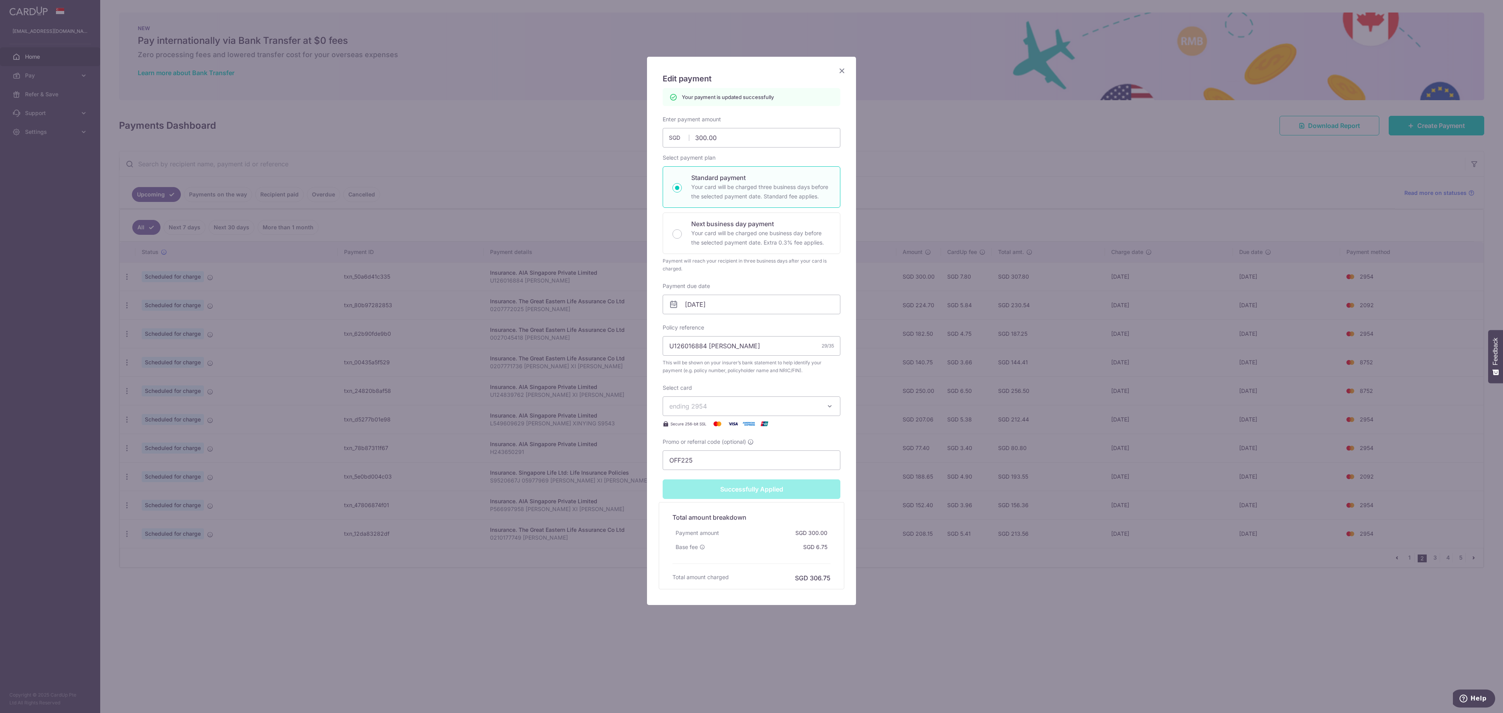
click at [442, 483] on div "Edit payment By clicking apply, you will make changes to all payments to AIA Si…" at bounding box center [751, 356] width 1503 height 713
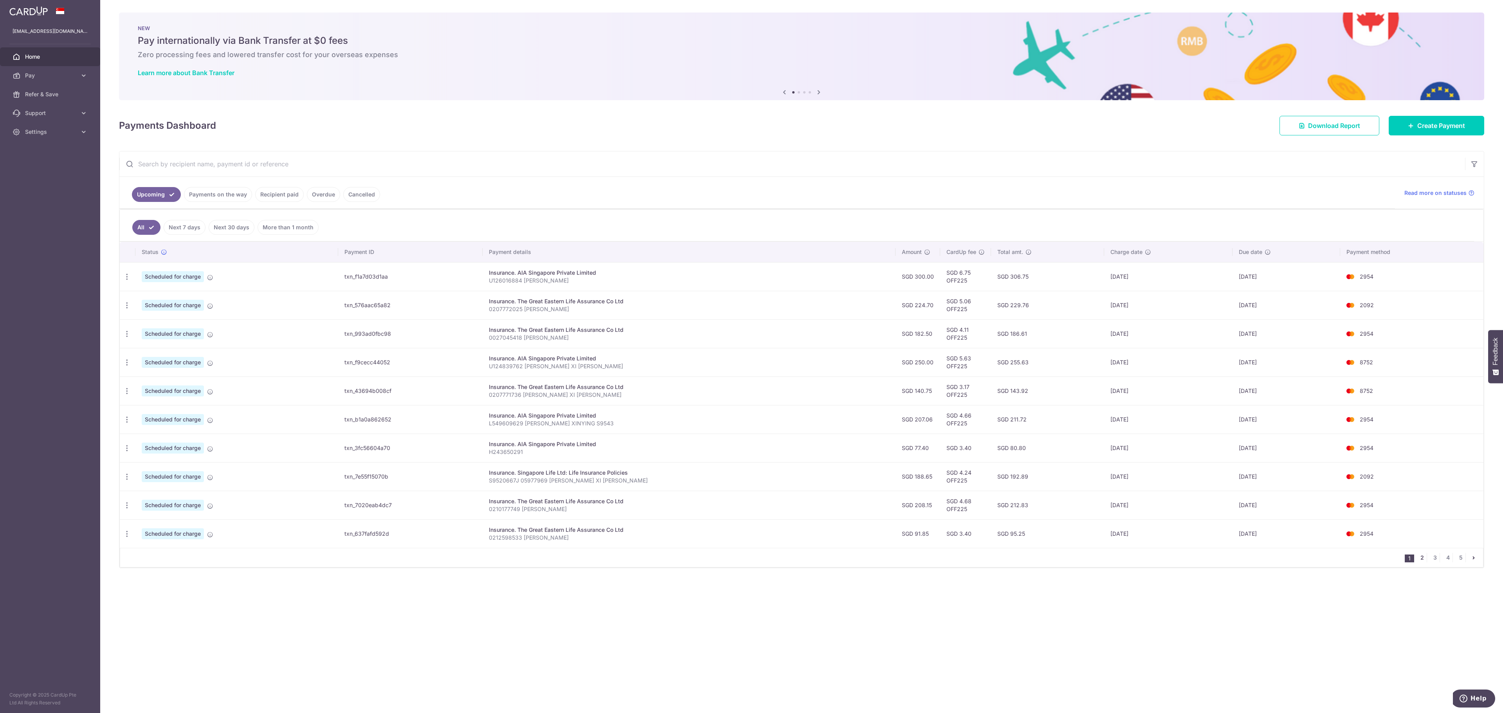
click at [1417, 562] on link "2" at bounding box center [1421, 557] width 9 height 9
click at [129, 281] on icon "button" at bounding box center [127, 277] width 8 height 8
click at [154, 331] on span "Update payment" at bounding box center [168, 326] width 53 height 9
radio input "true"
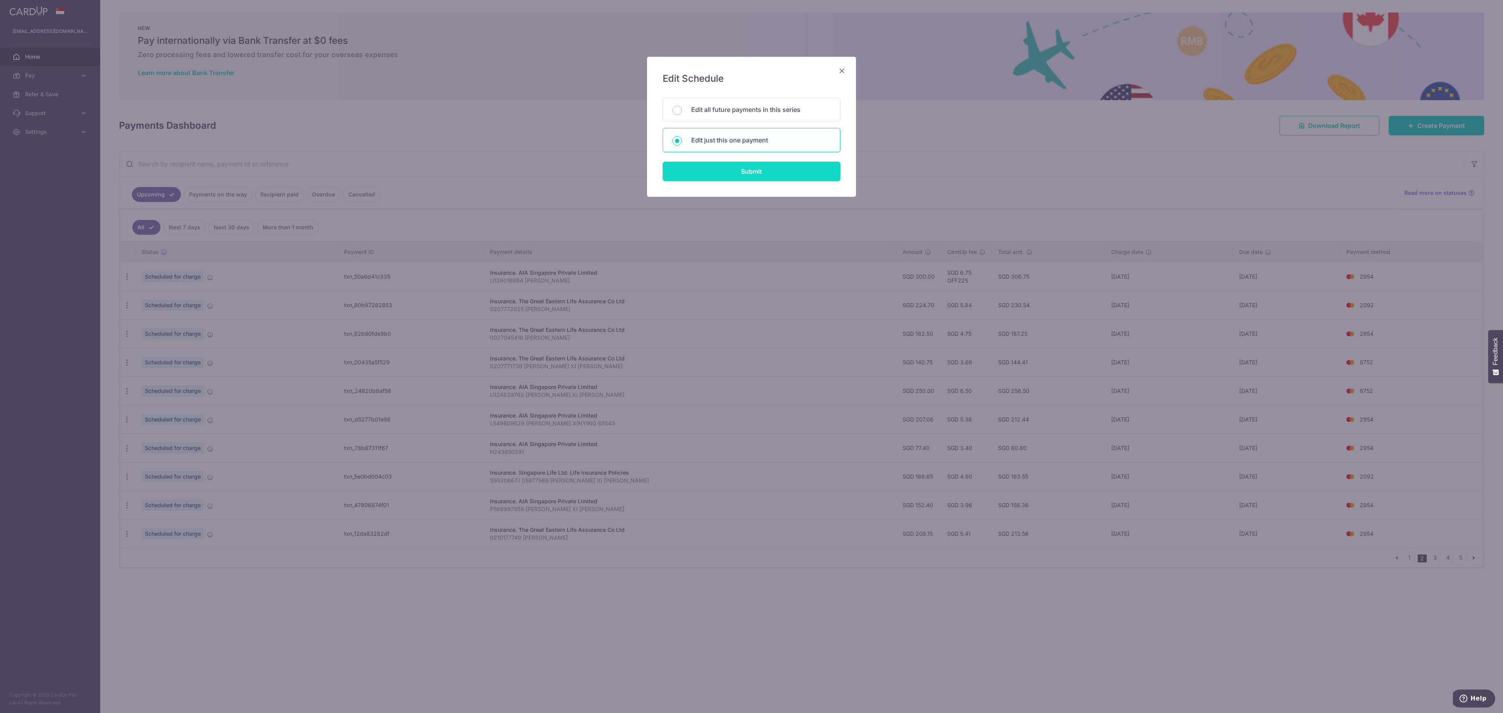
click at [736, 165] on input "Submit" at bounding box center [751, 172] width 178 height 20
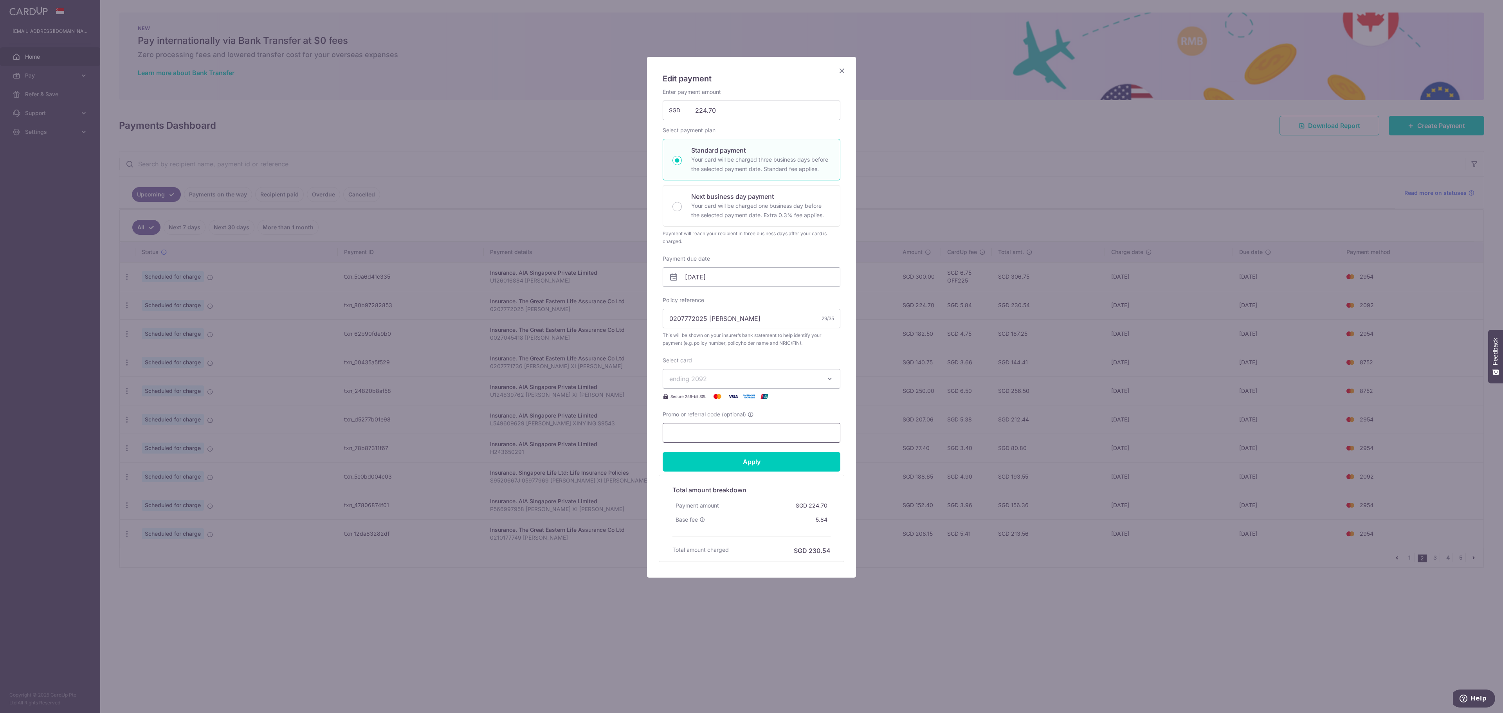
click at [735, 432] on input "Promo or referral code (optional)" at bounding box center [751, 433] width 178 height 20
paste input "OFF225"
type input "OFF225"
click at [760, 465] on input "Apply" at bounding box center [751, 462] width 178 height 20
type input "Successfully Applied"
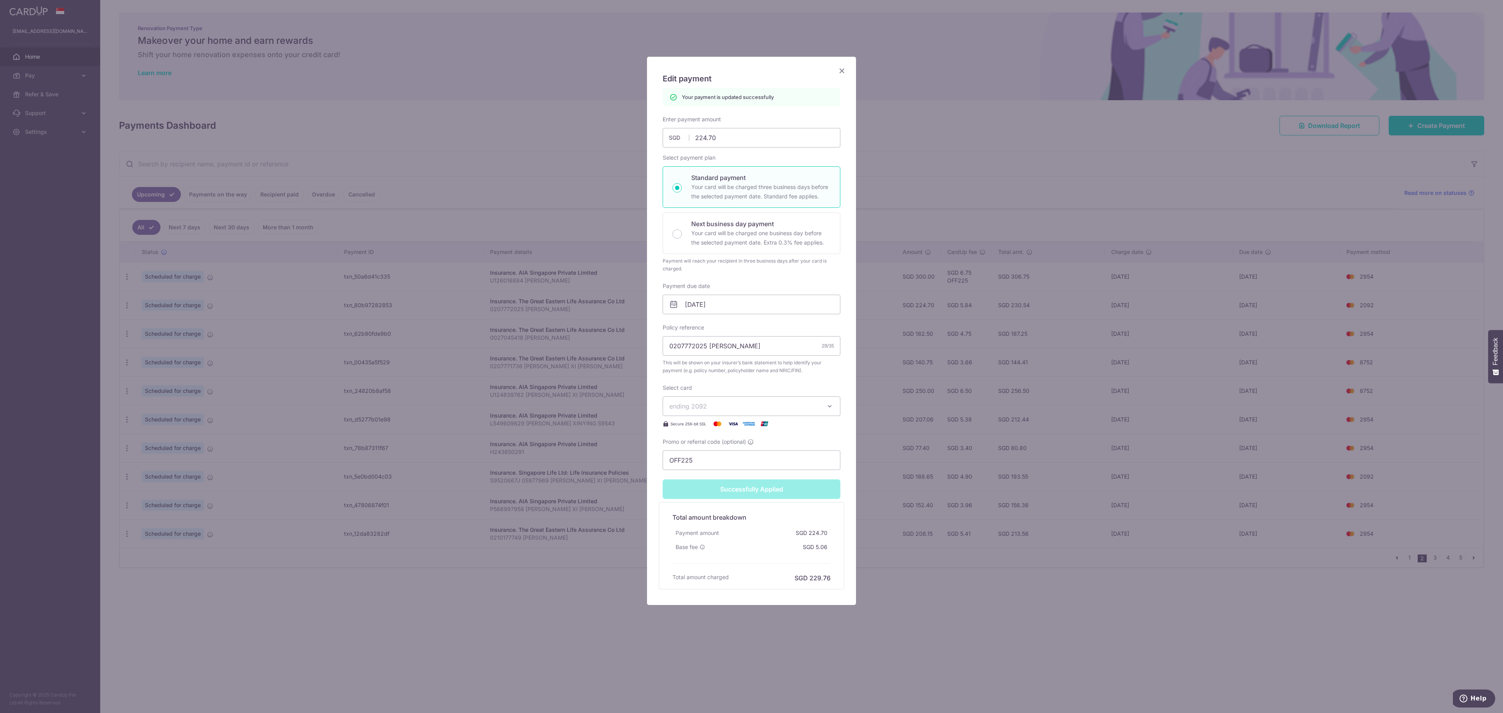
click at [463, 416] on div "Edit payment By clicking apply, you will make changes to all payments to The Gr…" at bounding box center [751, 356] width 1503 height 713
